Goal: Task Accomplishment & Management: Manage account settings

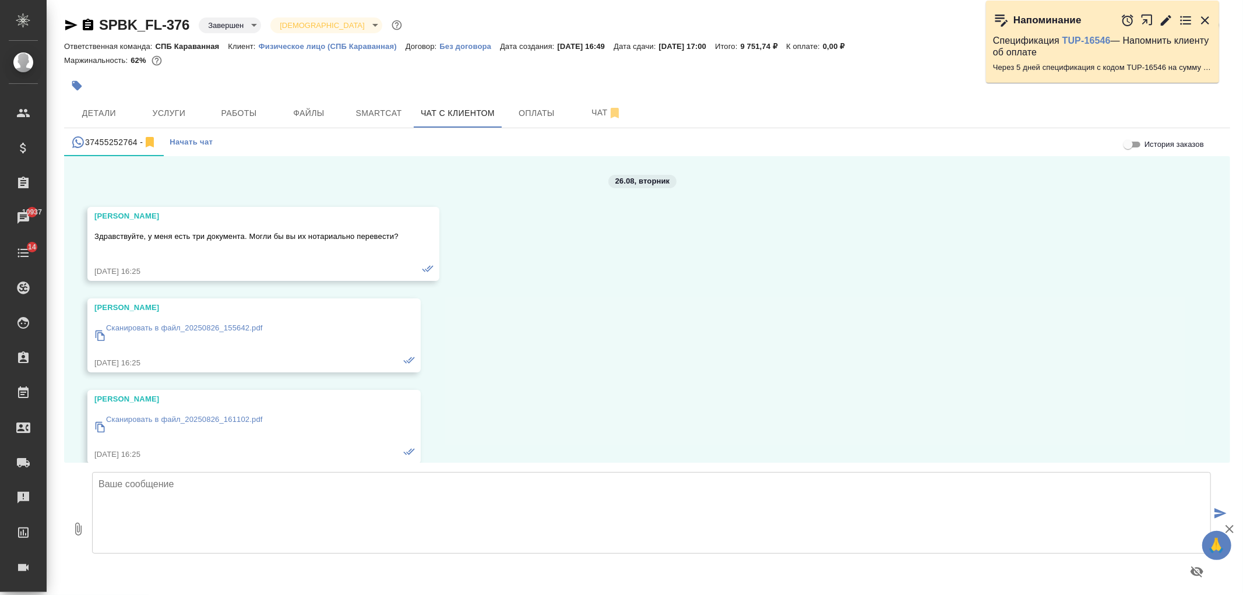
scroll to position [2556, 0]
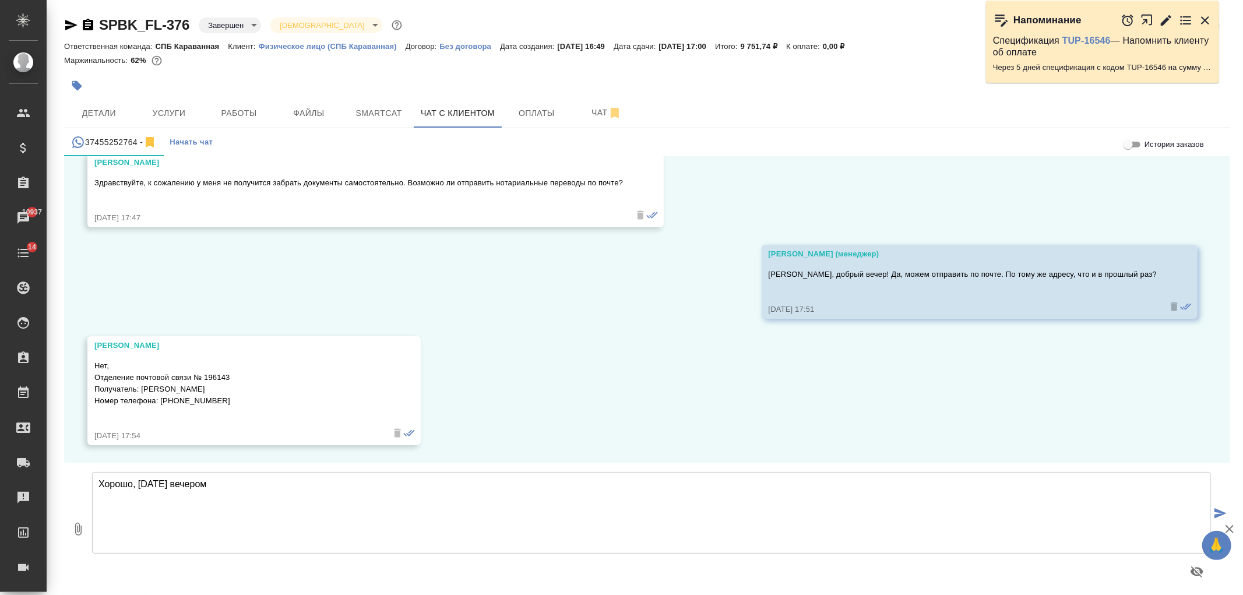
type textarea "Хорошо, сегодня вечером"
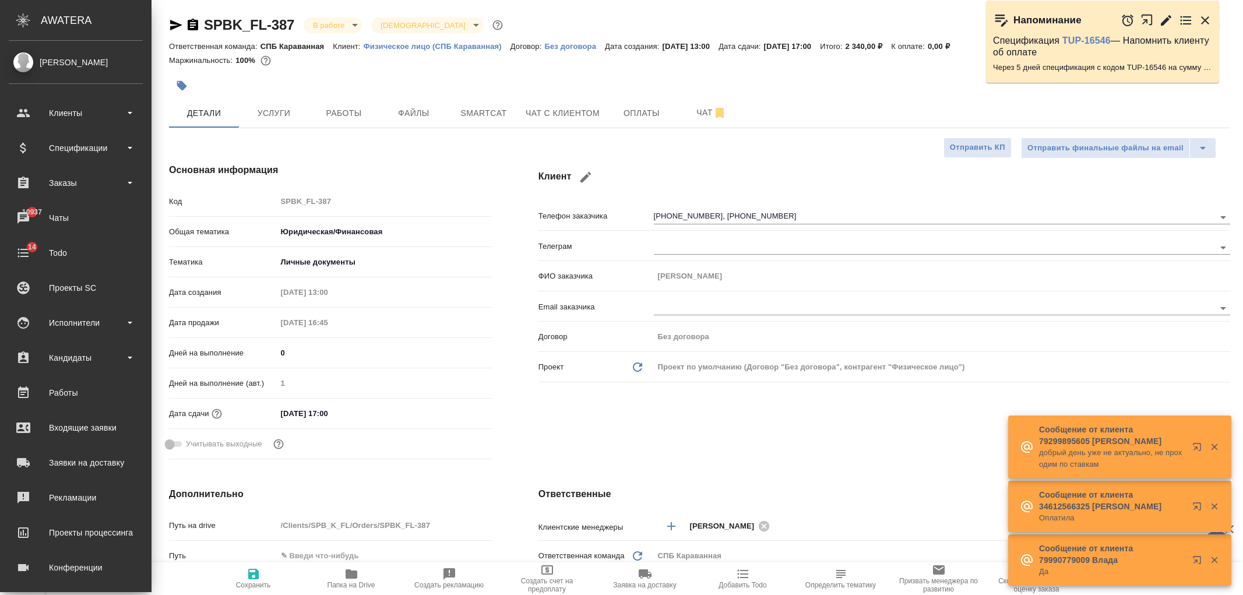
select select "RU"
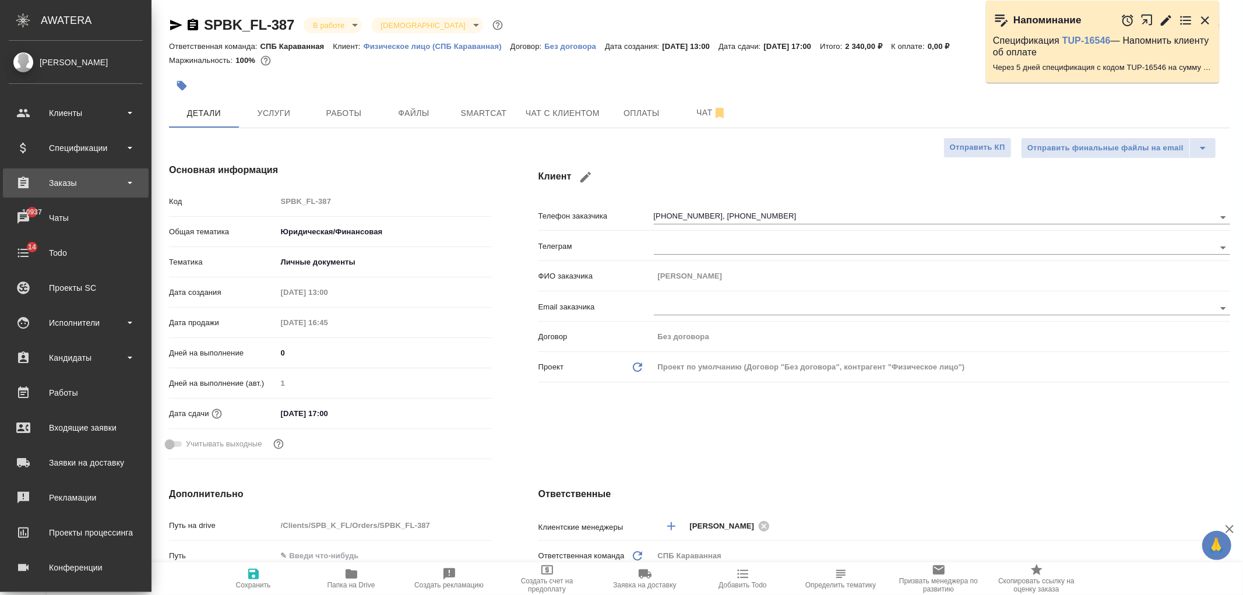
click at [79, 179] on div "Заказы" at bounding box center [76, 182] width 134 height 17
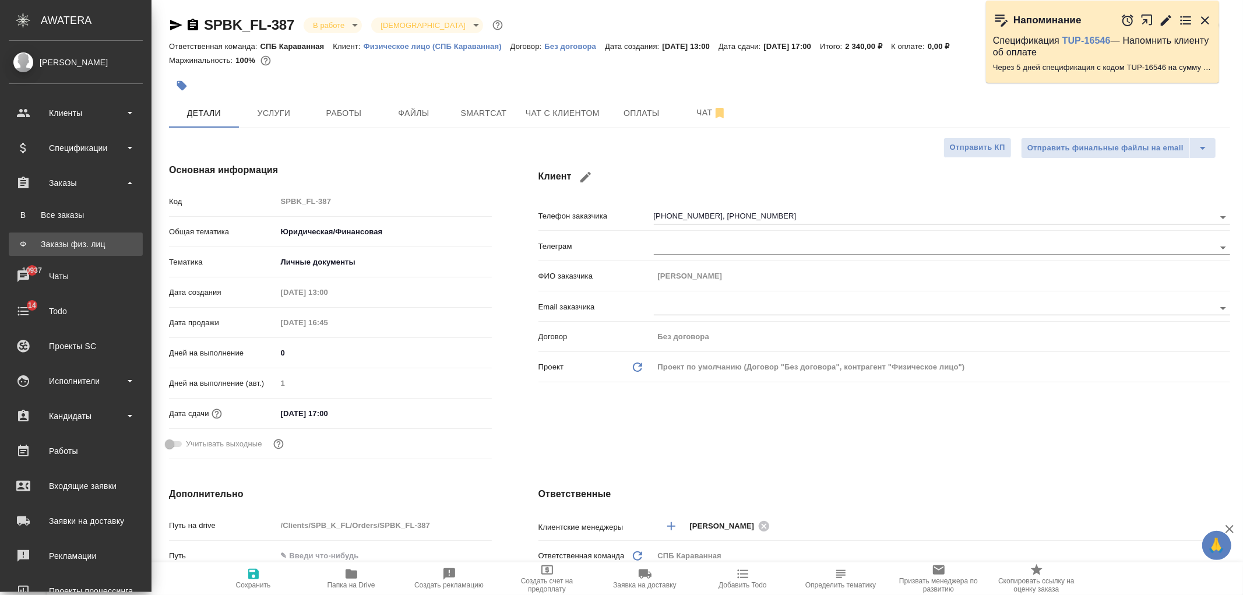
click at [91, 246] on div "Заказы физ. лиц" at bounding box center [76, 244] width 122 height 12
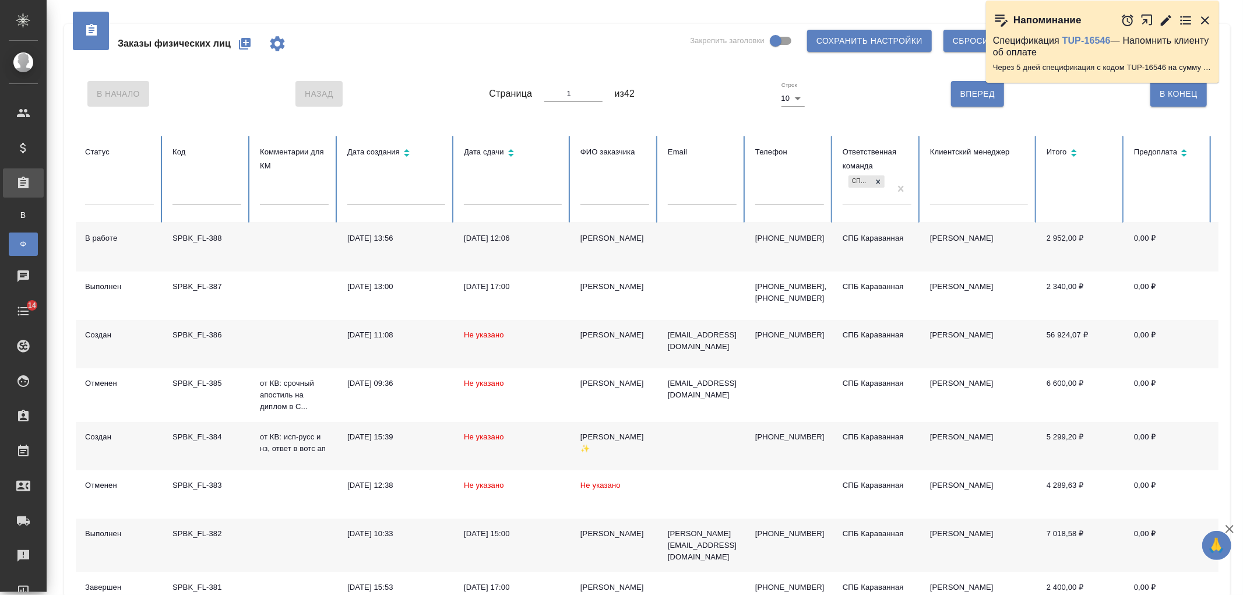
click at [603, 201] on input "text" at bounding box center [614, 197] width 69 height 16
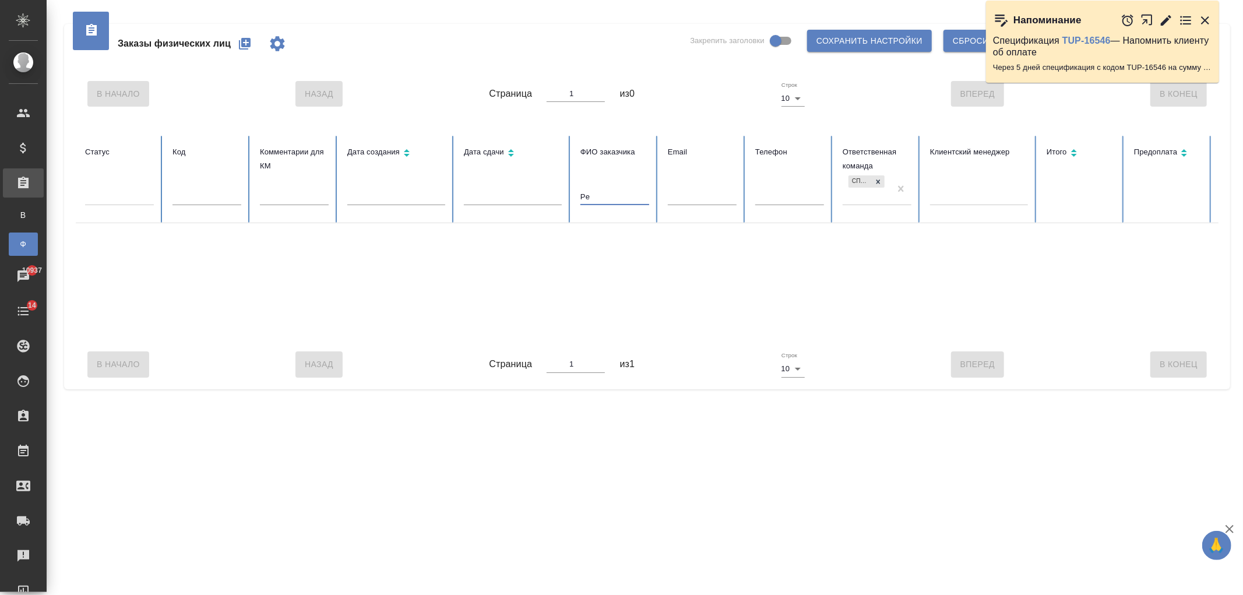
type input "P"
type input "З"
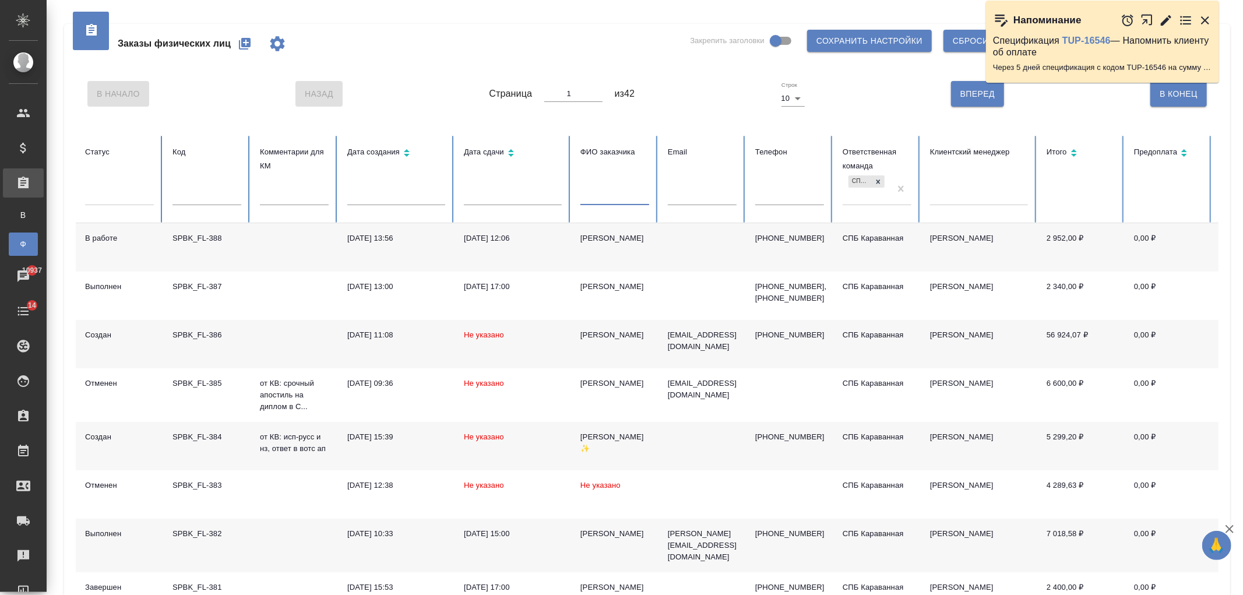
click at [600, 199] on input "text" at bounding box center [614, 197] width 69 height 16
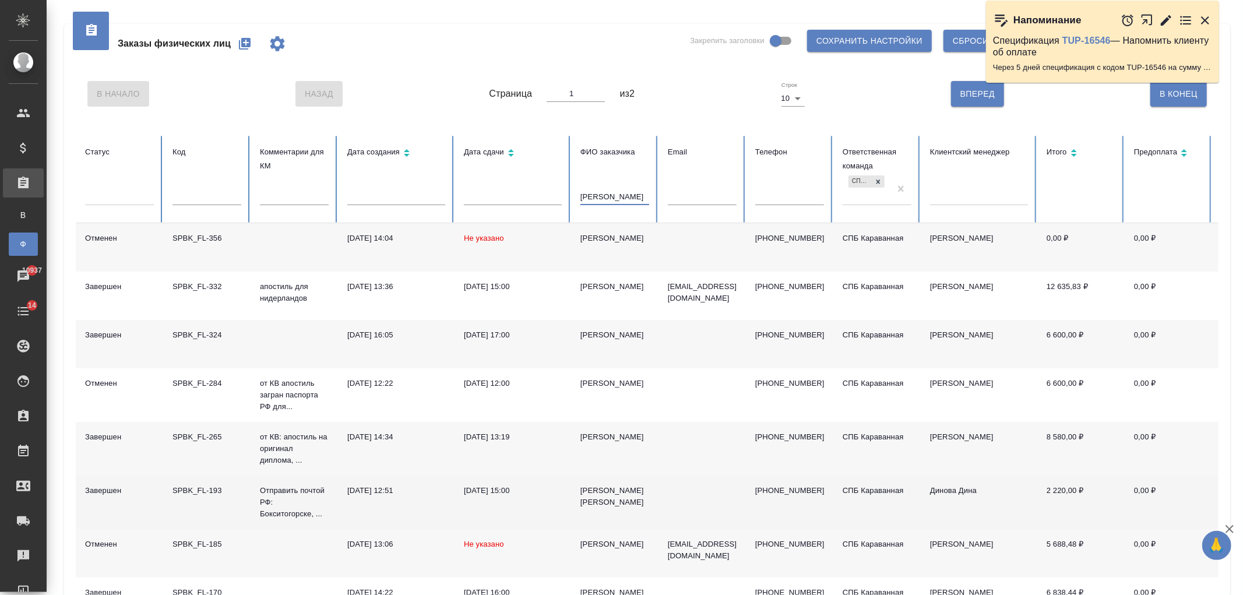
type input "[PERSON_NAME]"
click at [672, 487] on td at bounding box center [701, 502] width 87 height 54
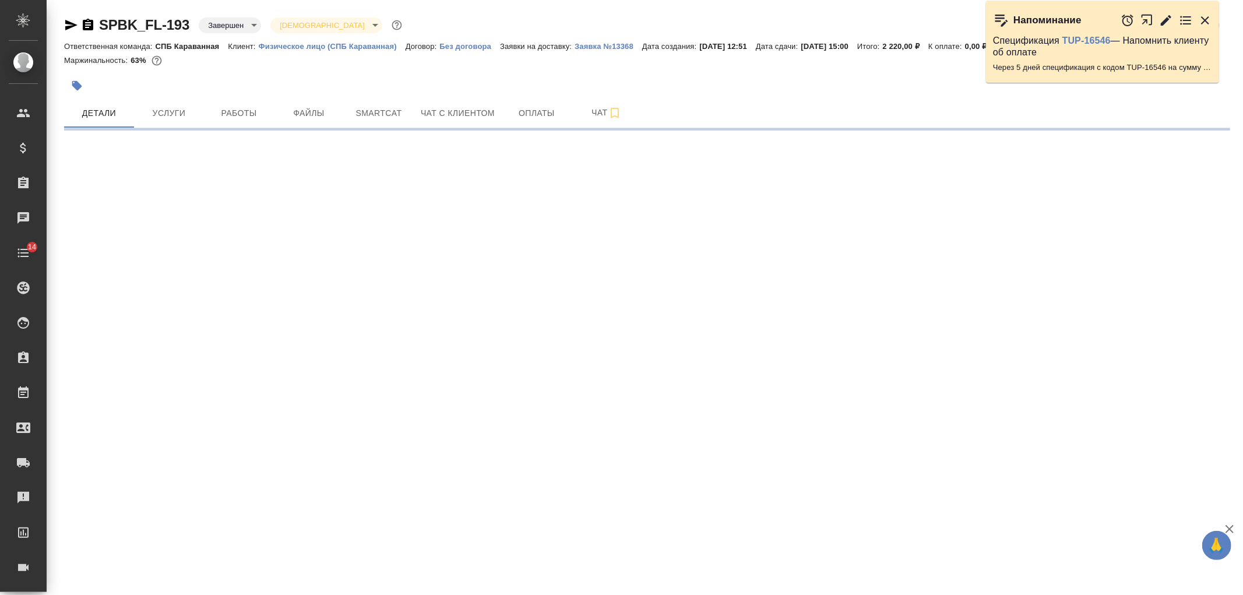
select select "RU"
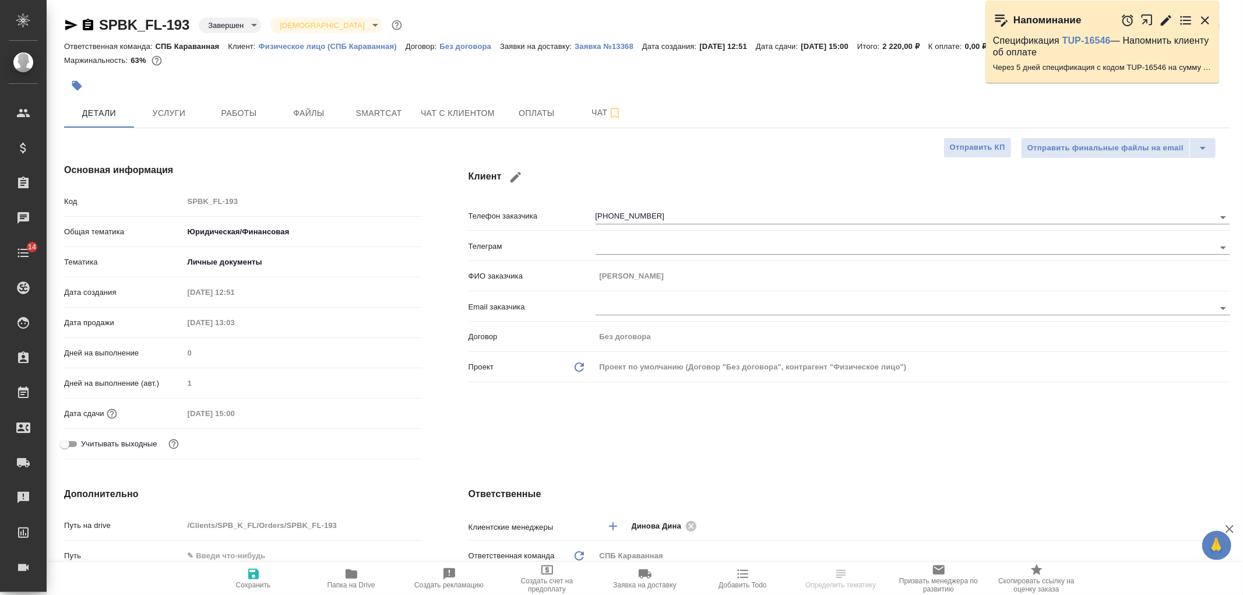
type input "Динова Дина"
click at [809, 446] on div "Клиент Телефон заказчика +79602890169 Телеграм ФИО заказчика Смирнова Анна Нико…" at bounding box center [849, 313] width 808 height 347
click at [468, 118] on span "Чат с клиентом" at bounding box center [458, 113] width 74 height 15
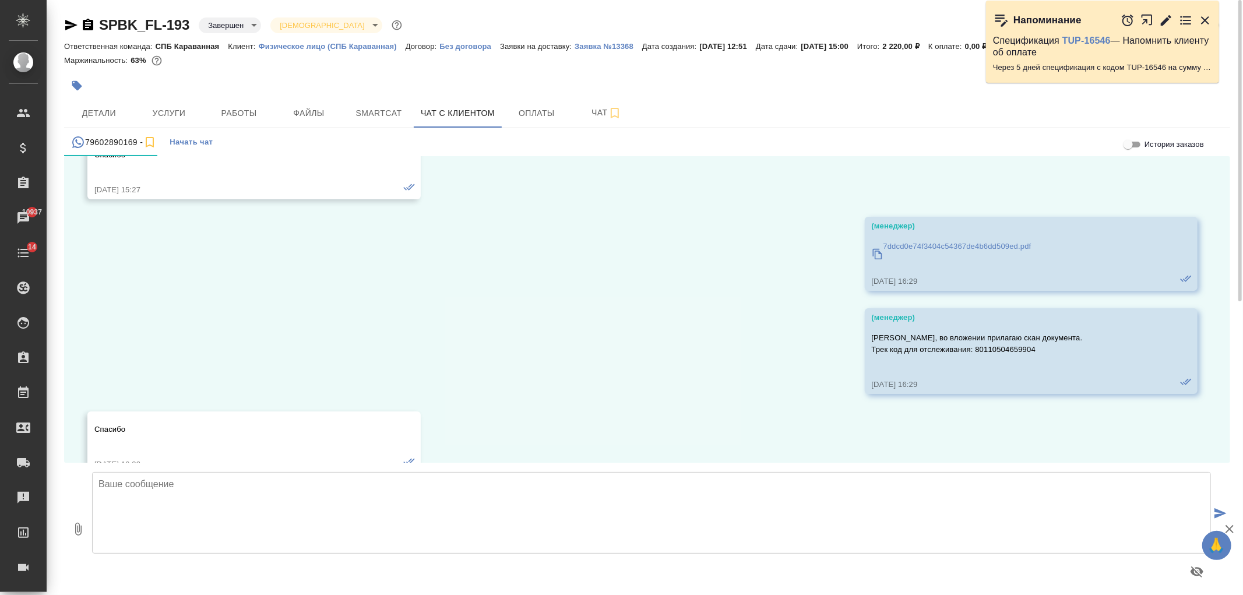
scroll to position [2369, 0]
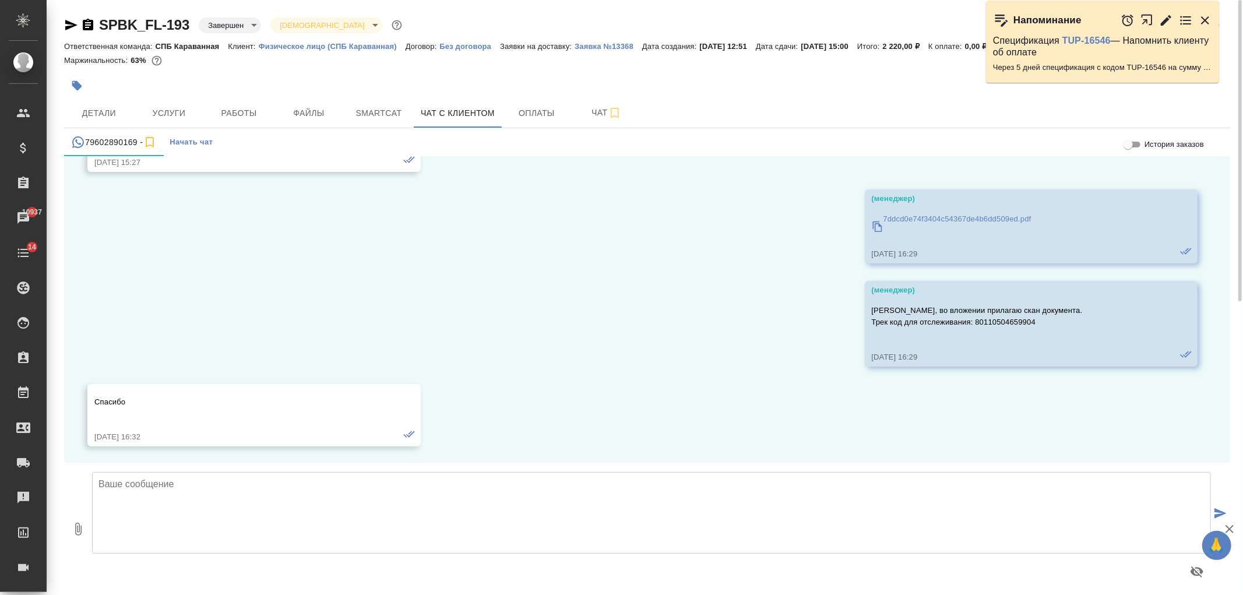
click at [912, 217] on p "7ddcd0e74f3404c54367de4b6dd509ed.pdf" at bounding box center [957, 219] width 148 height 12
click at [104, 113] on span "Детали" at bounding box center [99, 113] width 56 height 15
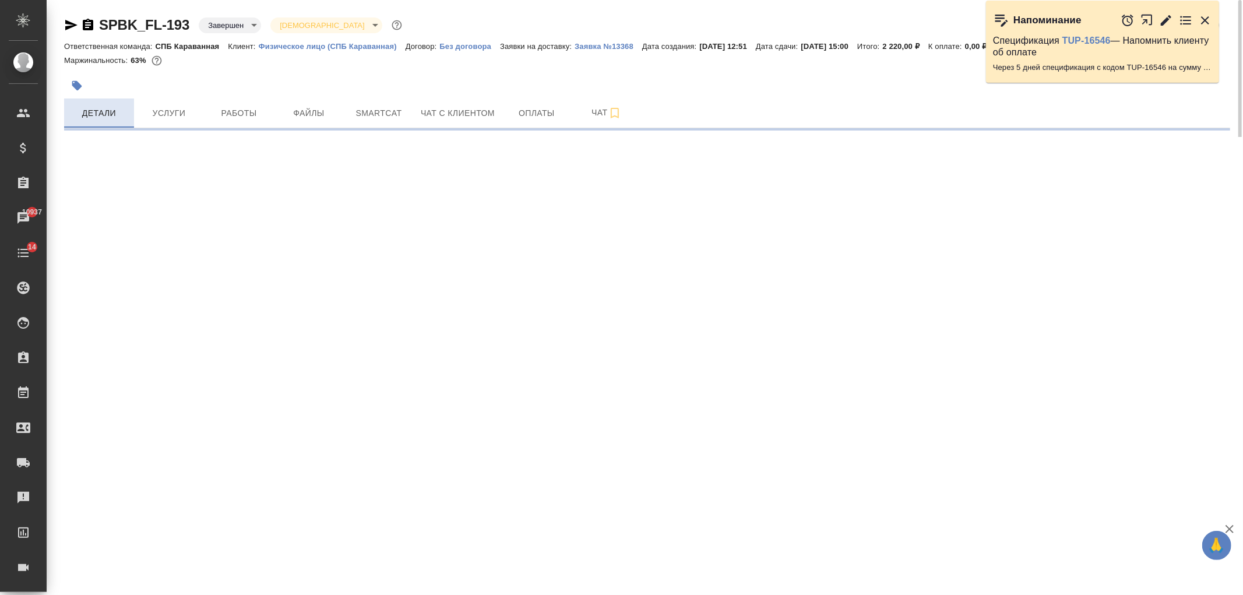
select select "RU"
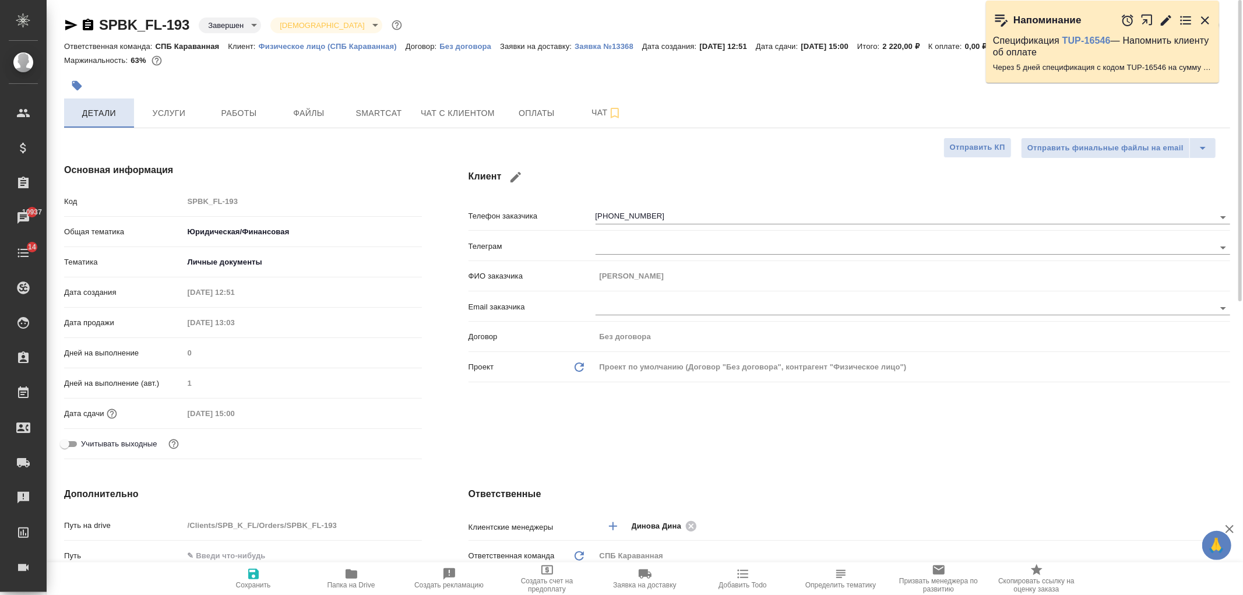
type textarea "x"
click at [433, 108] on span "Чат с клиентом" at bounding box center [458, 113] width 74 height 15
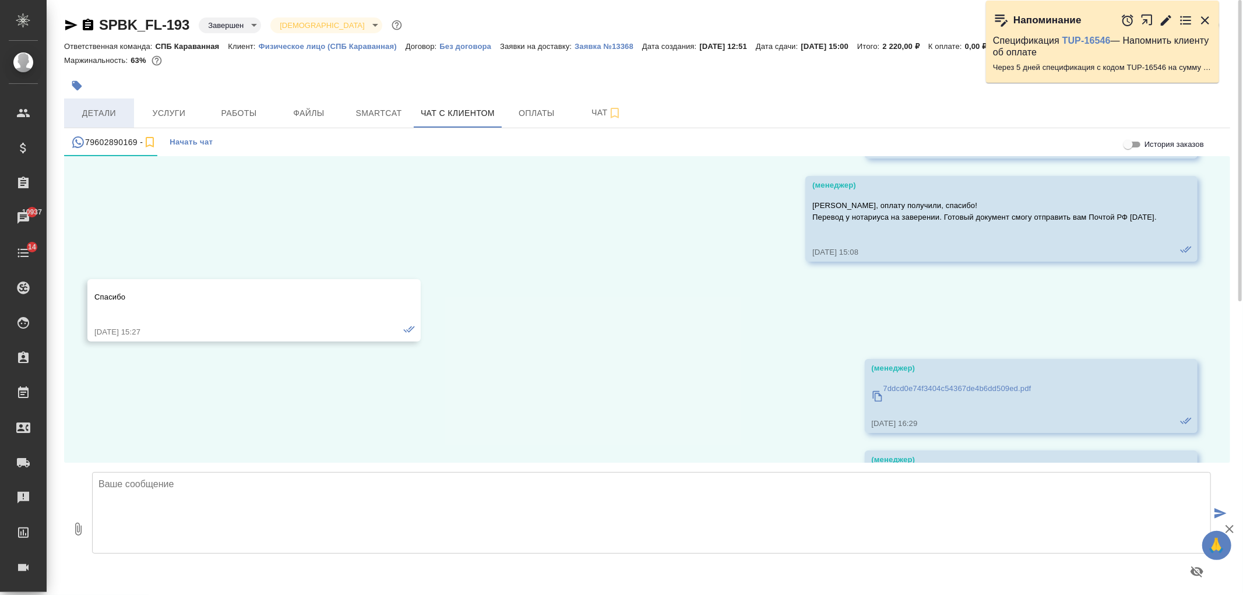
click at [89, 114] on span "Детали" at bounding box center [99, 113] width 56 height 15
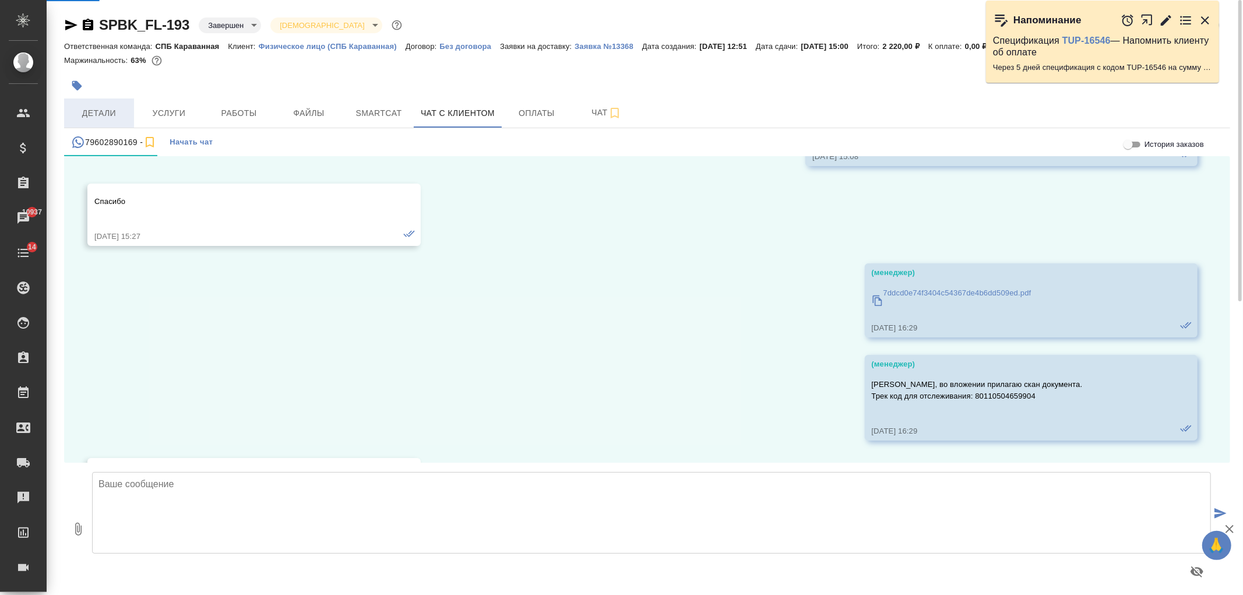
scroll to position [2347, 0]
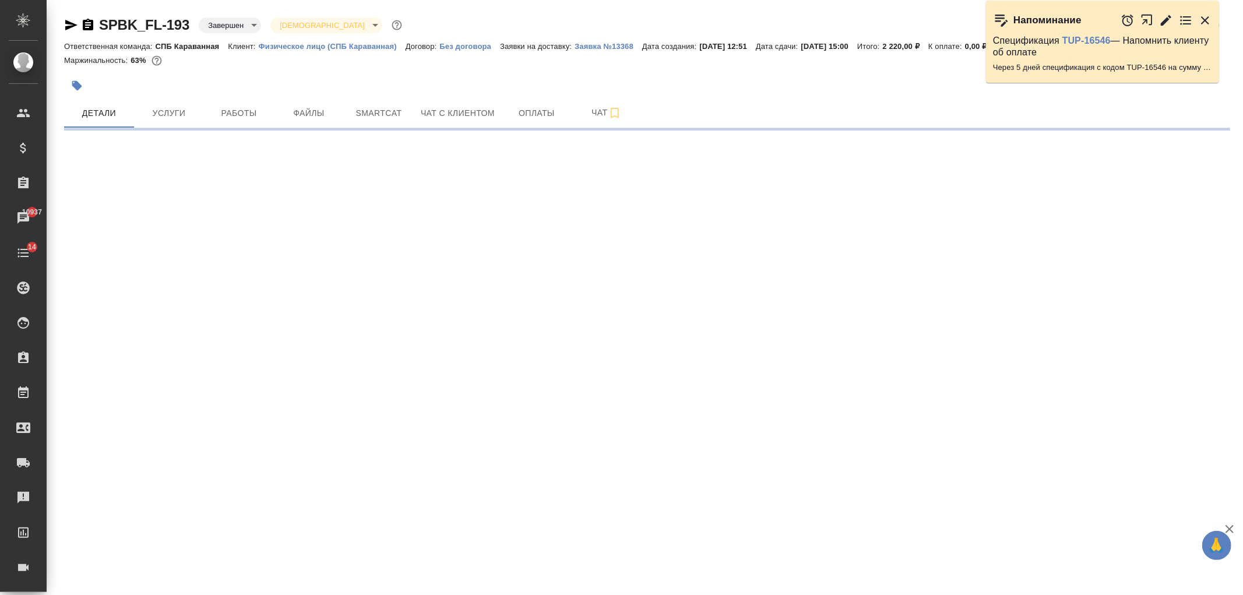
select select "RU"
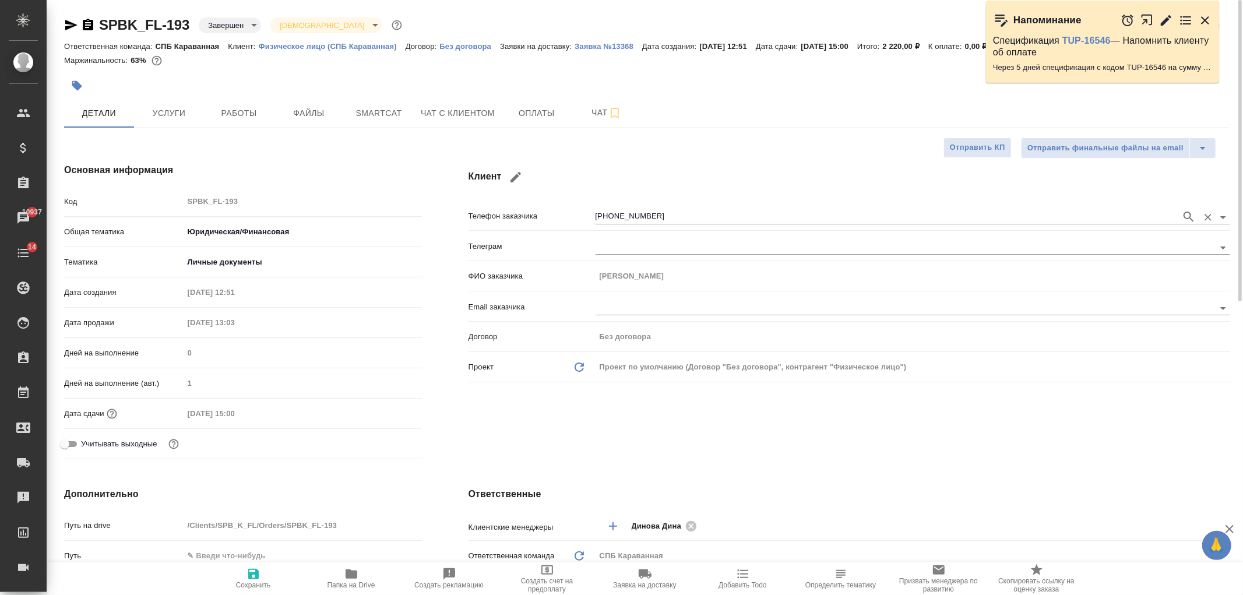
type textarea "x"
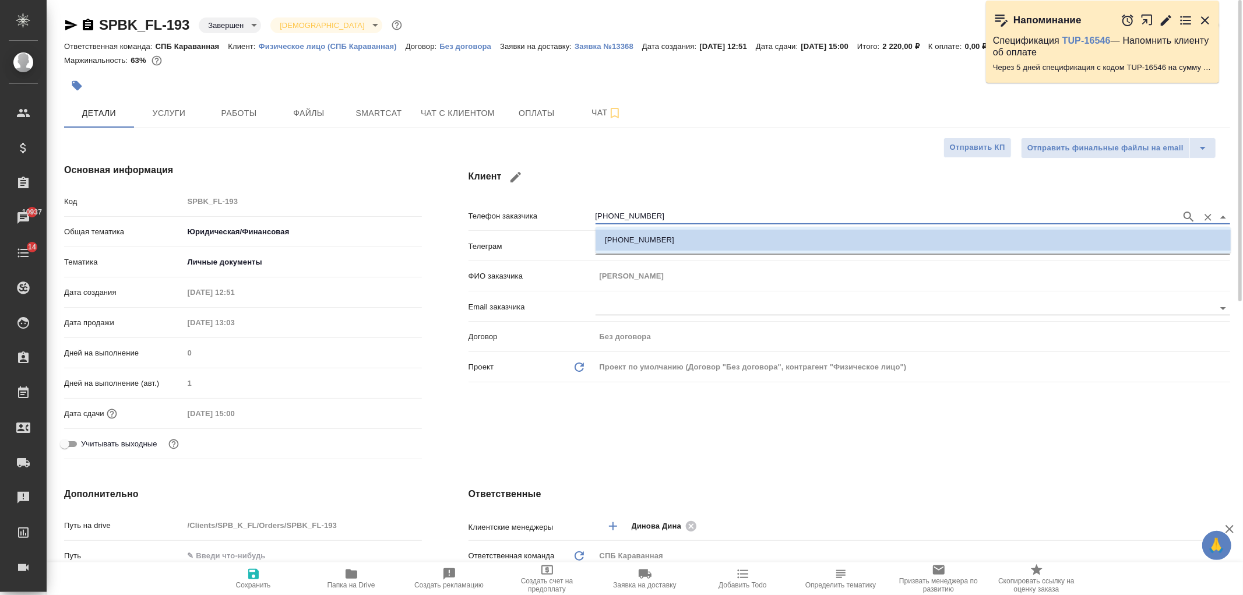
drag, startPoint x: 639, startPoint y: 217, endPoint x: 654, endPoint y: 216, distance: 15.2
click at [654, 216] on input "+79602890169" at bounding box center [886, 217] width 580 height 14
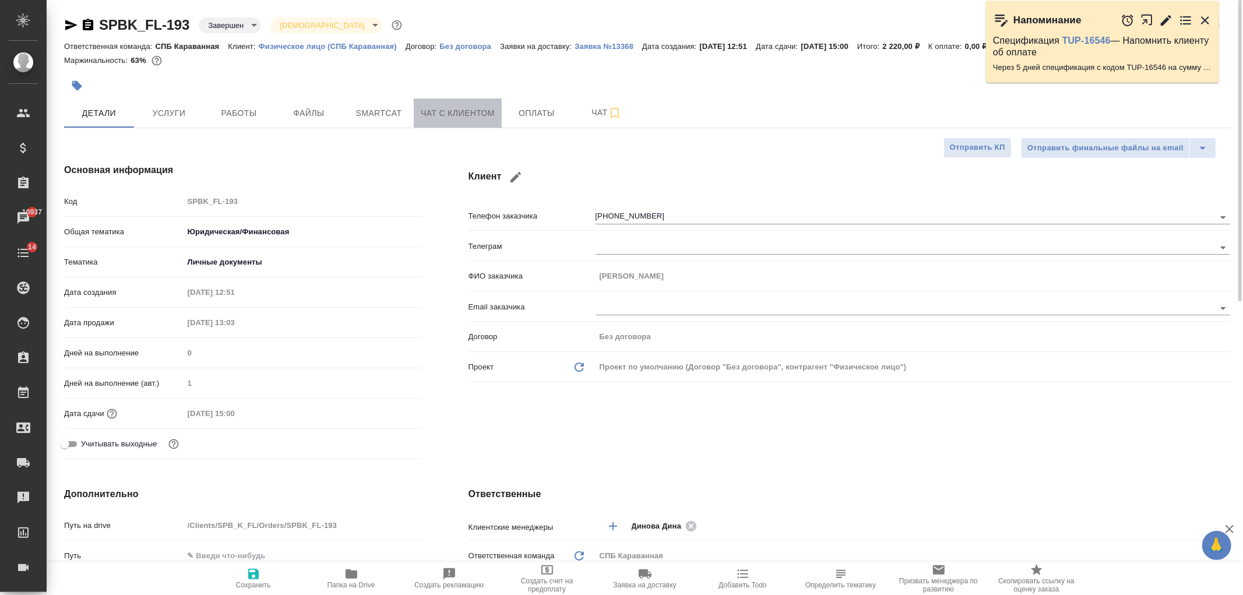
click at [464, 125] on button "Чат с клиентом" at bounding box center [458, 112] width 88 height 29
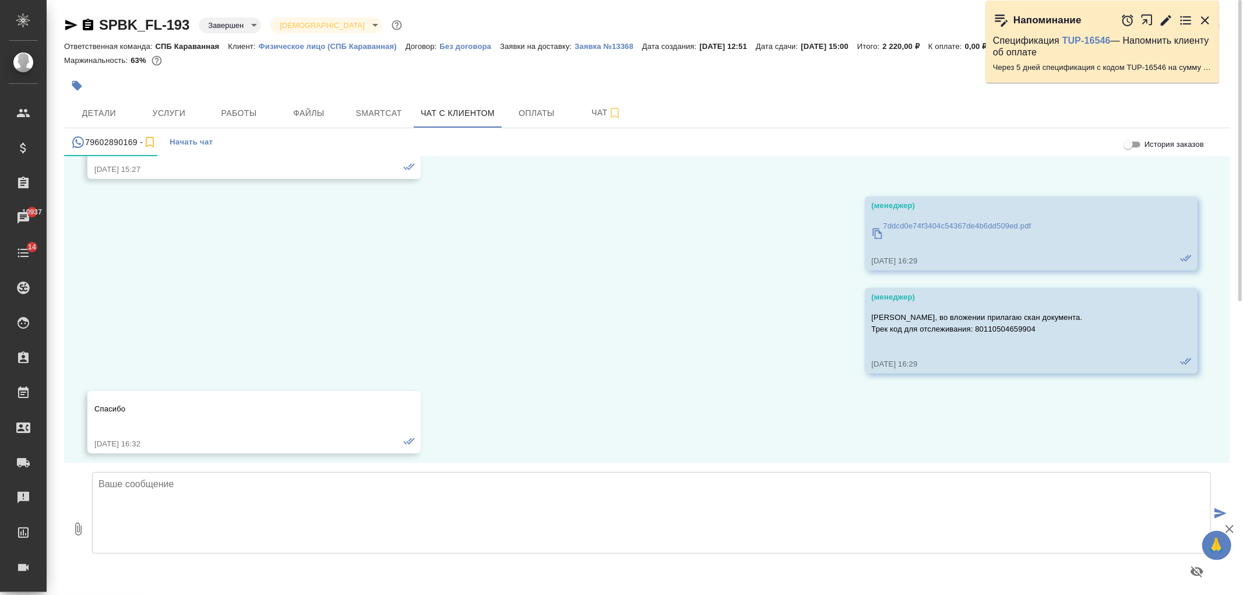
scroll to position [2369, 0]
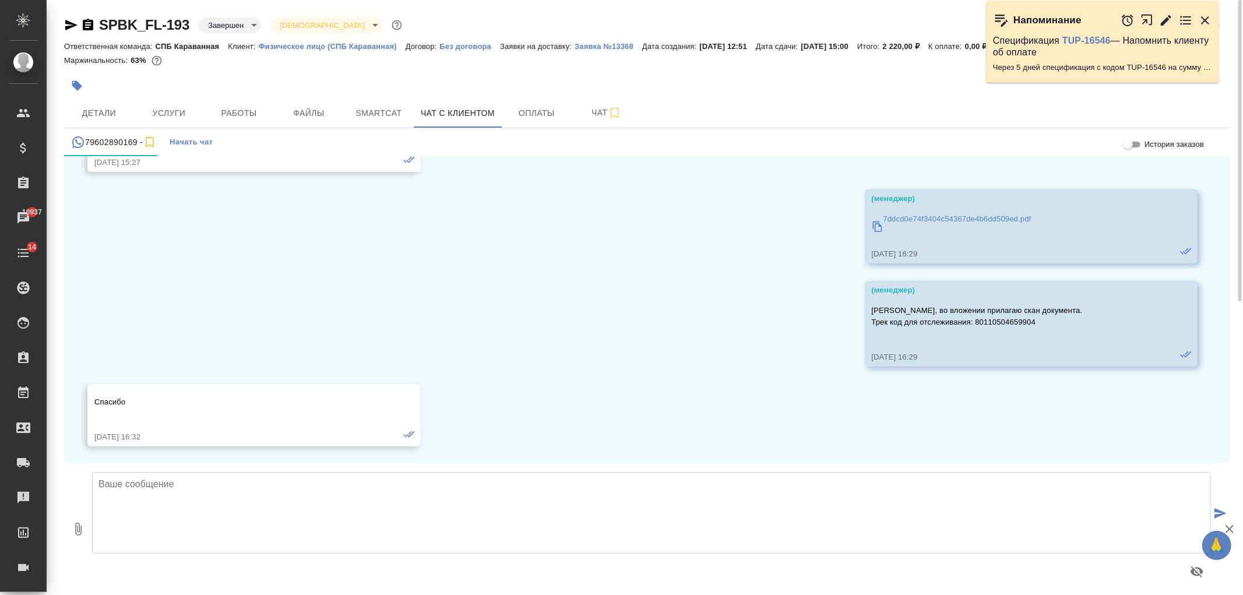
click at [738, 514] on textarea at bounding box center [651, 513] width 1119 height 82
click at [614, 524] on textarea at bounding box center [651, 513] width 1119 height 82
click at [166, 527] on textarea at bounding box center [651, 513] width 1119 height 82
click at [178, 505] on textarea at bounding box center [651, 513] width 1119 height 82
type textarea "Анна, направляю скан перевода"
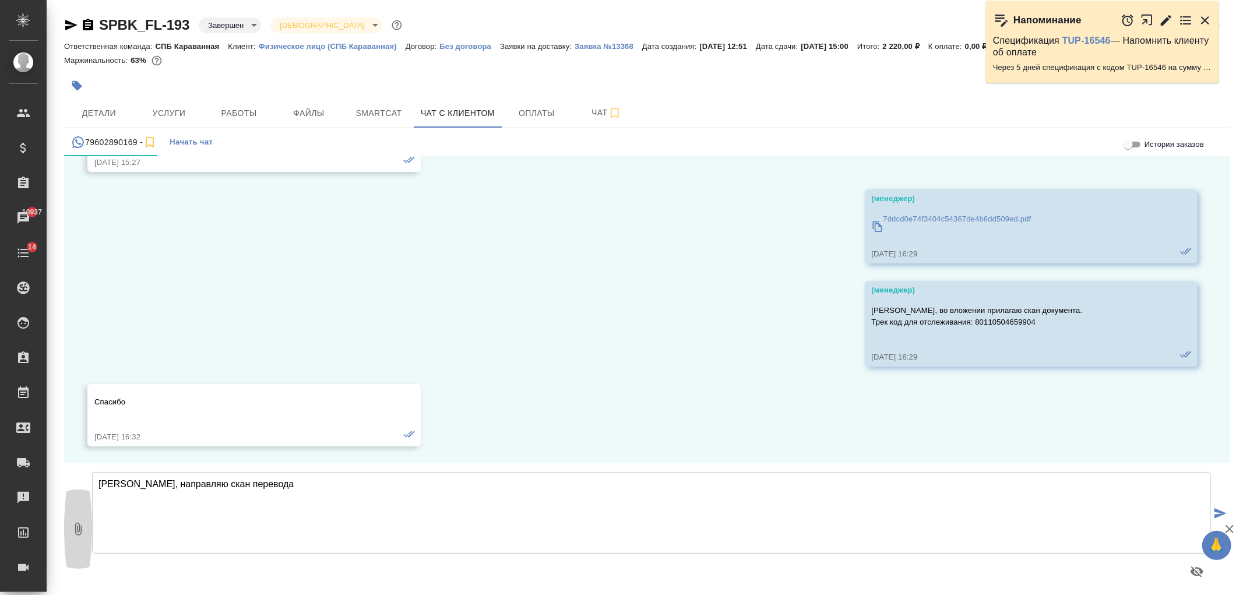
click at [83, 533] on icon "button" at bounding box center [78, 529] width 14 height 14
type input "C:\fakepath\910c83a707454eeaa61b37f05e3d7330_1738157374.pdf"
click at [251, 497] on textarea "Анна, направляю скан перевода" at bounding box center [651, 513] width 1119 height 82
click at [328, 484] on textarea "Анна, направляю скан перевода паспорта" at bounding box center [651, 513] width 1119 height 82
type textarea "Анна, направляю скан перевода паспорта"
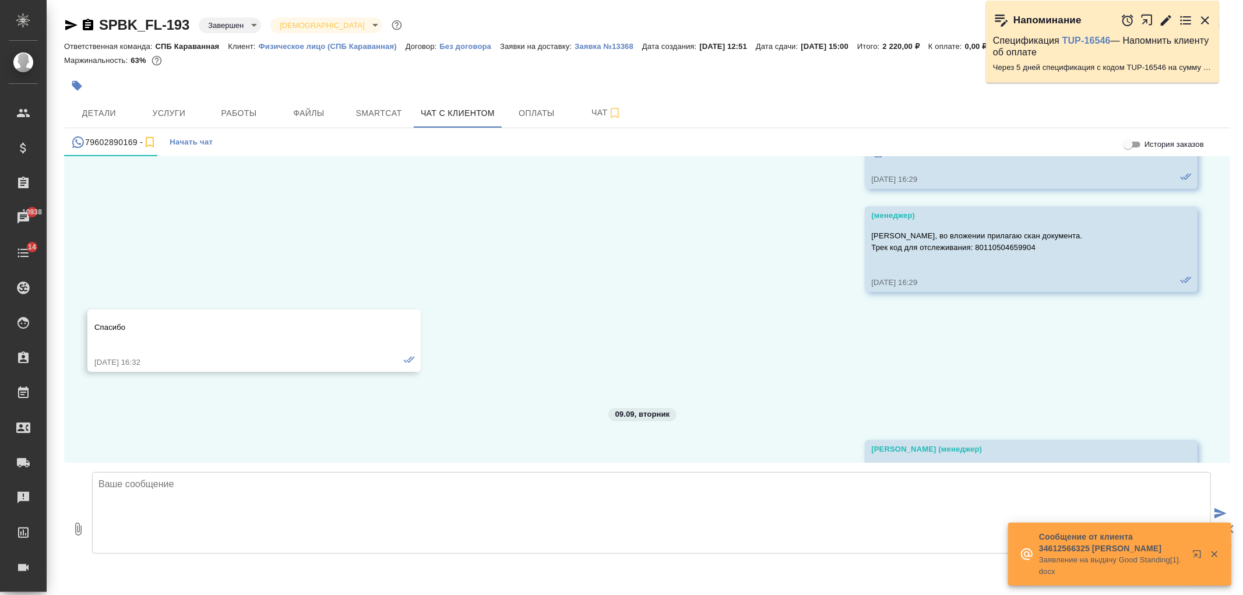
scroll to position [2602, 0]
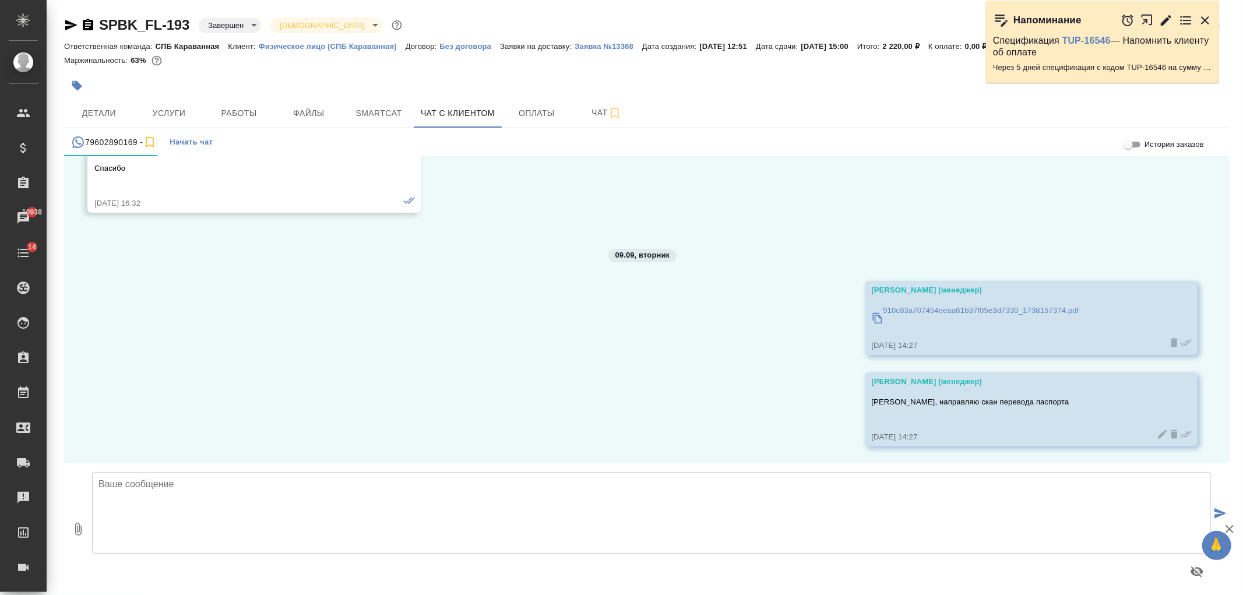
click at [939, 310] on p "910c83a707454eeaa61b37f05e3d7330_1738157374.pdf" at bounding box center [981, 311] width 196 height 12
click at [114, 101] on button "Детали" at bounding box center [99, 112] width 70 height 29
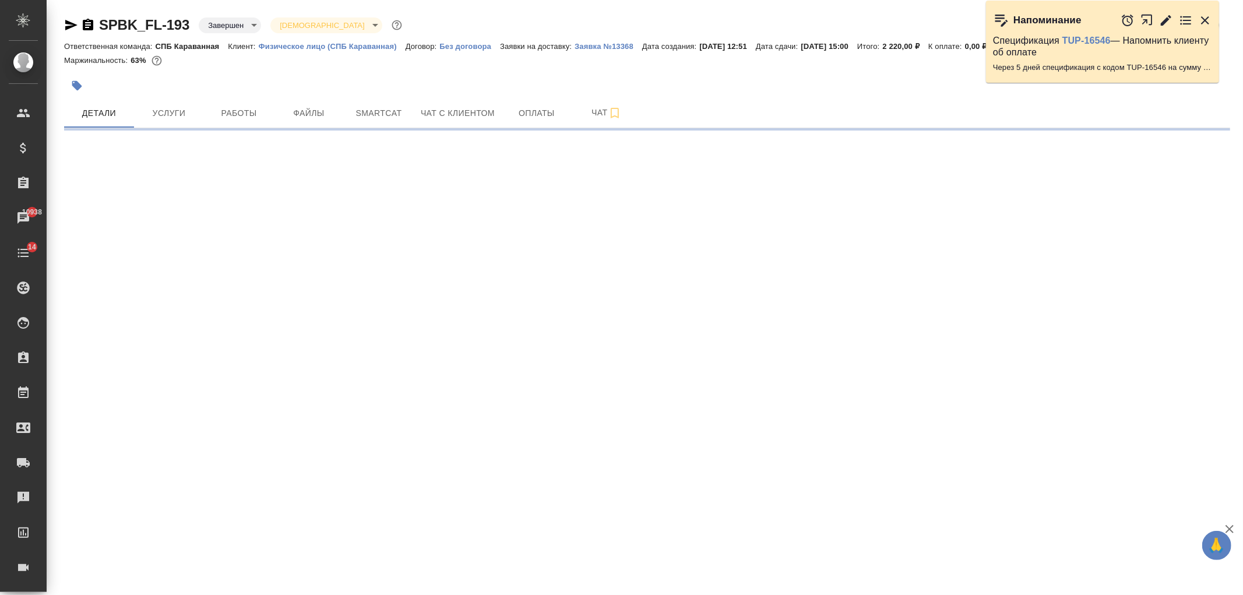
select select "RU"
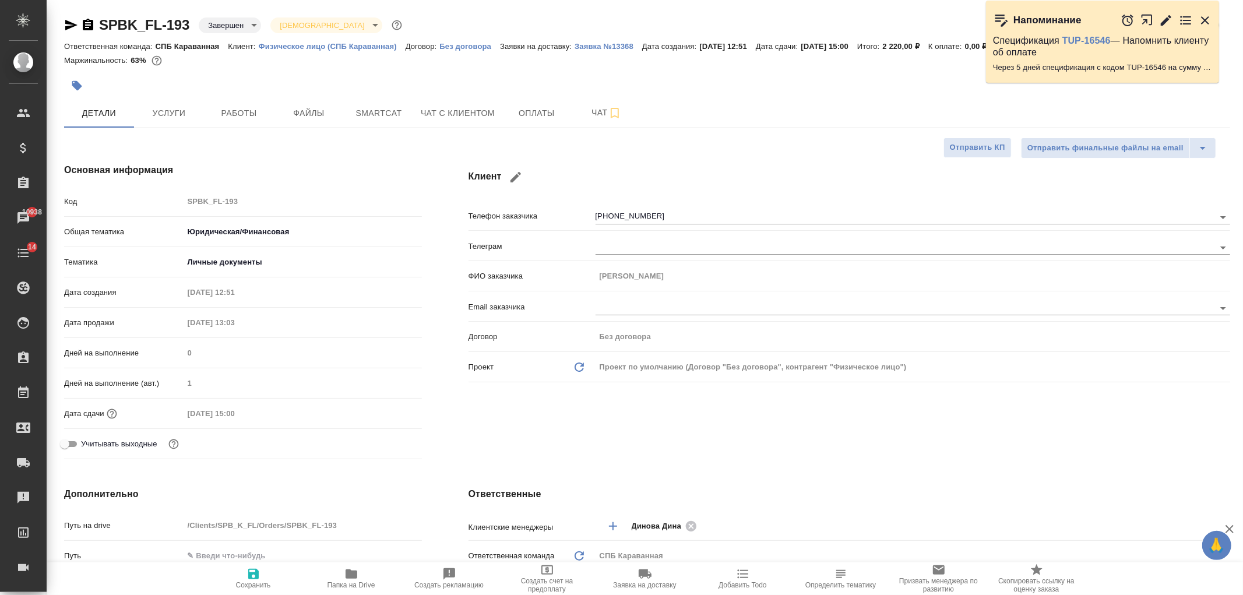
type textarea "x"
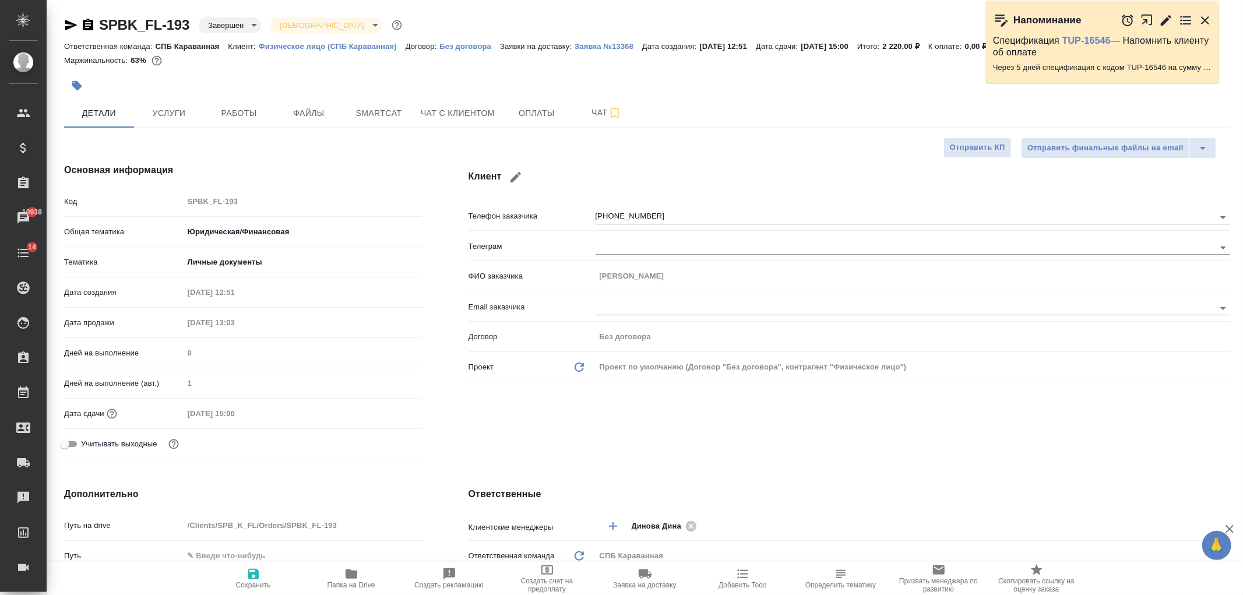
type textarea "x"
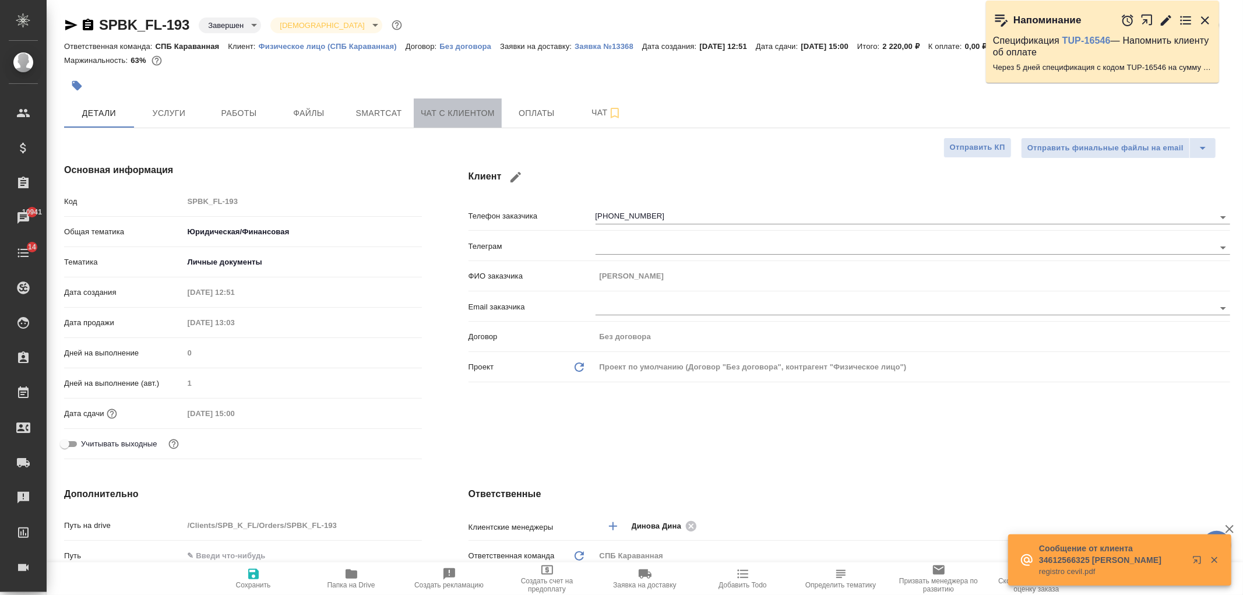
click at [446, 120] on button "Чат с клиентом" at bounding box center [458, 112] width 88 height 29
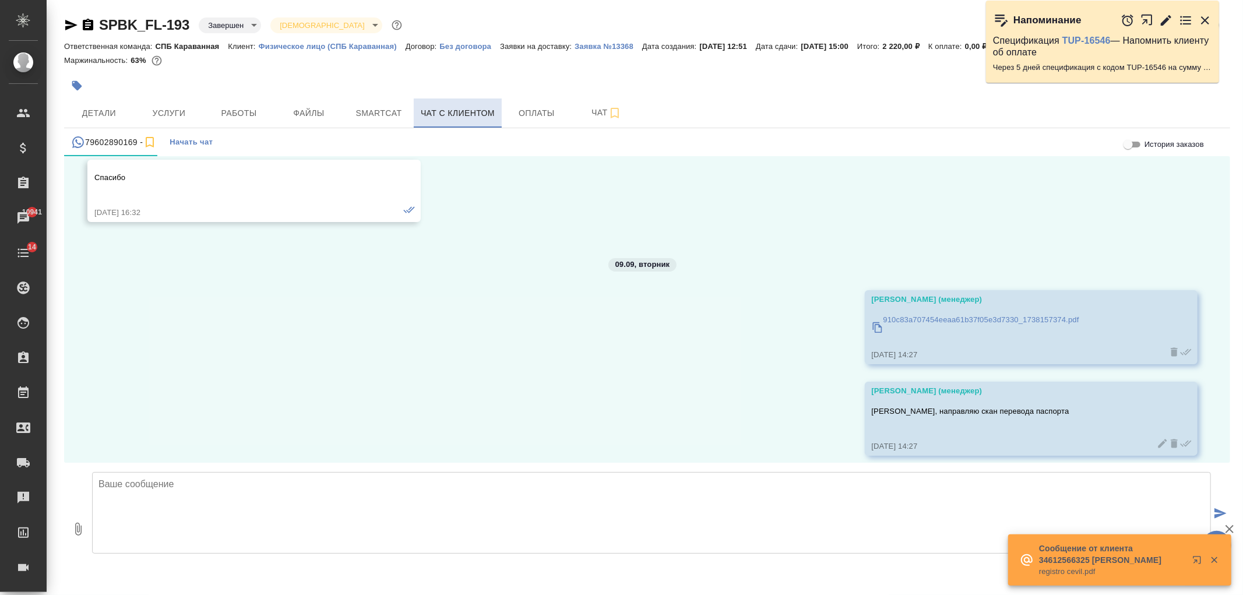
scroll to position [2602, 0]
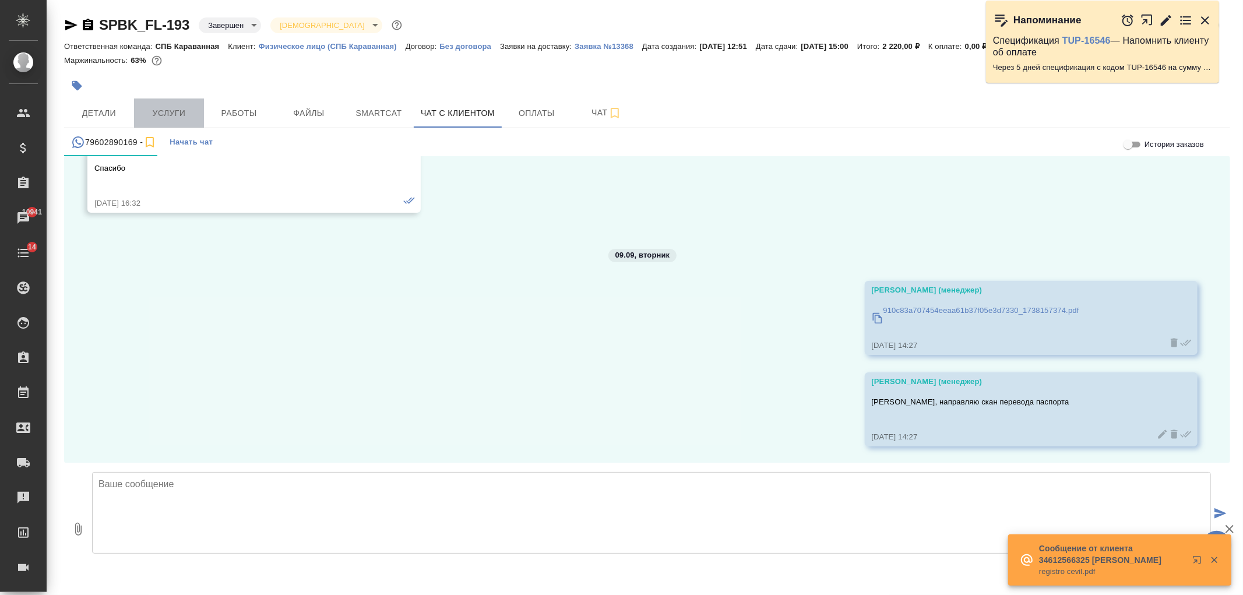
click at [136, 105] on button "Услуги" at bounding box center [169, 112] width 70 height 29
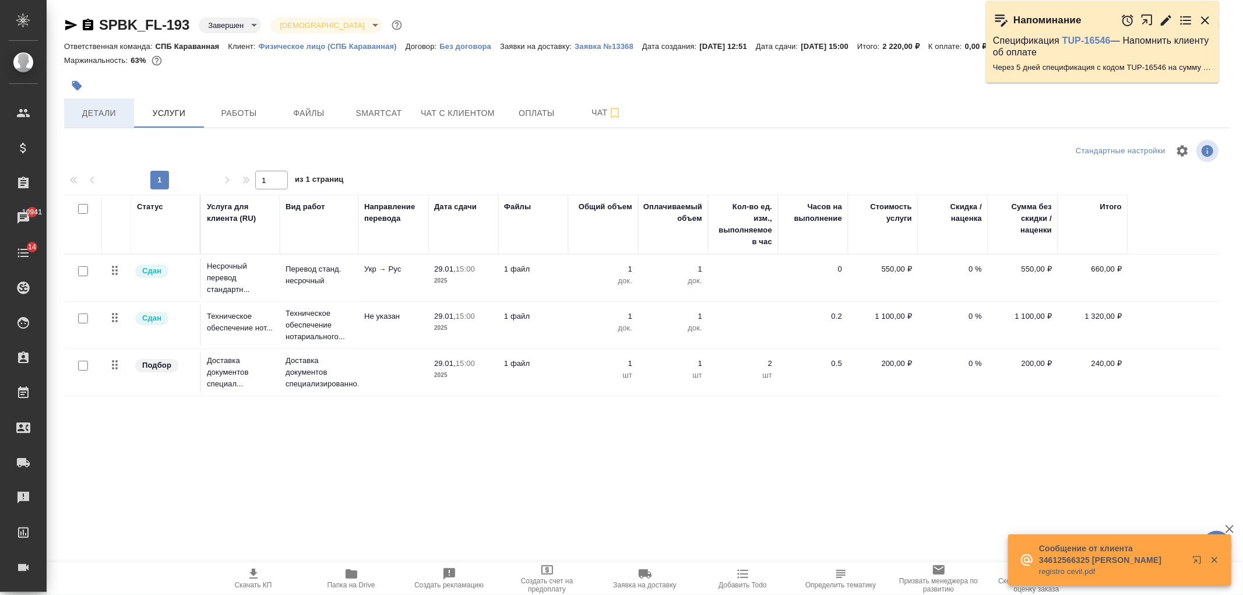
click at [107, 112] on span "Детали" at bounding box center [99, 113] width 56 height 15
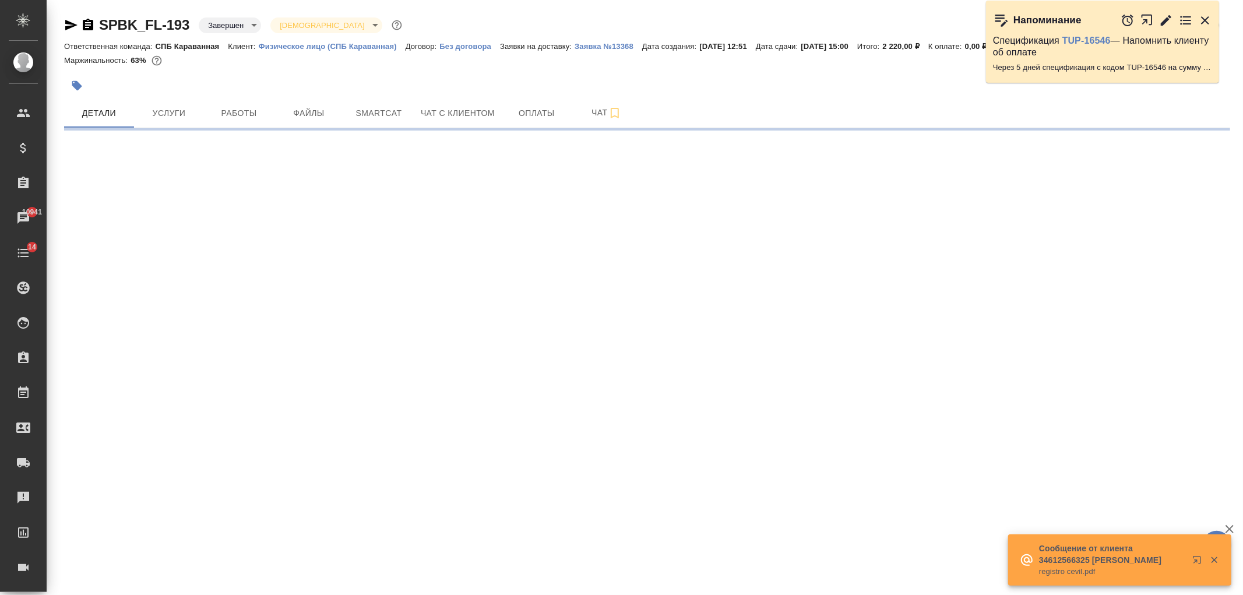
select select "RU"
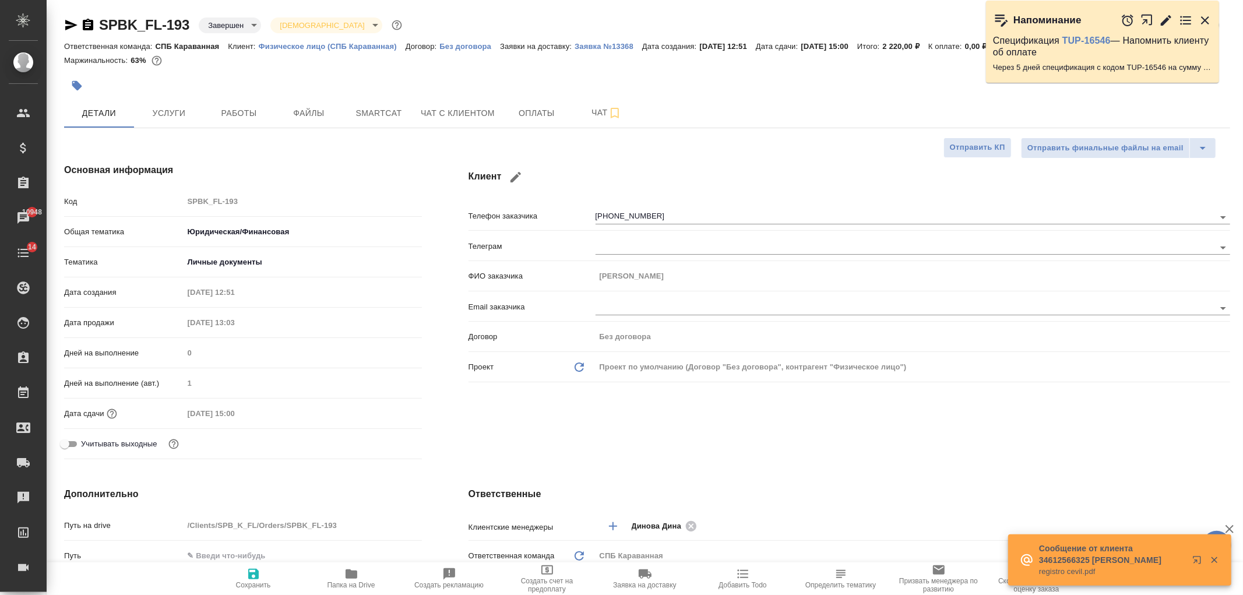
type textarea "x"
click at [467, 117] on span "Чат с клиентом" at bounding box center [458, 113] width 74 height 15
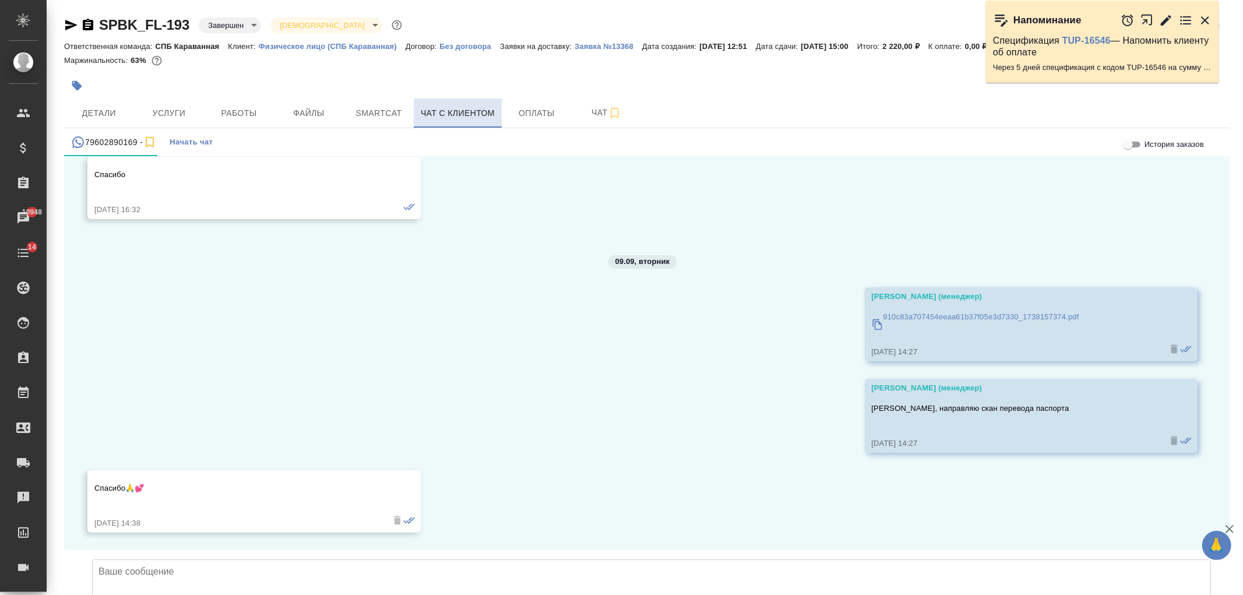
scroll to position [2682, 0]
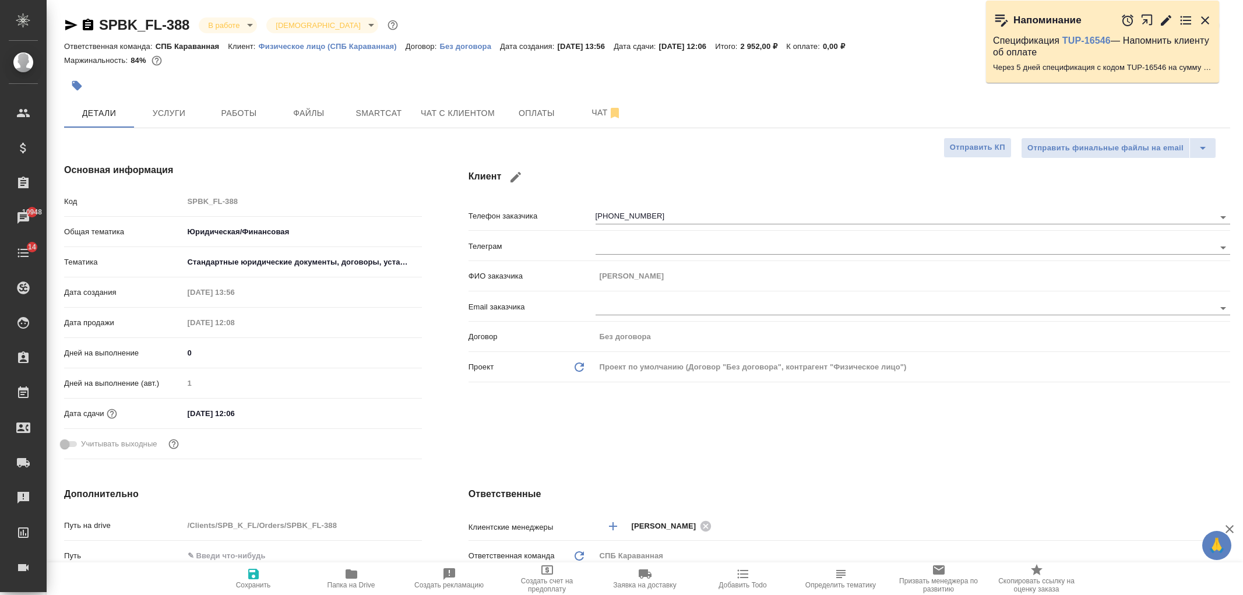
select select "RU"
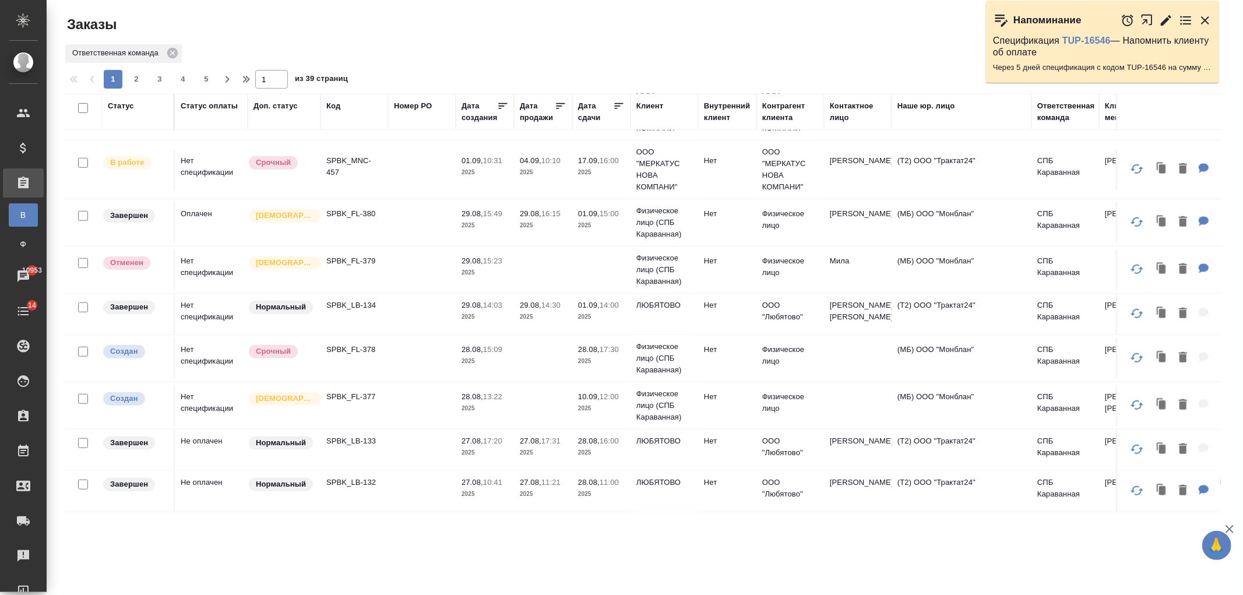
scroll to position [837, 0]
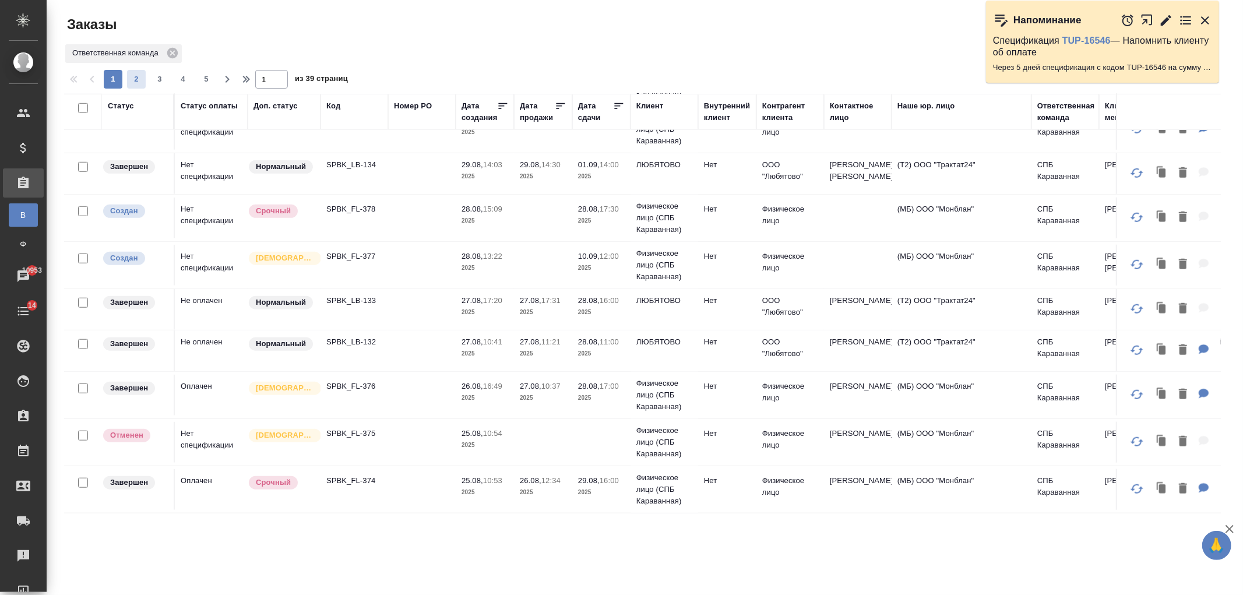
click at [139, 76] on span "2" at bounding box center [136, 79] width 19 height 12
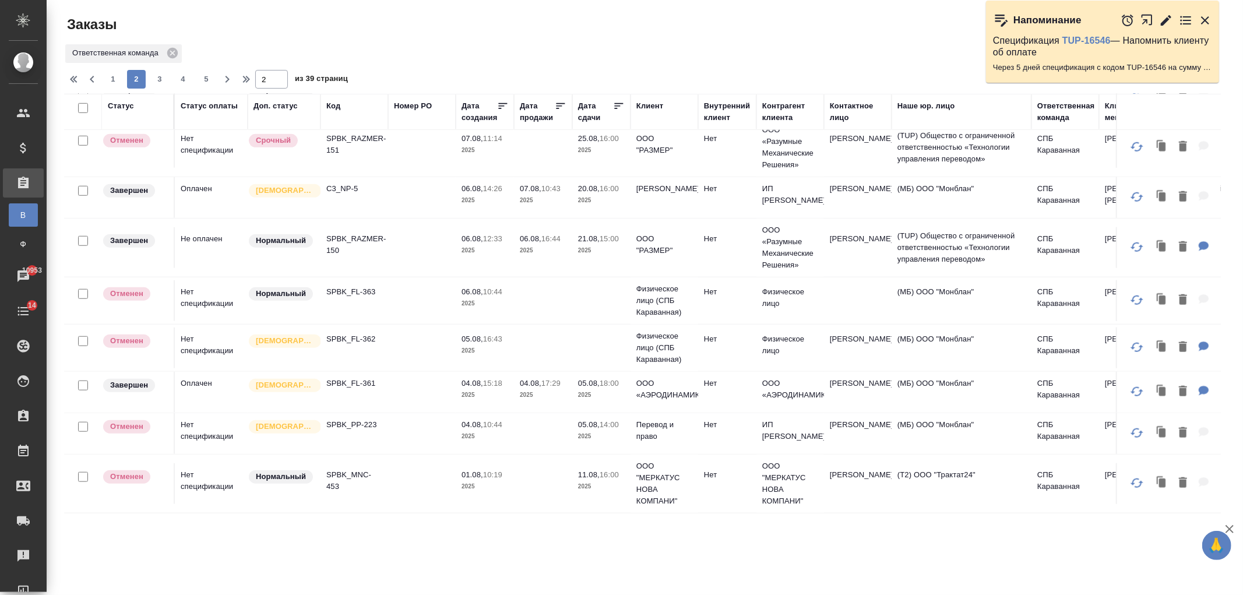
scroll to position [890, 0]
click at [159, 89] on div "Заказы Стандартные настройки Ответственная команда 1 2 3 4 5 2 из 39 страниц Ст…" at bounding box center [647, 260] width 1179 height 520
click at [162, 82] on span "3" at bounding box center [159, 79] width 19 height 12
type input "3"
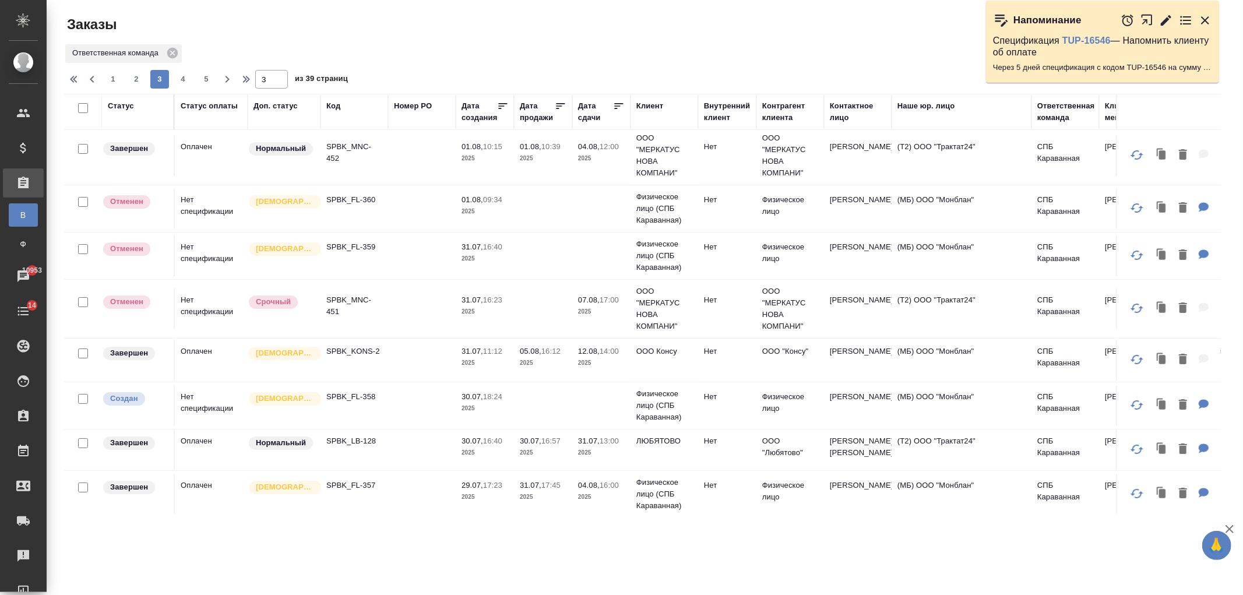
scroll to position [0, 0]
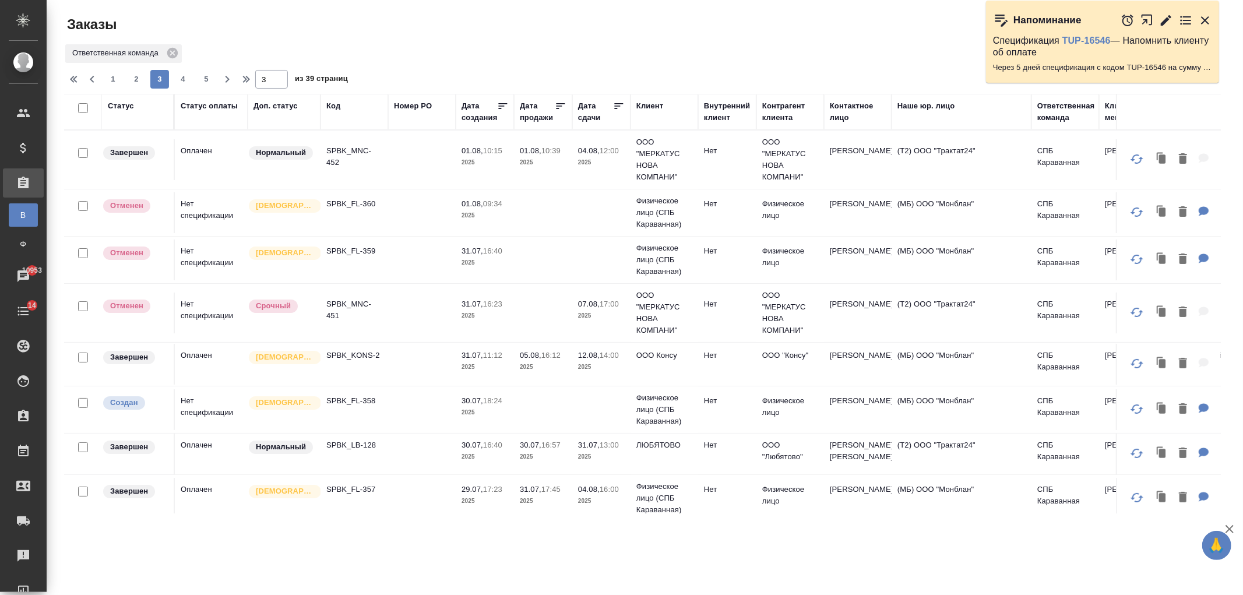
click at [389, 361] on td at bounding box center [422, 364] width 68 height 41
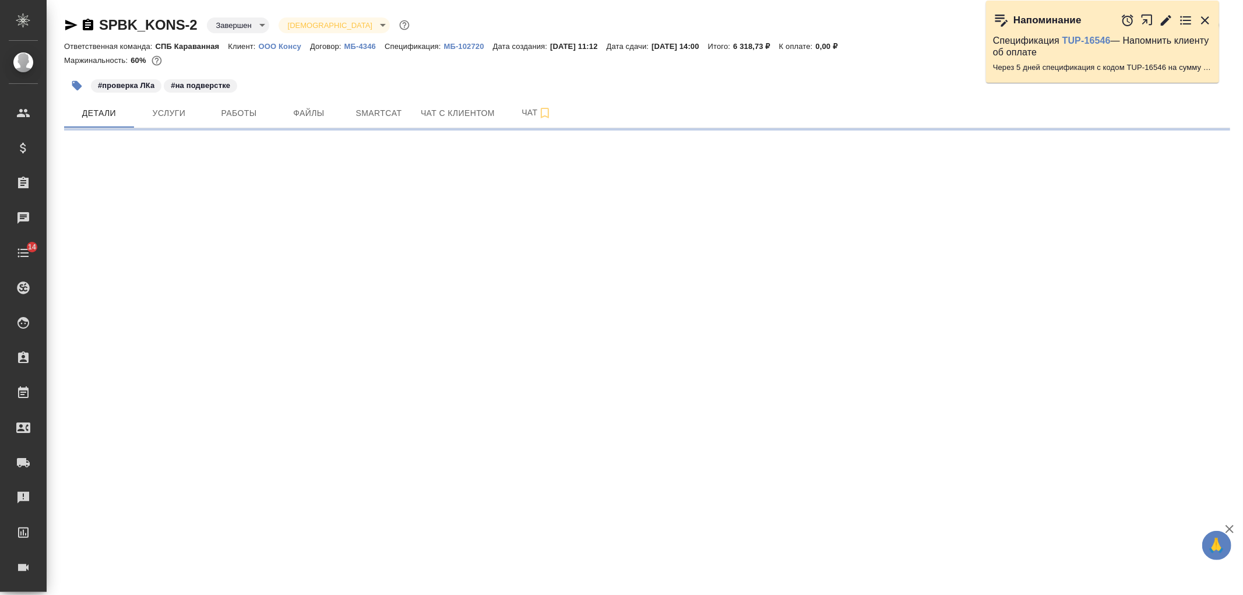
select select "RU"
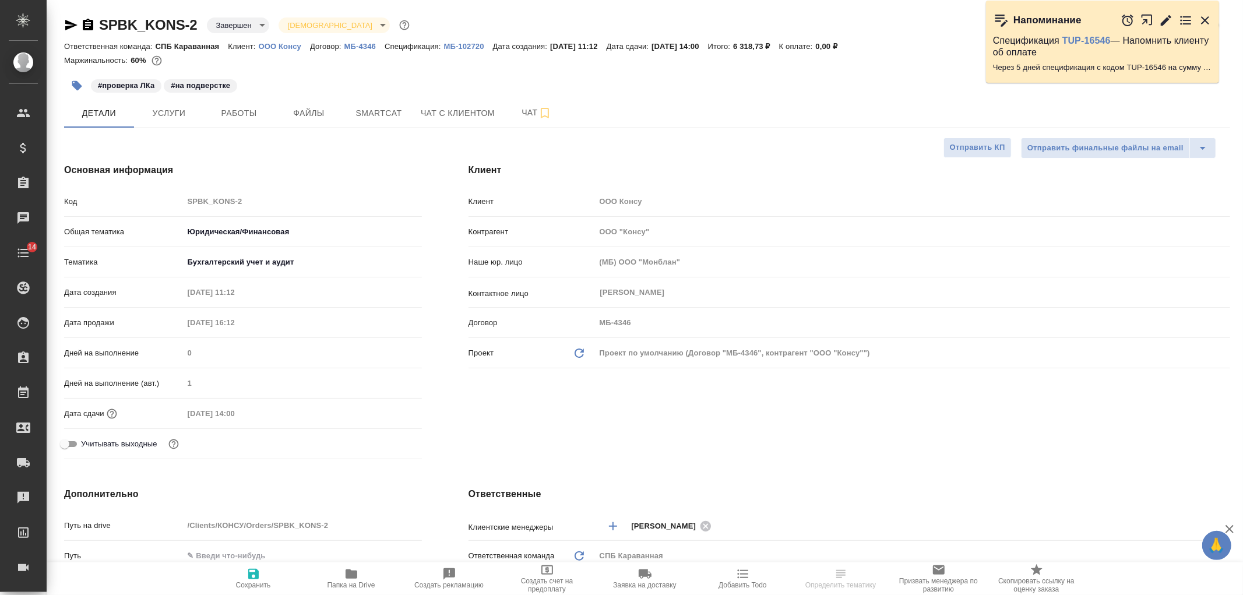
type textarea "x"
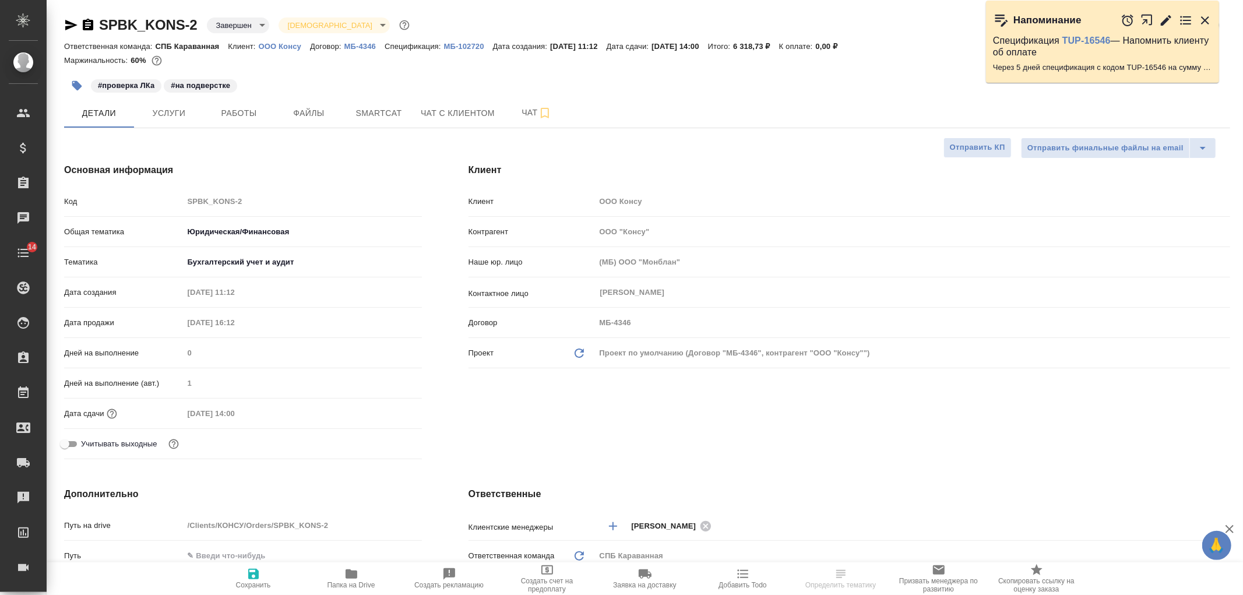
type textarea "x"
click at [293, 44] on p "ООО Консу" at bounding box center [284, 46] width 51 height 9
type textarea "x"
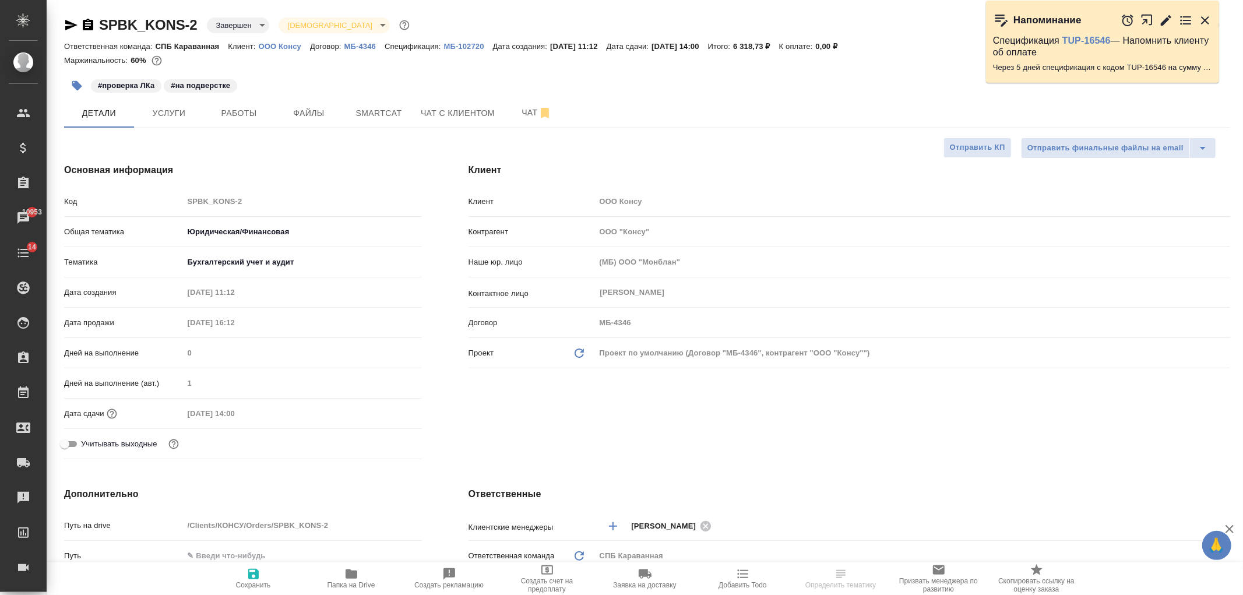
select select "RU"
type textarea "x"
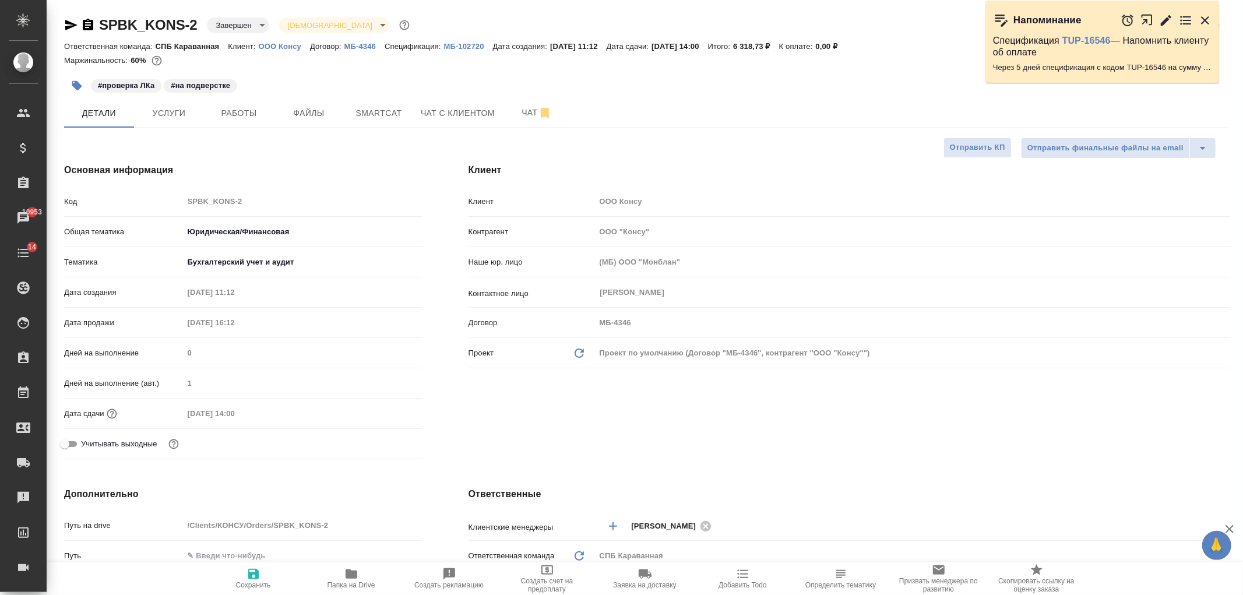
type textarea "x"
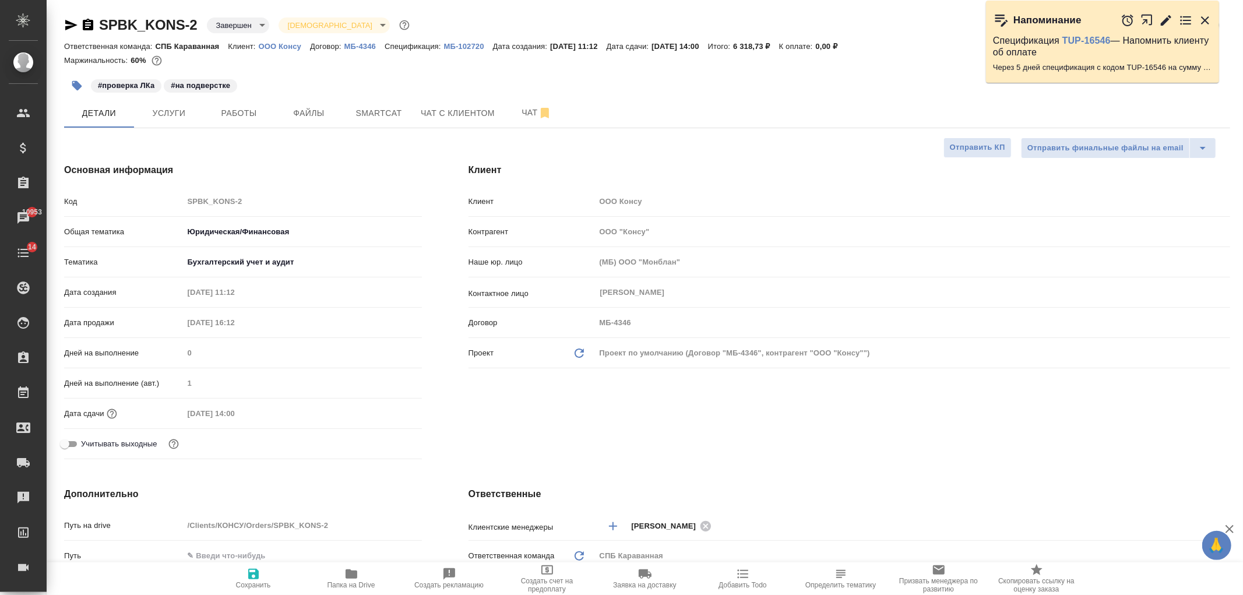
type textarea "x"
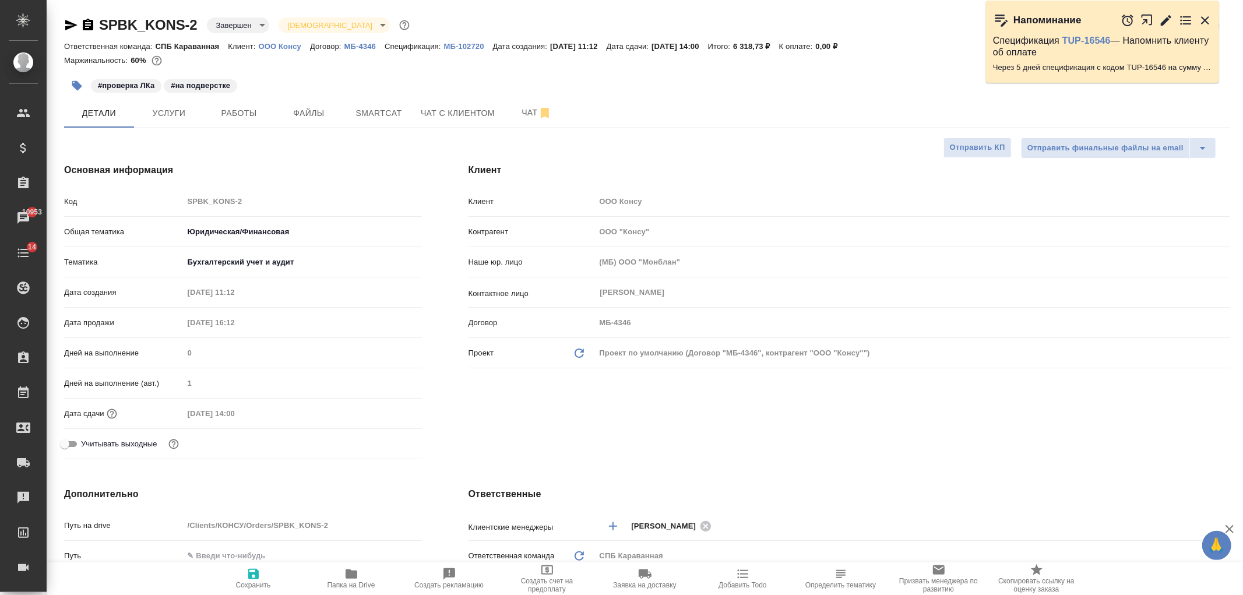
type textarea "x"
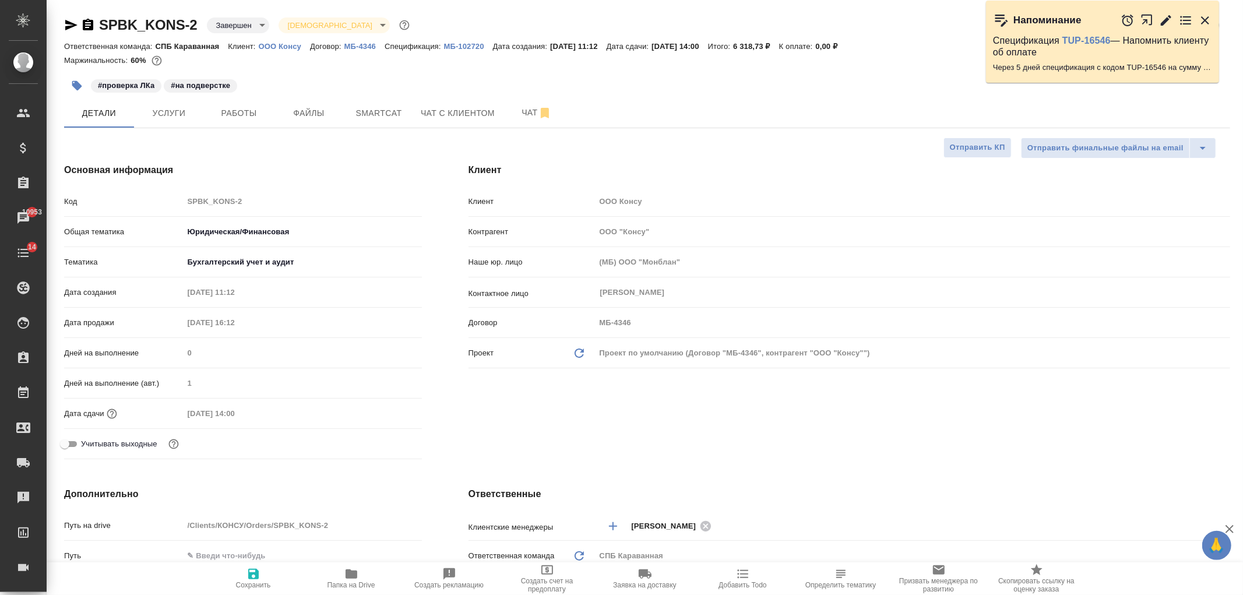
type textarea "x"
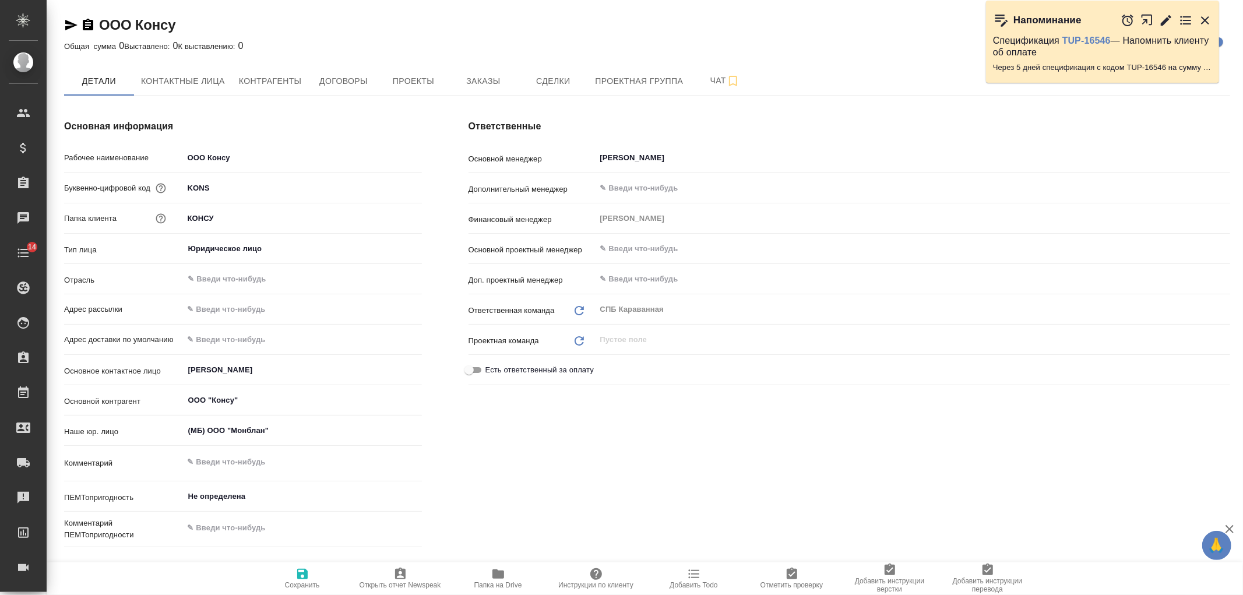
type textarea "x"
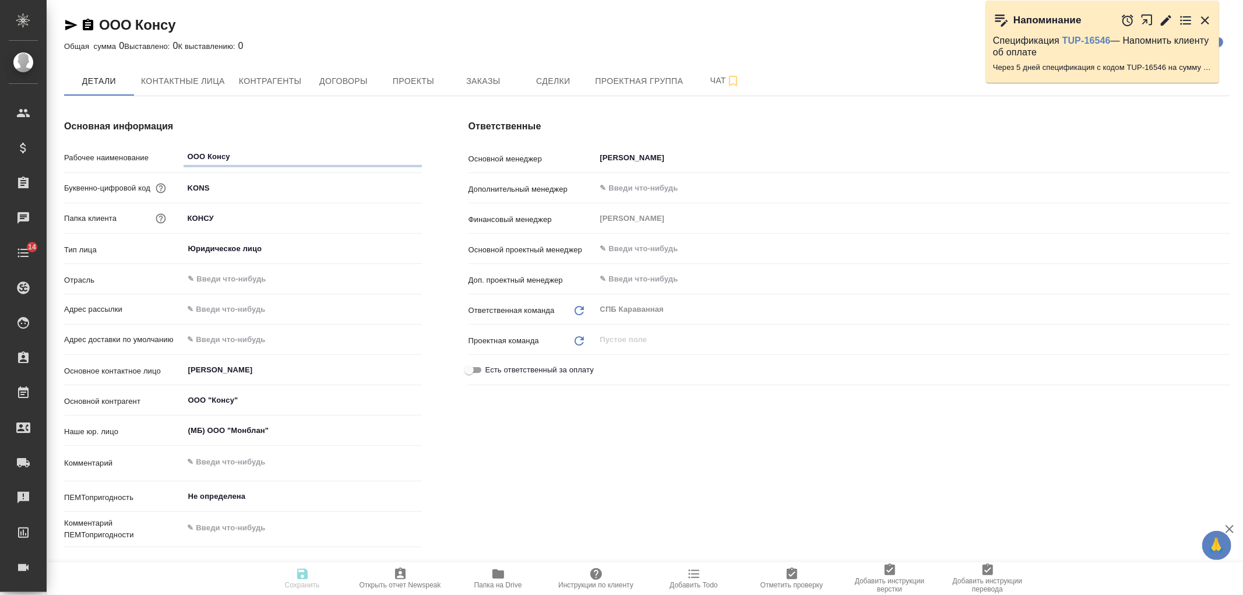
type textarea "x"
click at [197, 90] on button "Контактные лица" at bounding box center [183, 80] width 98 height 29
select select "RU"
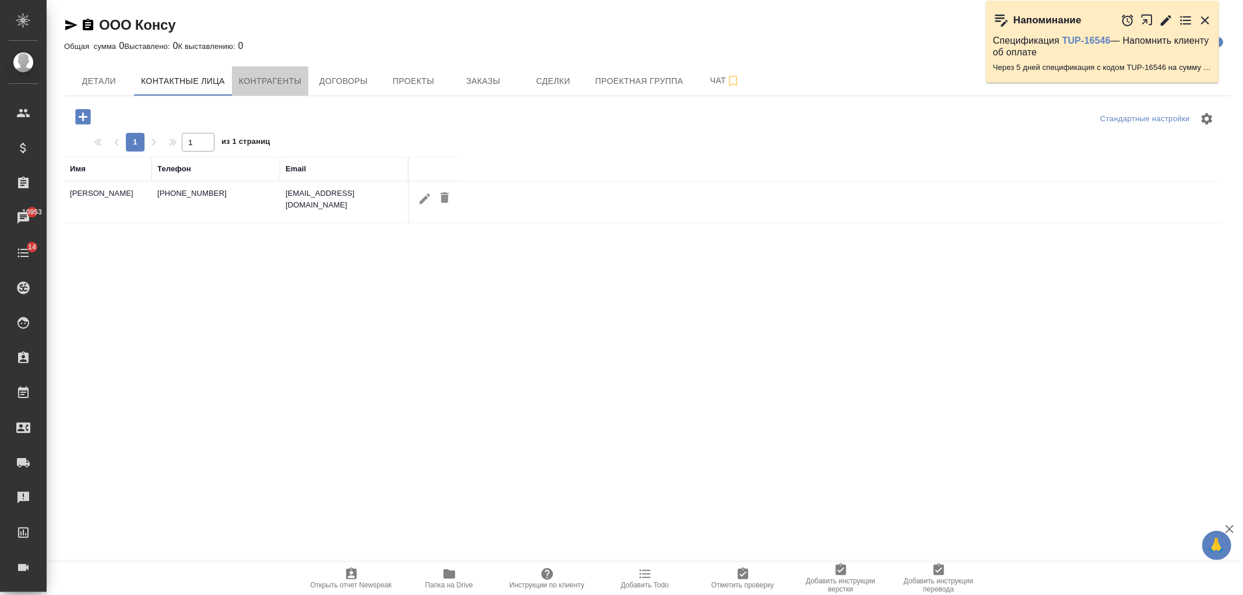
click at [281, 83] on span "Контрагенты" at bounding box center [270, 81] width 63 height 15
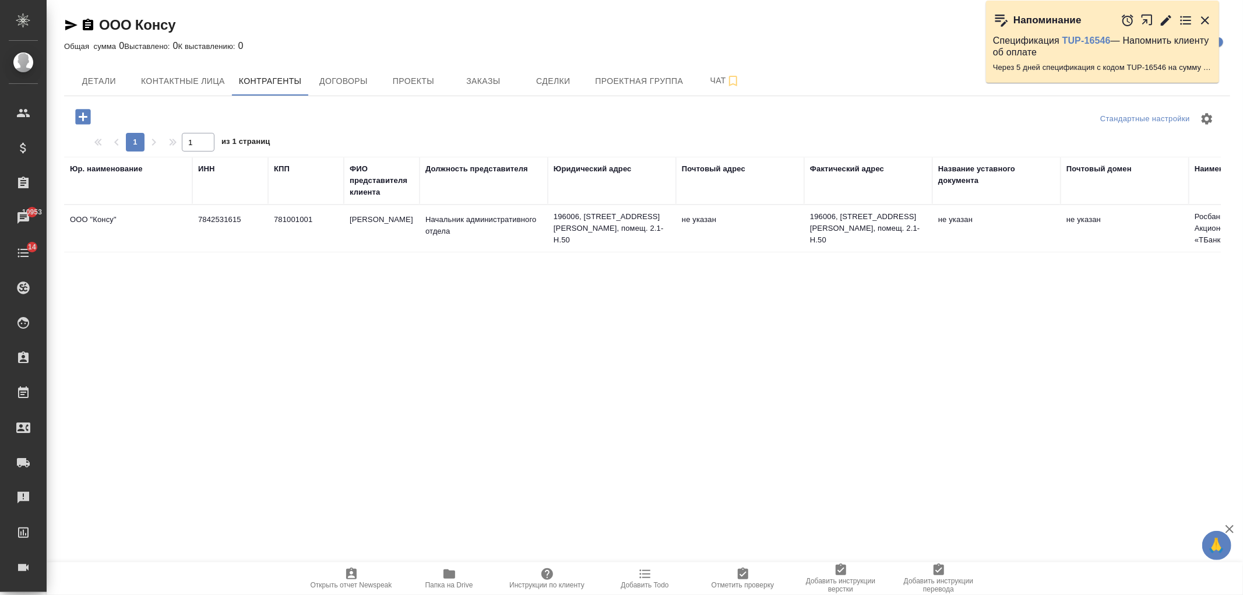
click at [651, 252] on td "196006, Санкт-Петербург, вн. тер. г., муниципальный округ Московская Застава, п…" at bounding box center [612, 228] width 128 height 47
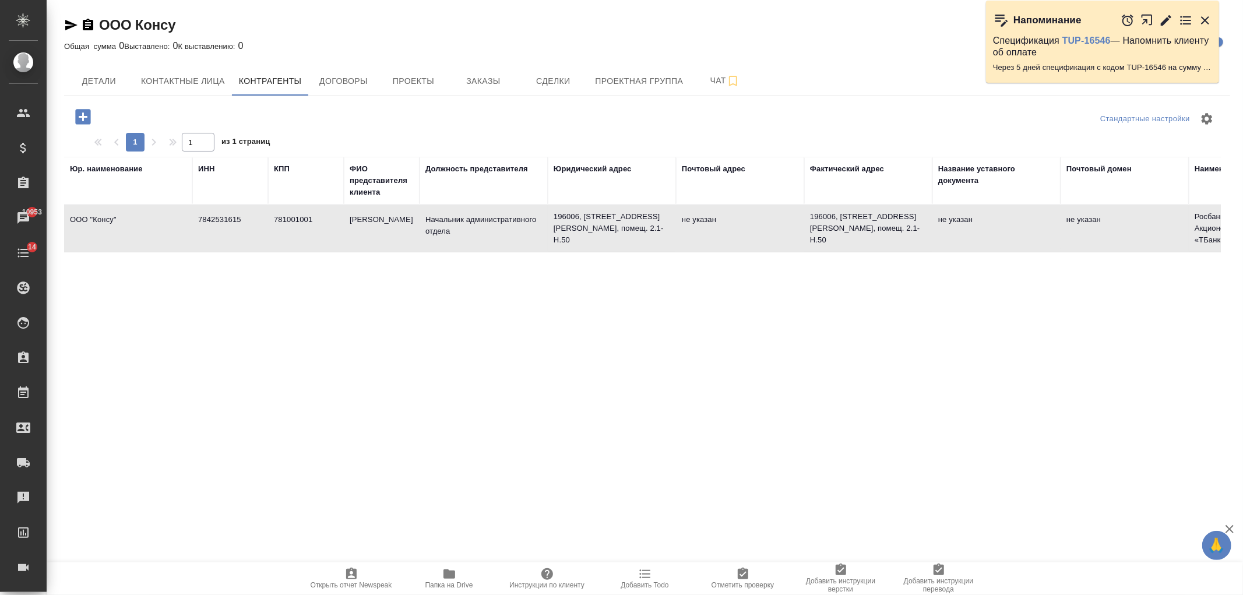
click at [651, 252] on td "196006, Санкт-Петербург, вн. тер. г., муниципальный округ Московская Застава, п…" at bounding box center [612, 228] width 128 height 47
type textarea "ООО "Консу""
type input "7842531615"
type input "781001001"
type input "Дульнев Валерий"
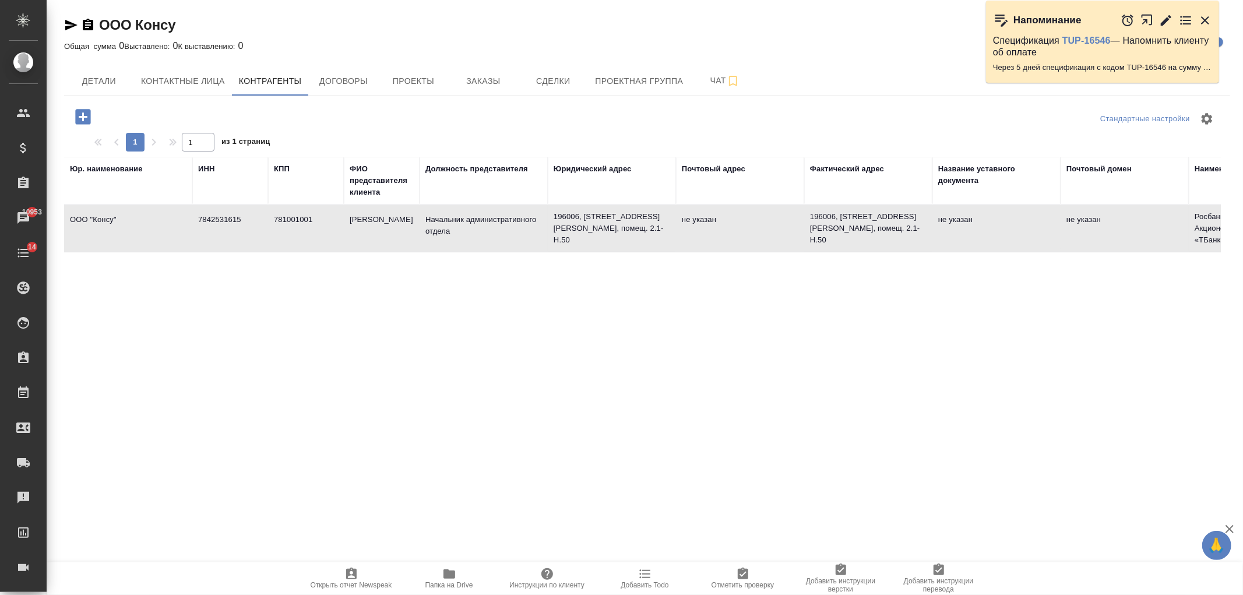
type input "Начальник административного отдела"
type textarea "196006, Санкт-Петербург, вн. тер. г., муниципальный округ Московская Застава, п…"
type input "Росбанк филиал Северо-Запад Акционерного общества «ТБанк»,"
type input "40702810694510002119"
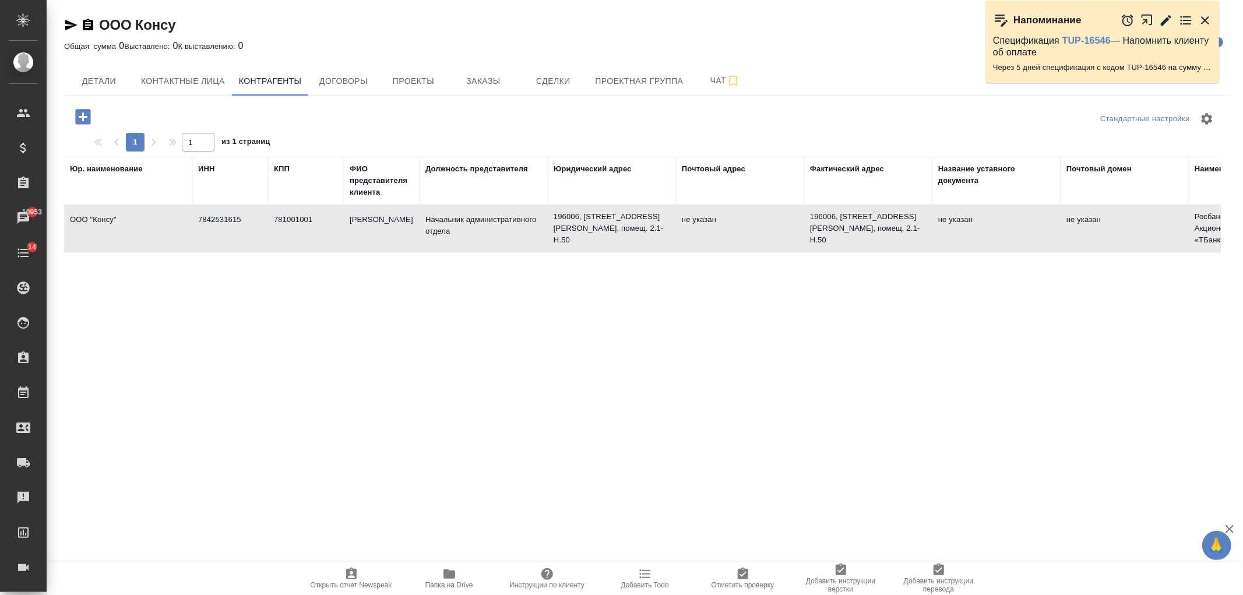
type input "044 030 941"
type input "30 101 810 345 374 030 941"
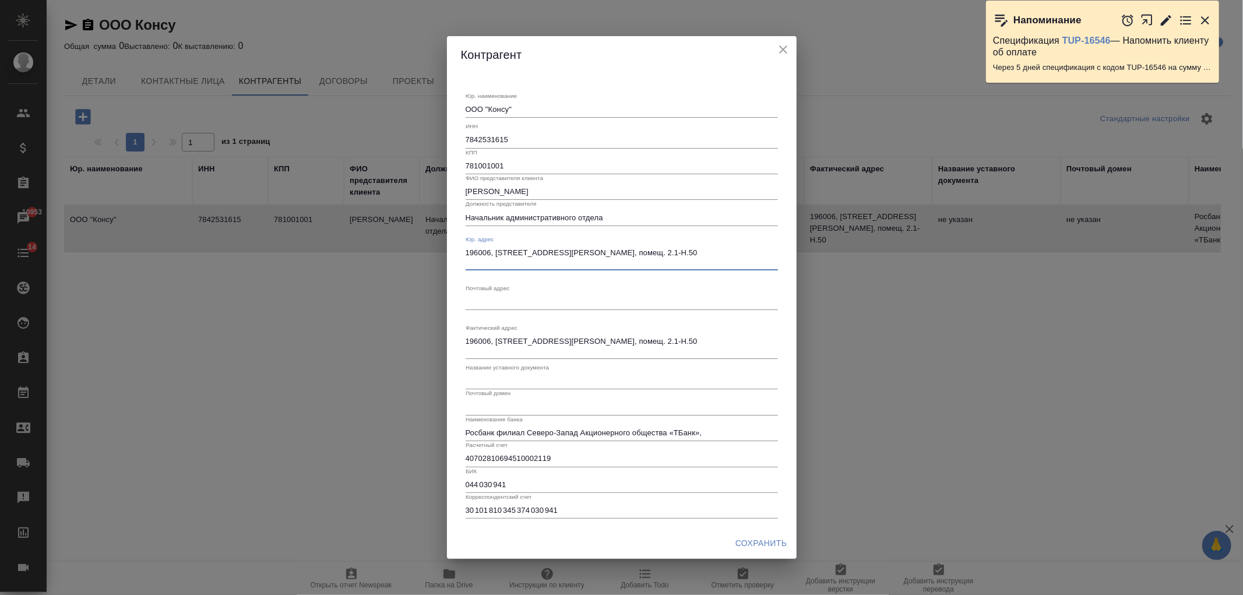
drag, startPoint x: 650, startPoint y: 260, endPoint x: 440, endPoint y: 244, distance: 211.0
click at [440, 244] on div "Контрагент Юр. наименование ООО "Консу" x ИНН 7842531615 КПП 781001001 ФИО пред…" at bounding box center [621, 297] width 1243 height 595
click at [783, 47] on icon "close" at bounding box center [783, 50] width 14 height 14
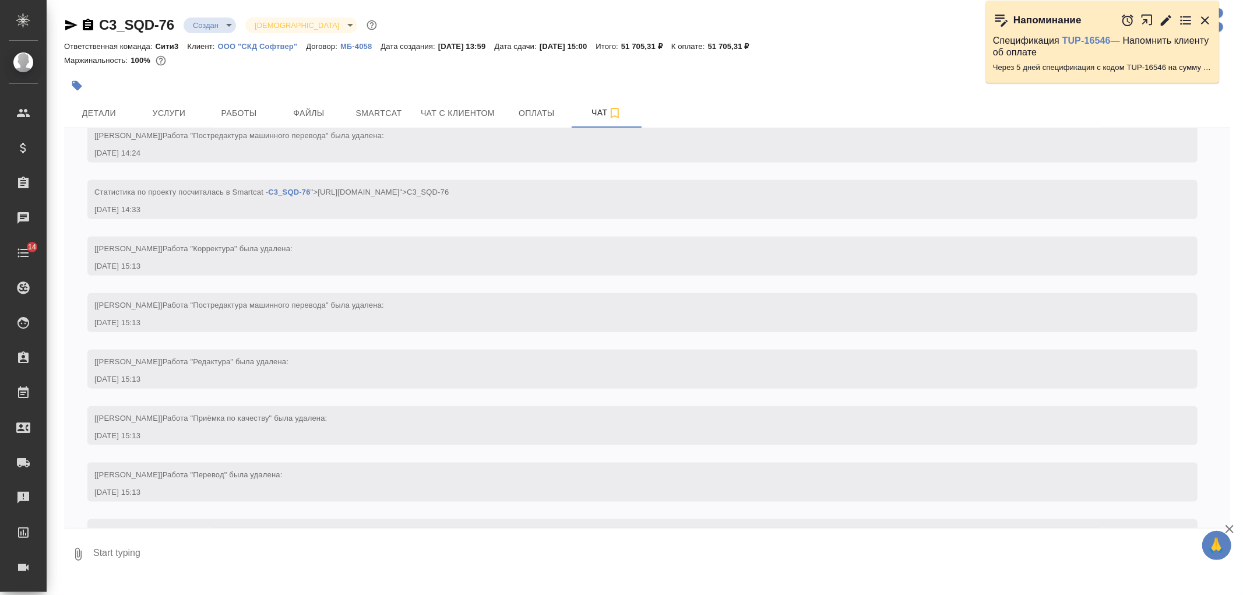
scroll to position [1162, 0]
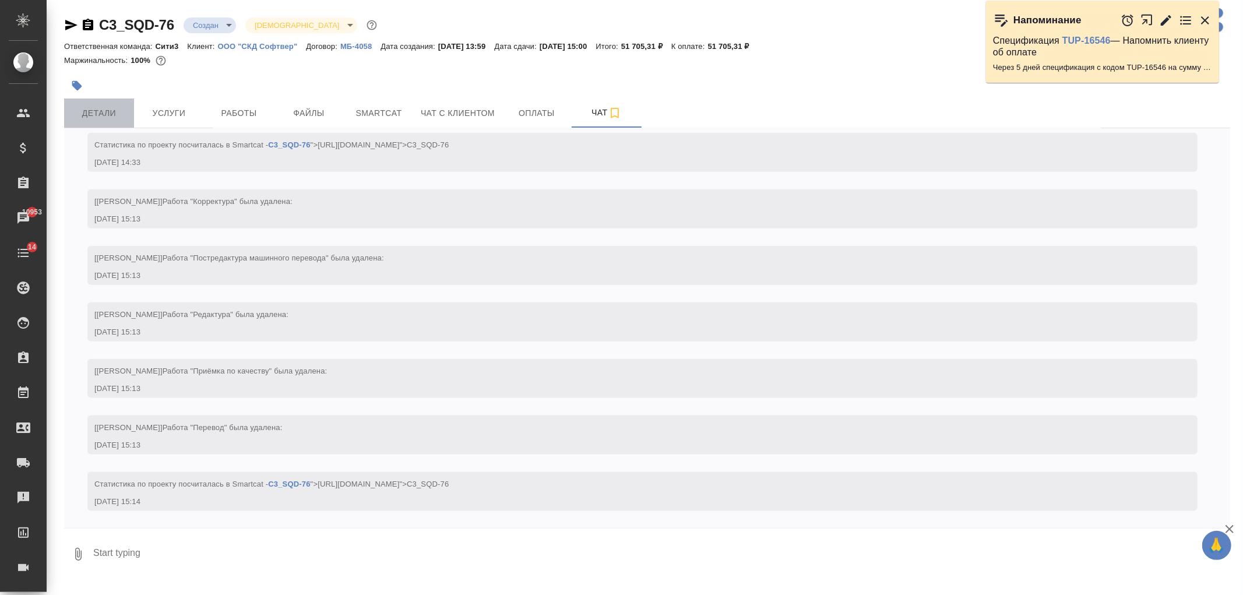
click at [105, 118] on span "Детали" at bounding box center [99, 113] width 56 height 15
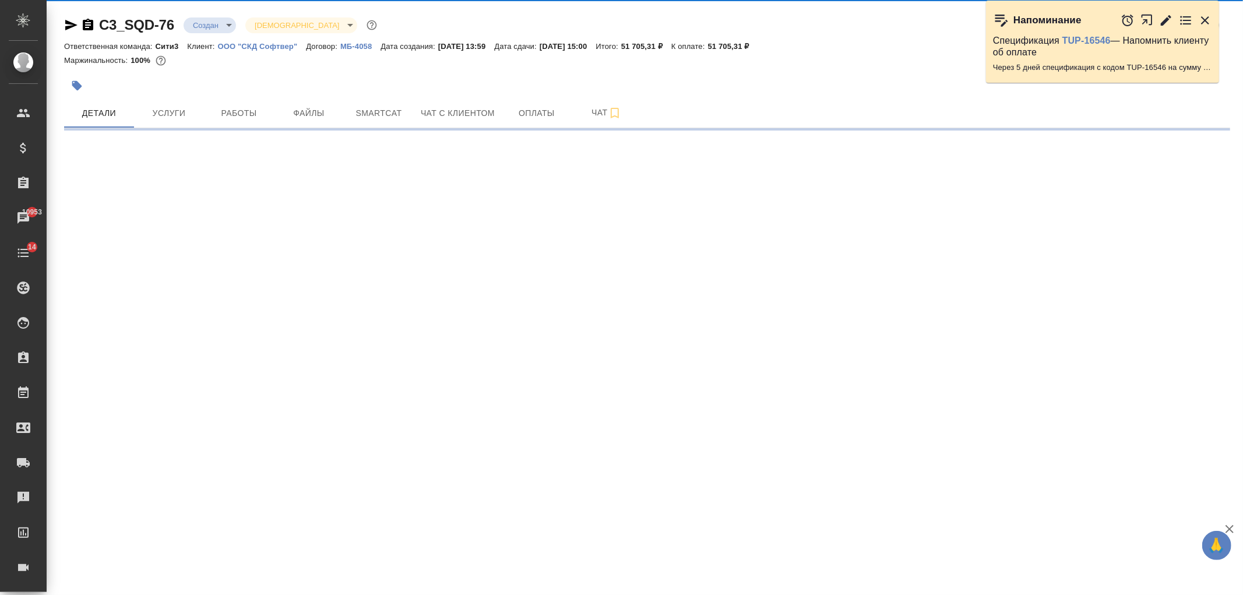
select select "RU"
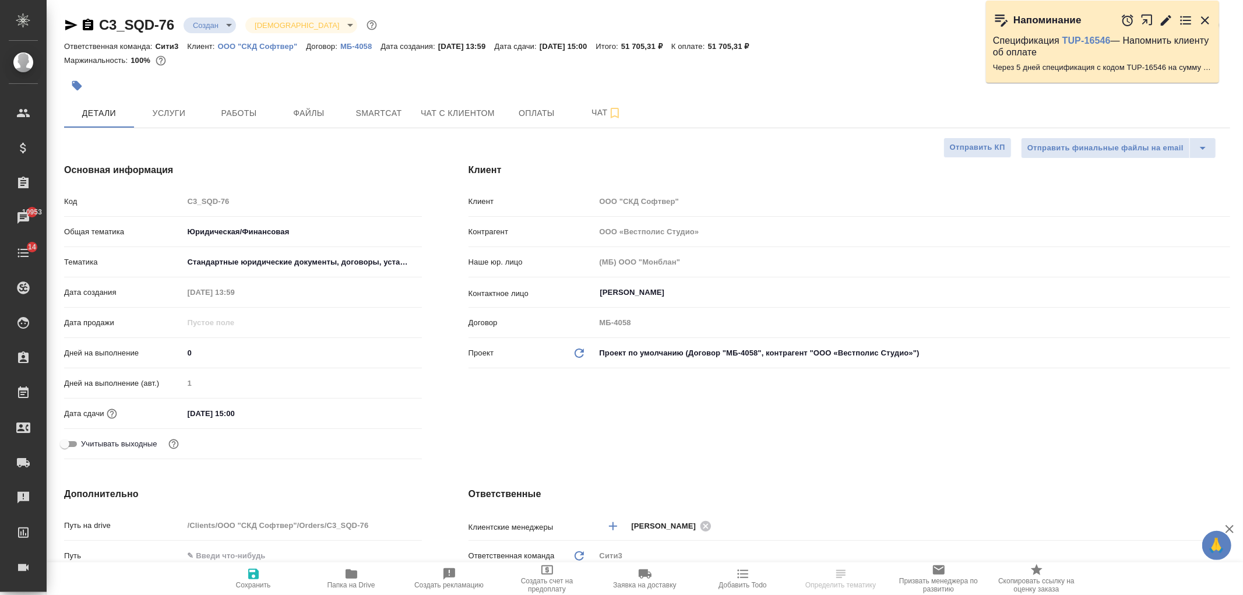
type textarea "x"
click at [773, 426] on div "Клиент Клиент ООО "СКД Софтвер" Контрагент ООО «Вестполис Студио» Наше юр. лицо…" at bounding box center [849, 313] width 808 height 347
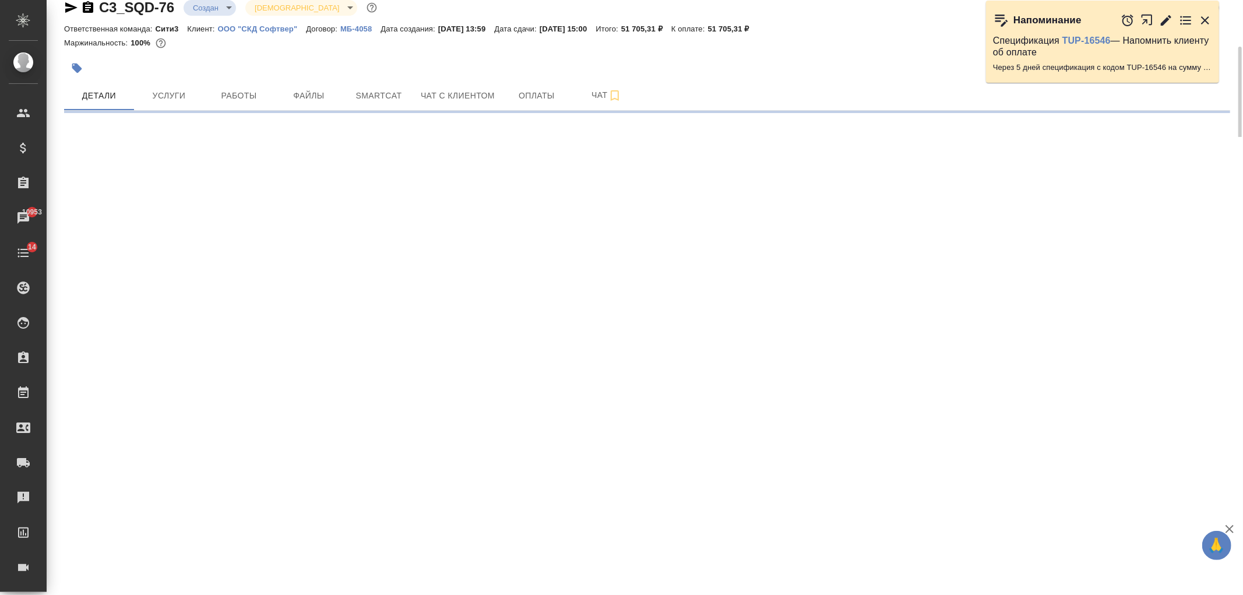
scroll to position [36, 0]
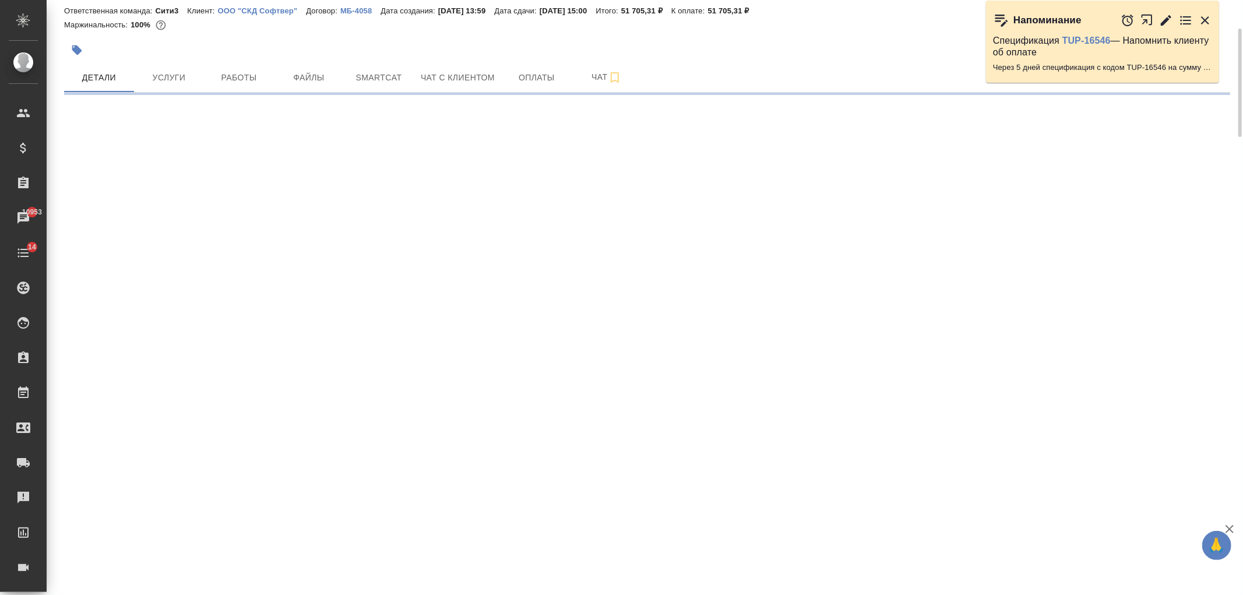
select select "RU"
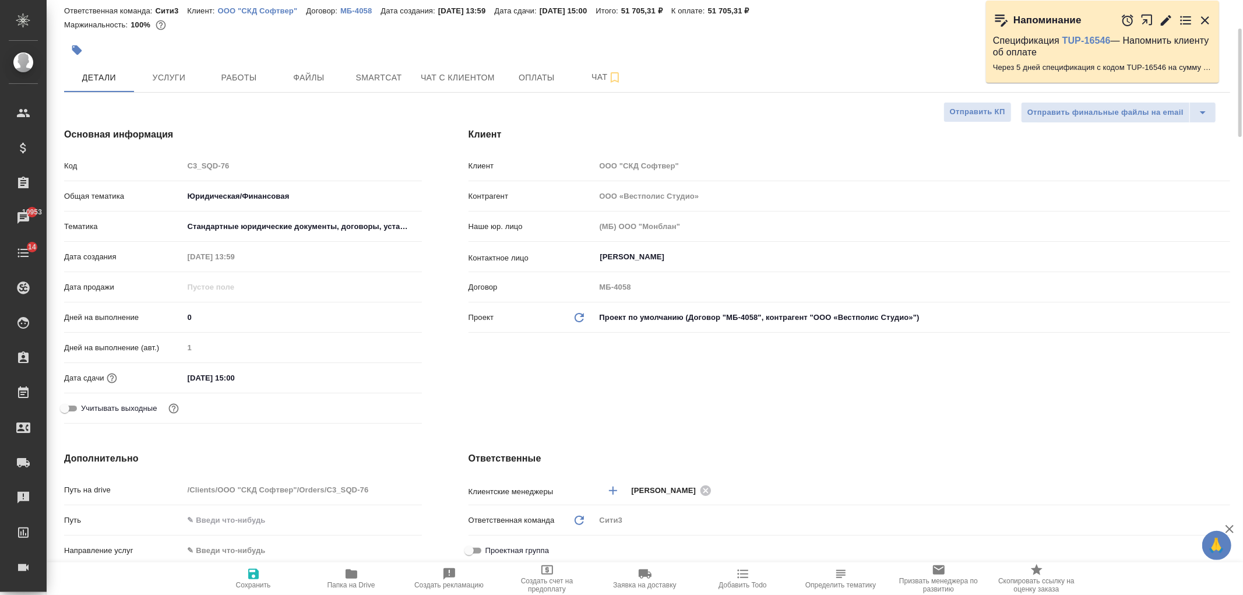
type textarea "x"
click at [773, 418] on div "Клиент Клиент ООО "СКД Софтвер" Контрагент ООО «Вестполис Студио» Наше юр. лицо…" at bounding box center [849, 277] width 808 height 347
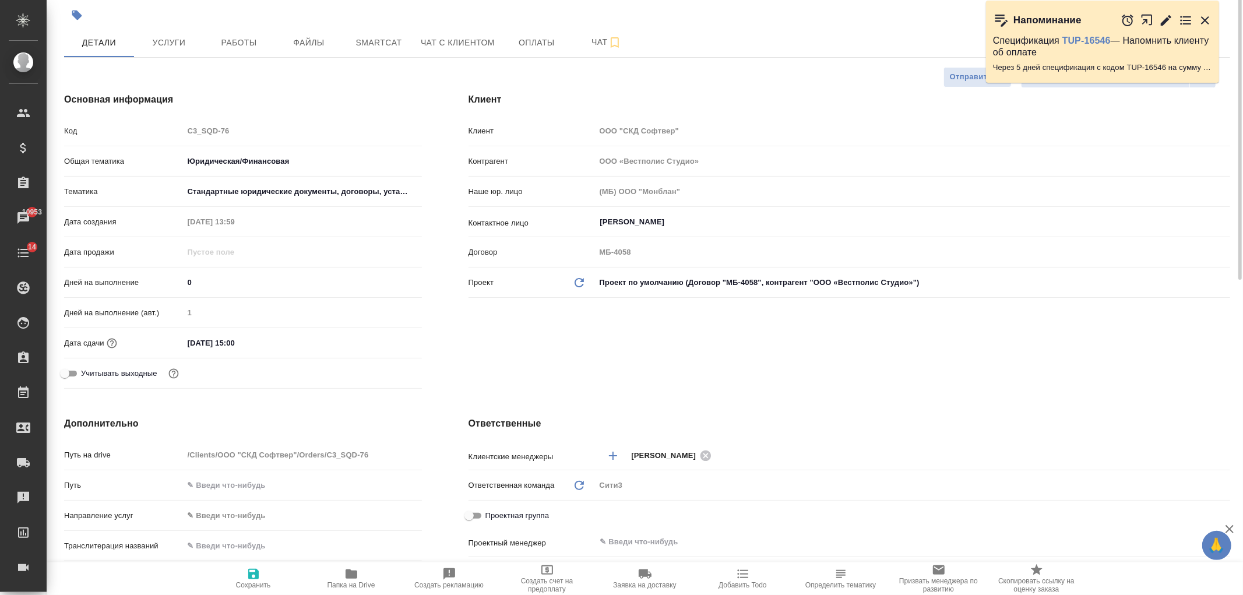
scroll to position [0, 0]
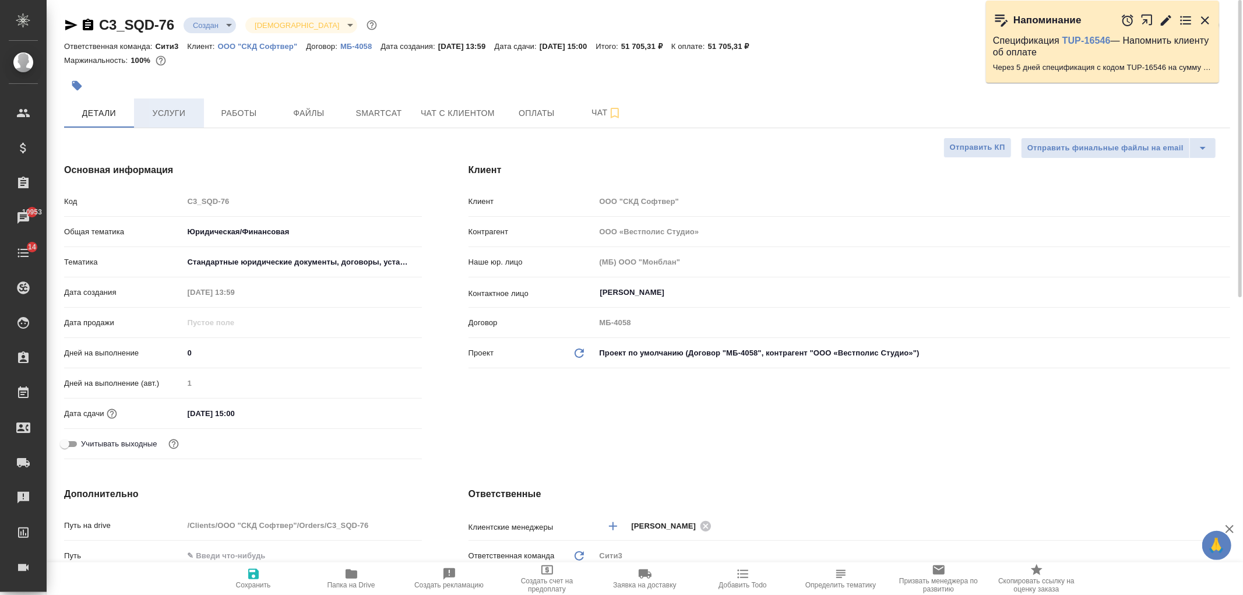
click at [184, 120] on button "Услуги" at bounding box center [169, 112] width 70 height 29
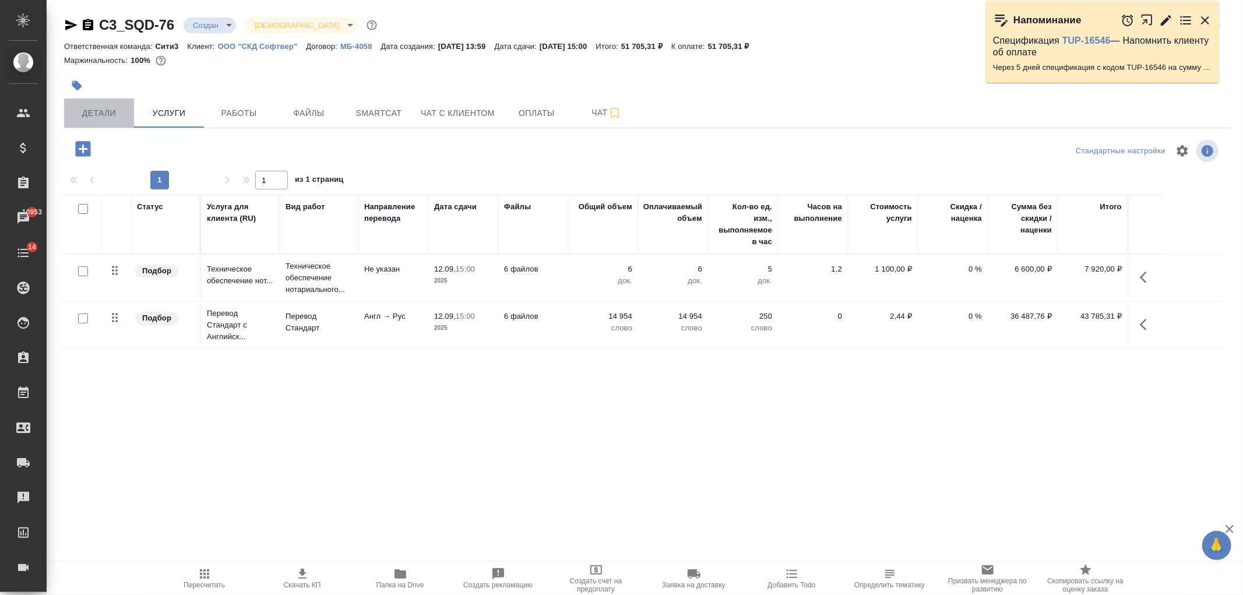
click at [103, 112] on span "Детали" at bounding box center [99, 113] width 56 height 15
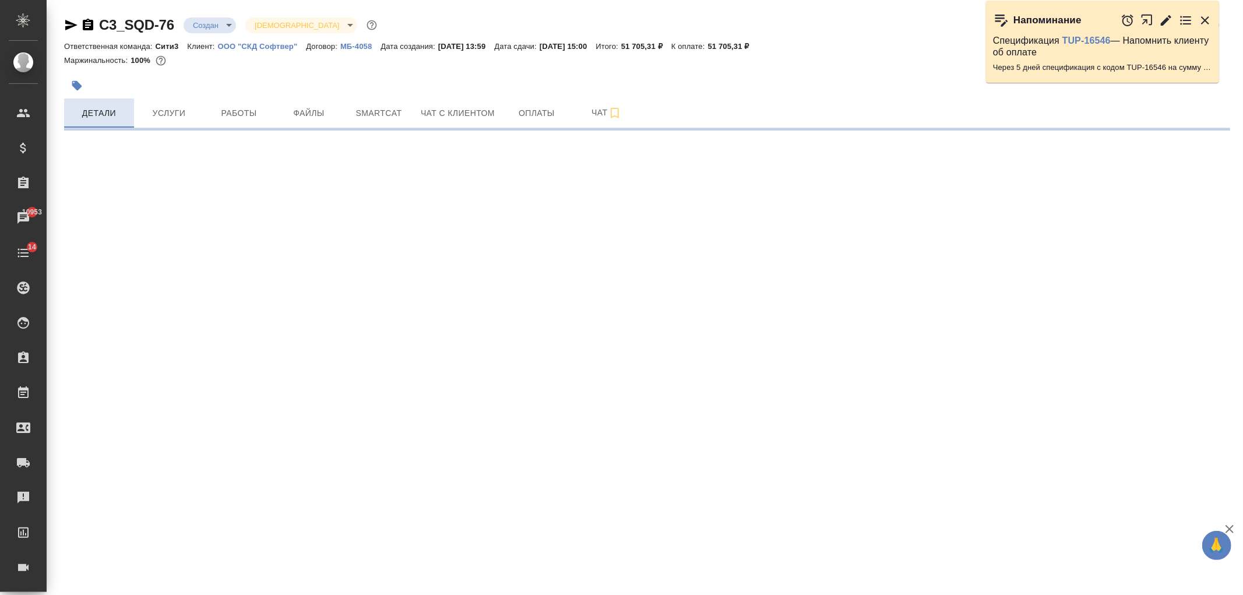
select select "RU"
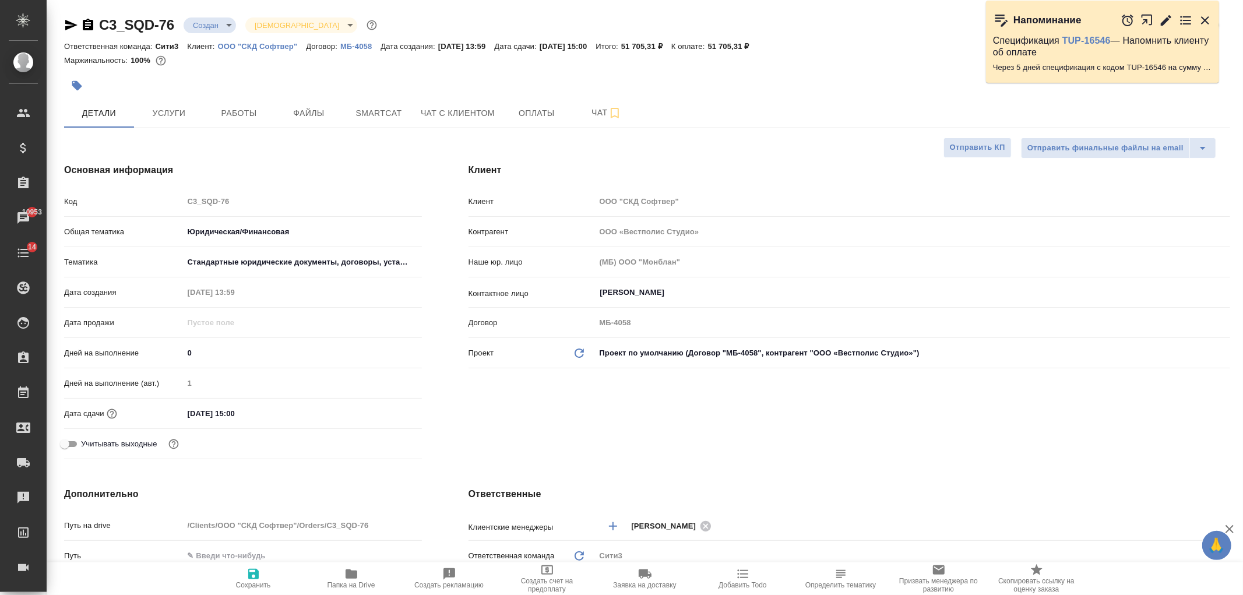
type textarea "x"
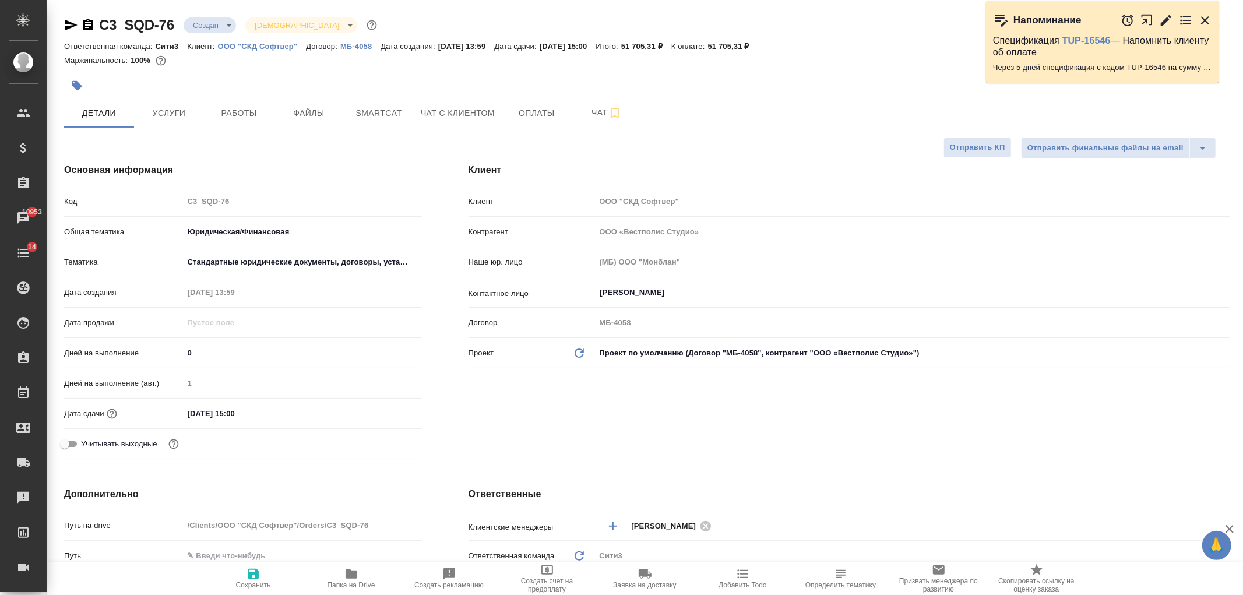
type textarea "x"
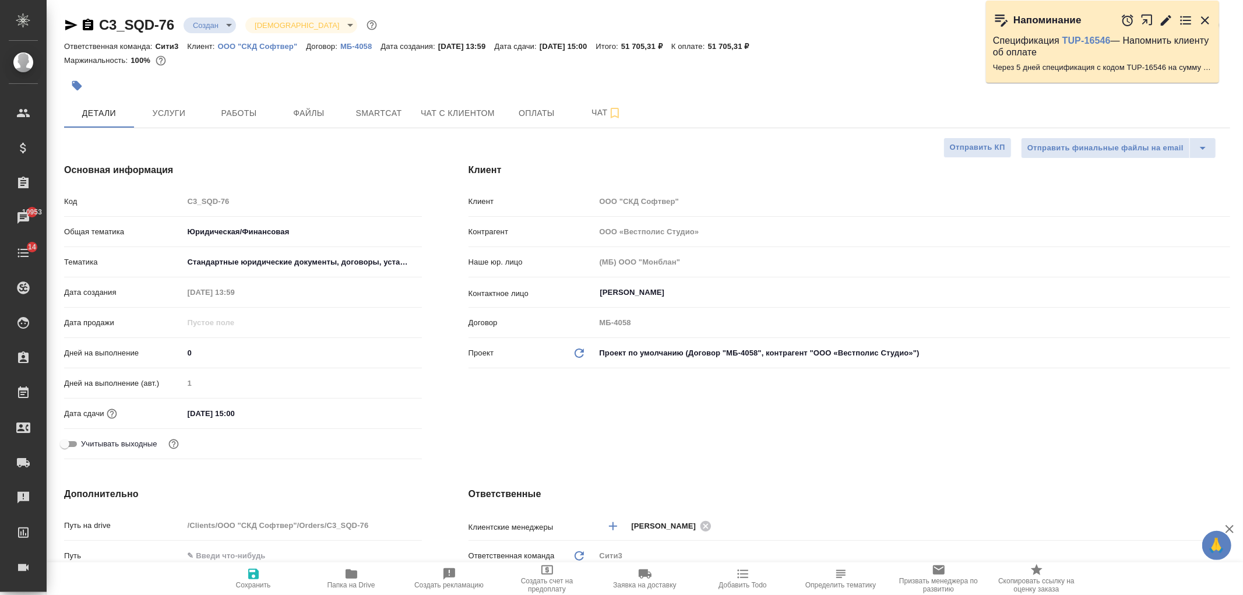
type textarea "x"
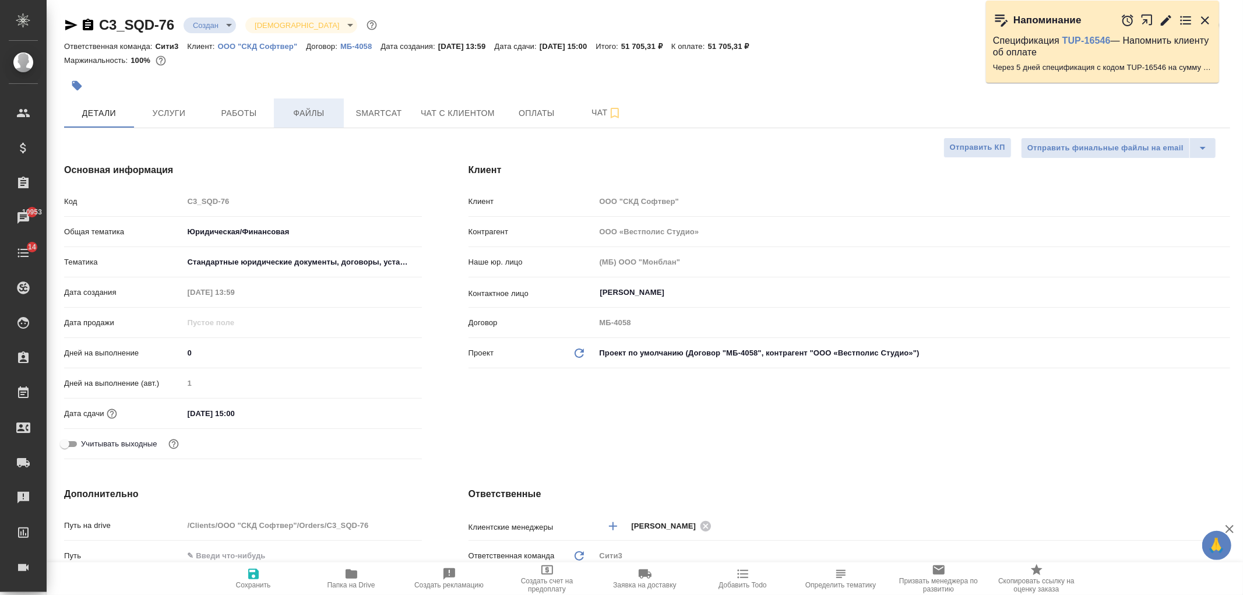
click at [297, 111] on span "Файлы" at bounding box center [309, 113] width 56 height 15
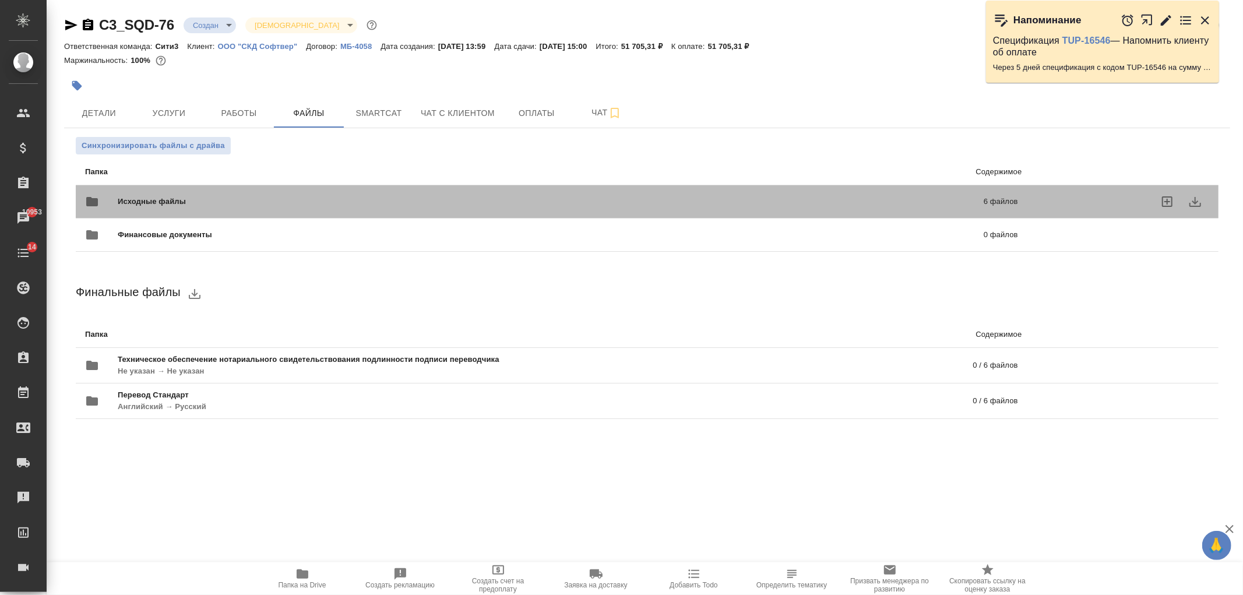
click at [341, 199] on span "Исходные файлы" at bounding box center [351, 202] width 467 height 12
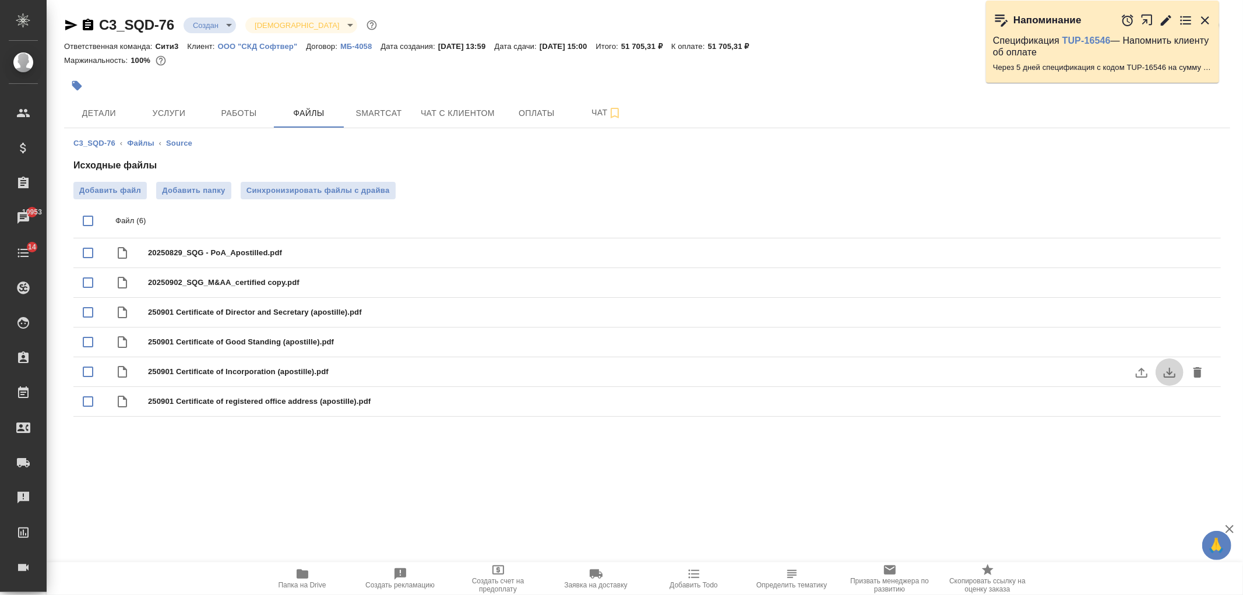
click at [1162, 378] on icon "download" at bounding box center [1169, 372] width 14 height 14
click at [477, 126] on button "Чат с клиентом" at bounding box center [458, 112] width 88 height 29
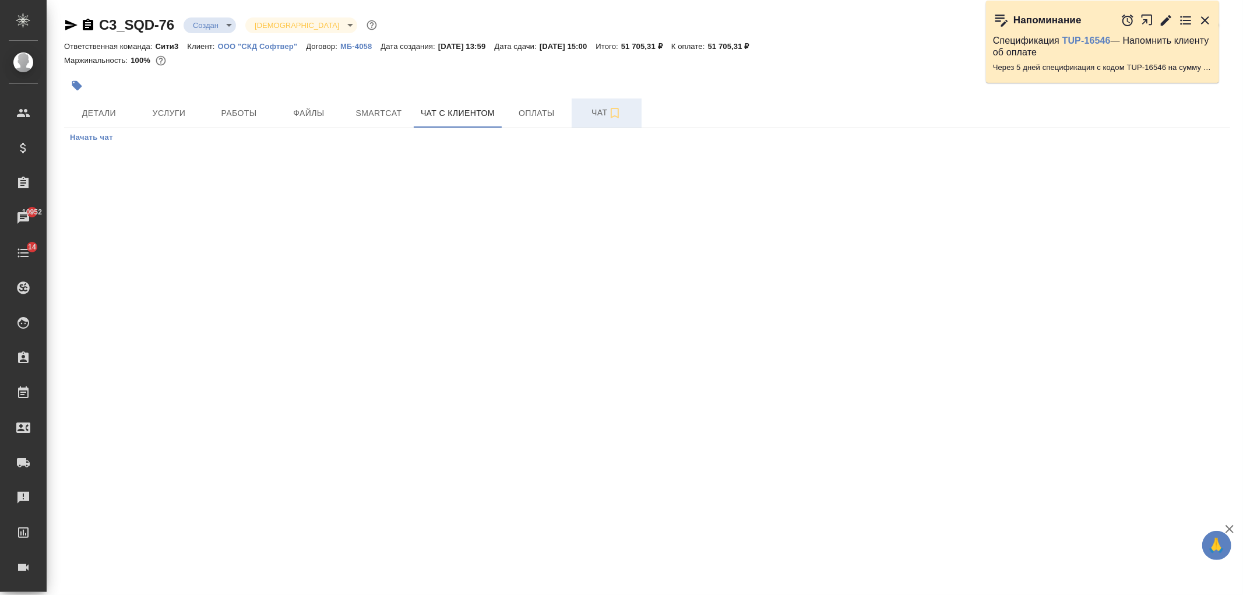
click at [579, 112] on span "Чат" at bounding box center [607, 112] width 56 height 15
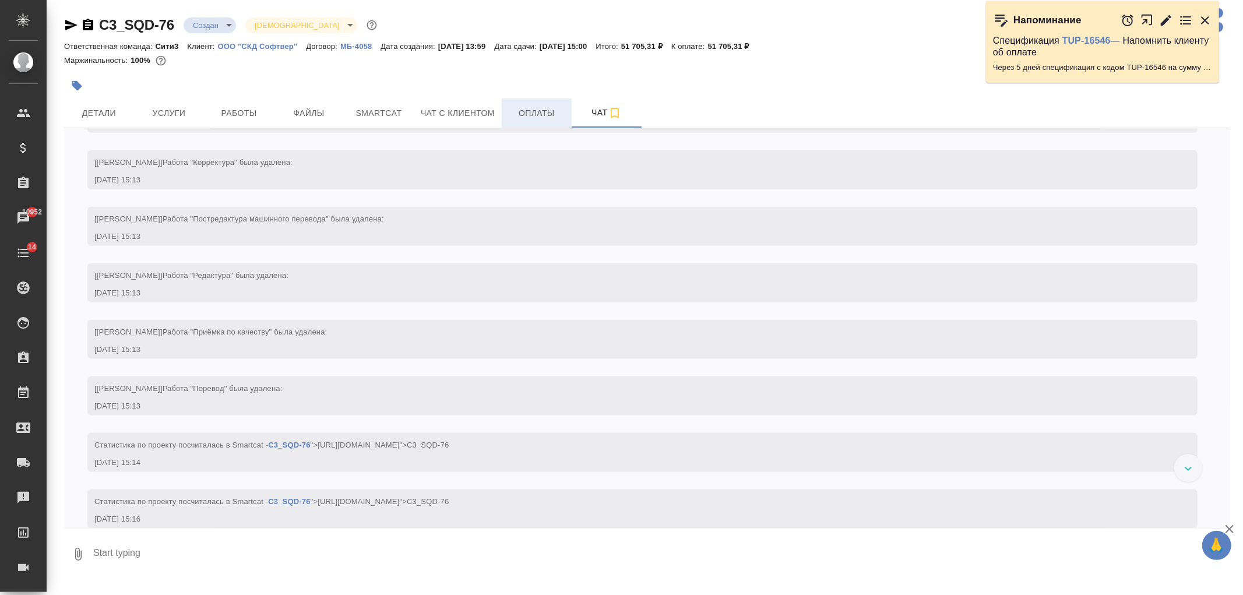
scroll to position [1219, 0]
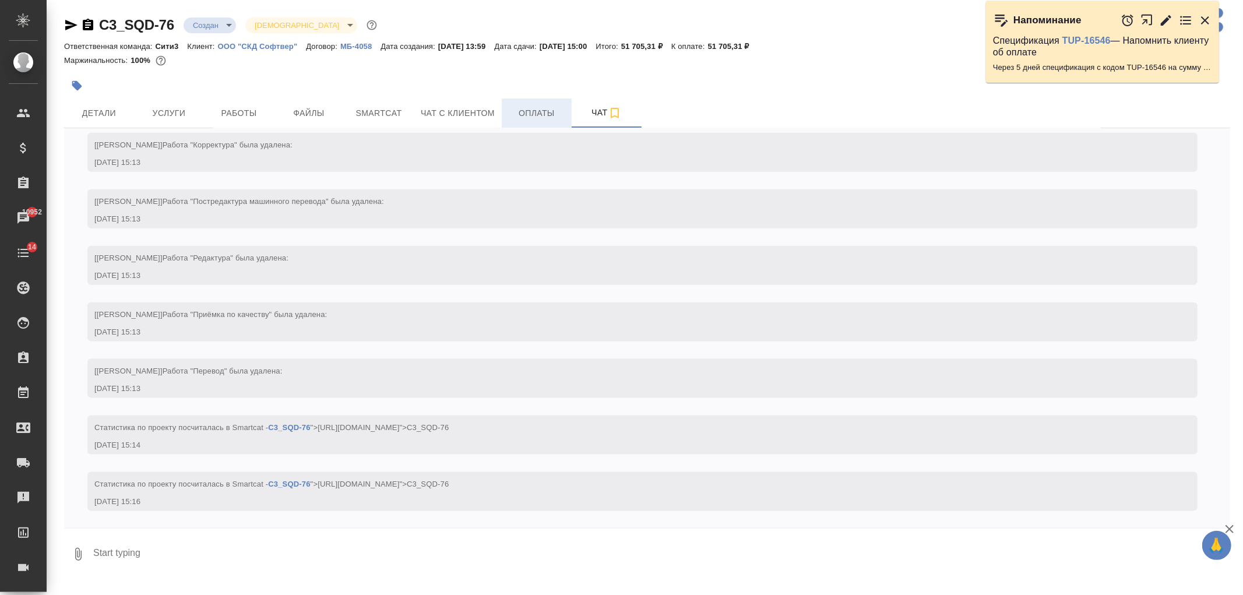
click at [534, 115] on span "Оплаты" at bounding box center [537, 113] width 56 height 15
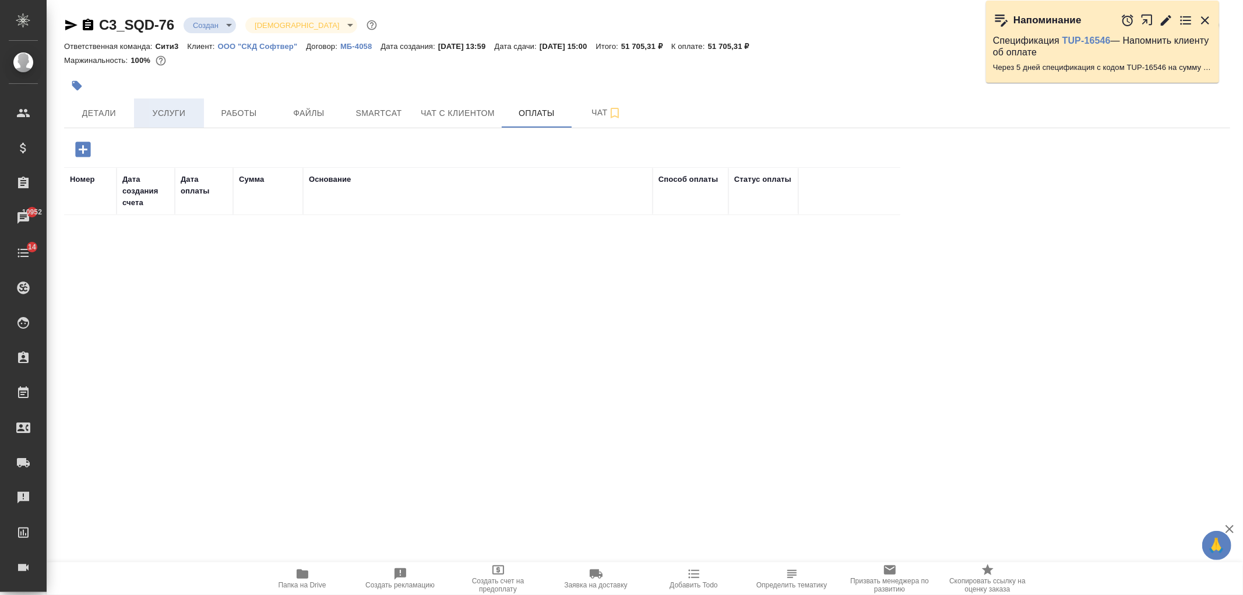
click at [164, 108] on span "Услуги" at bounding box center [169, 113] width 56 height 15
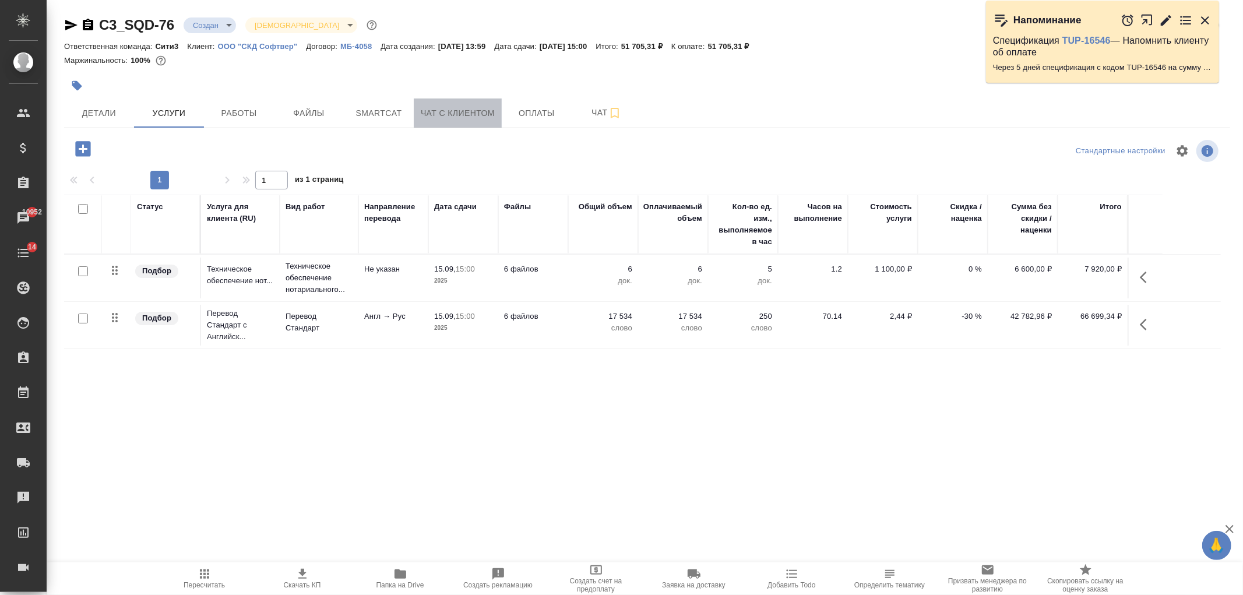
click at [428, 114] on span "Чат с клиентом" at bounding box center [458, 113] width 74 height 15
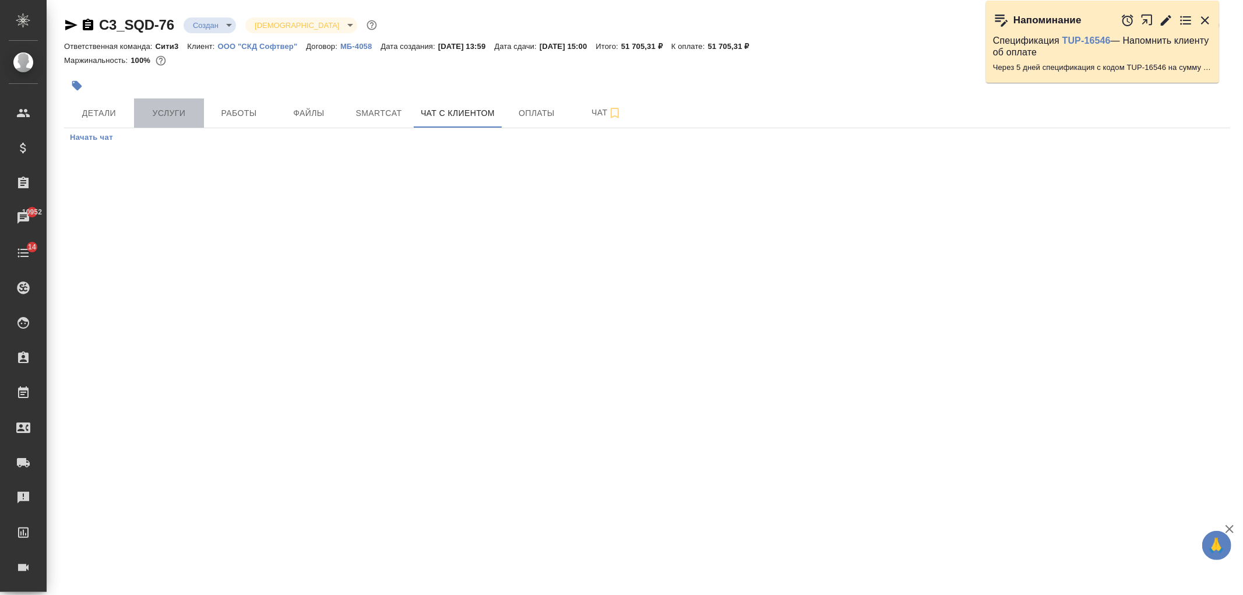
click at [156, 114] on span "Услуги" at bounding box center [169, 113] width 56 height 15
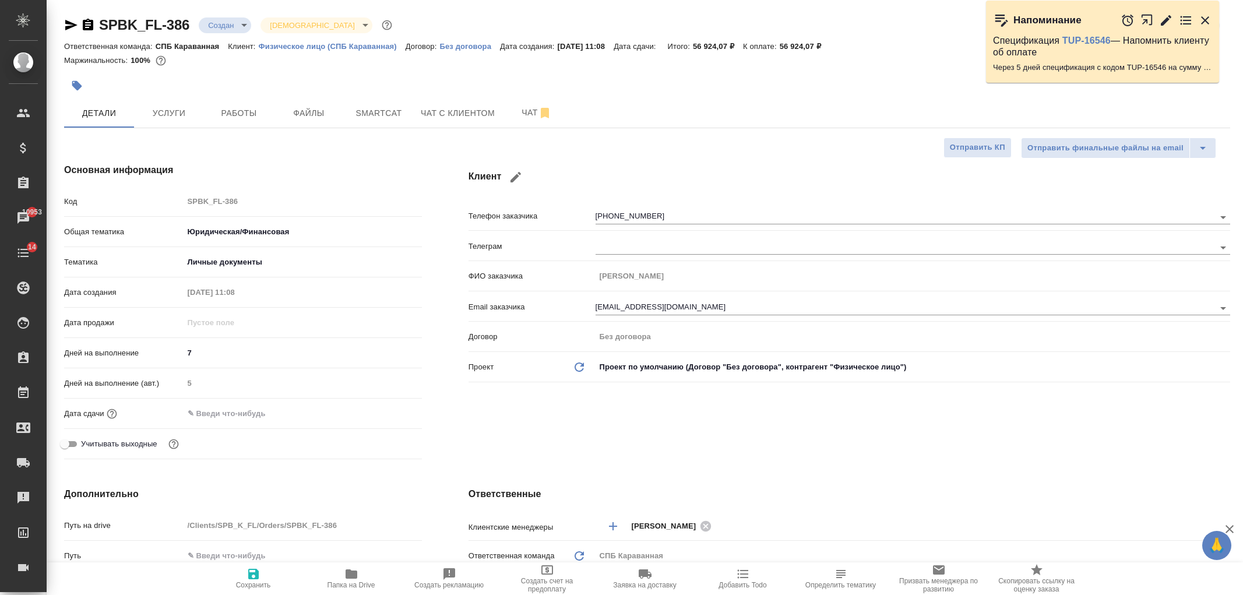
select select "RU"
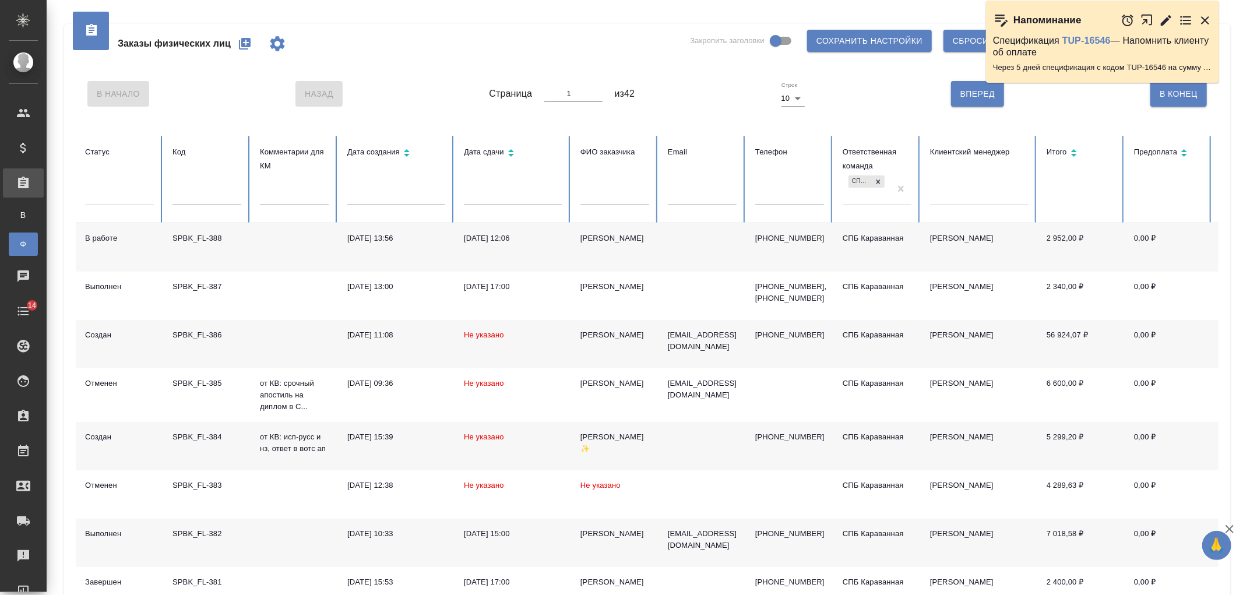
click at [665, 251] on td at bounding box center [701, 247] width 87 height 48
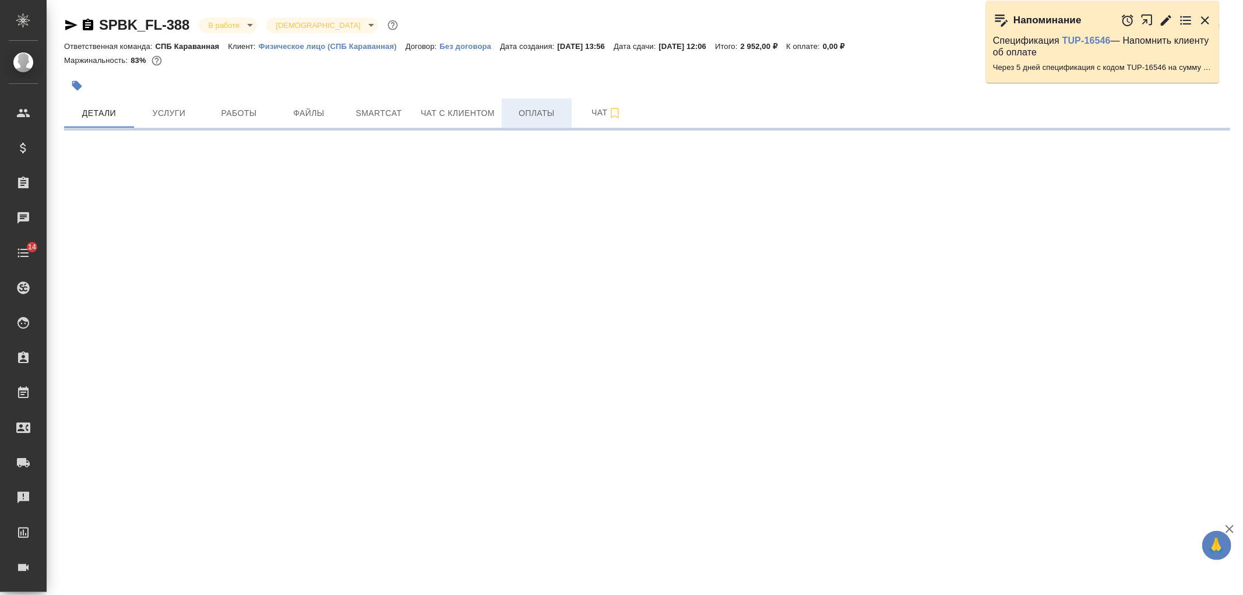
select select "RU"
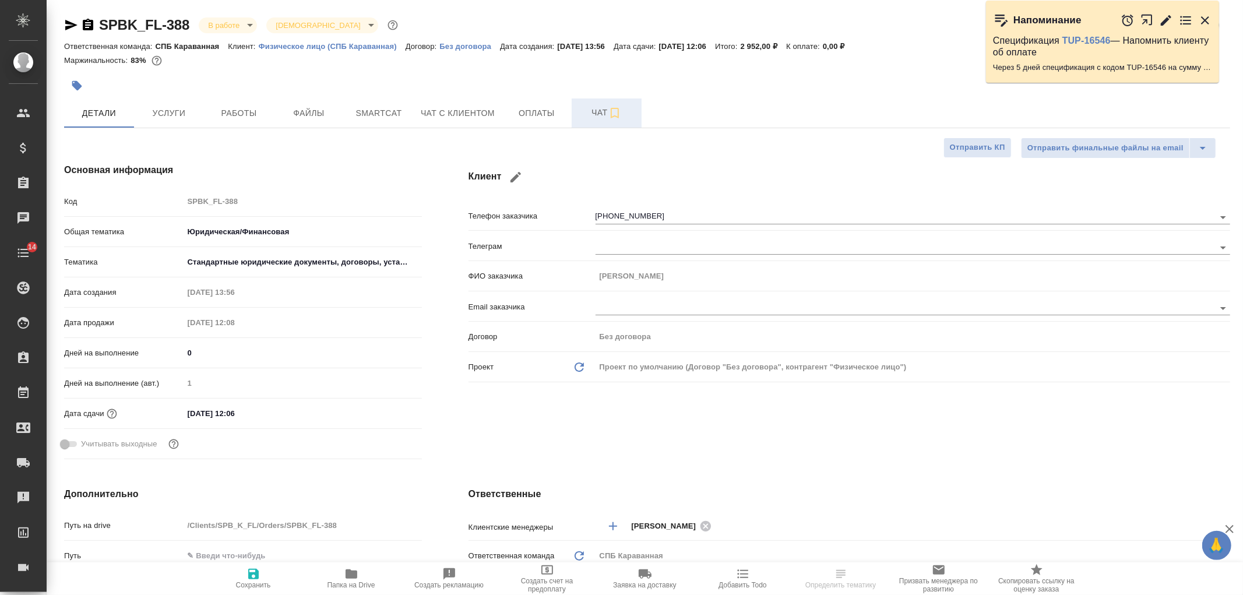
type textarea "x"
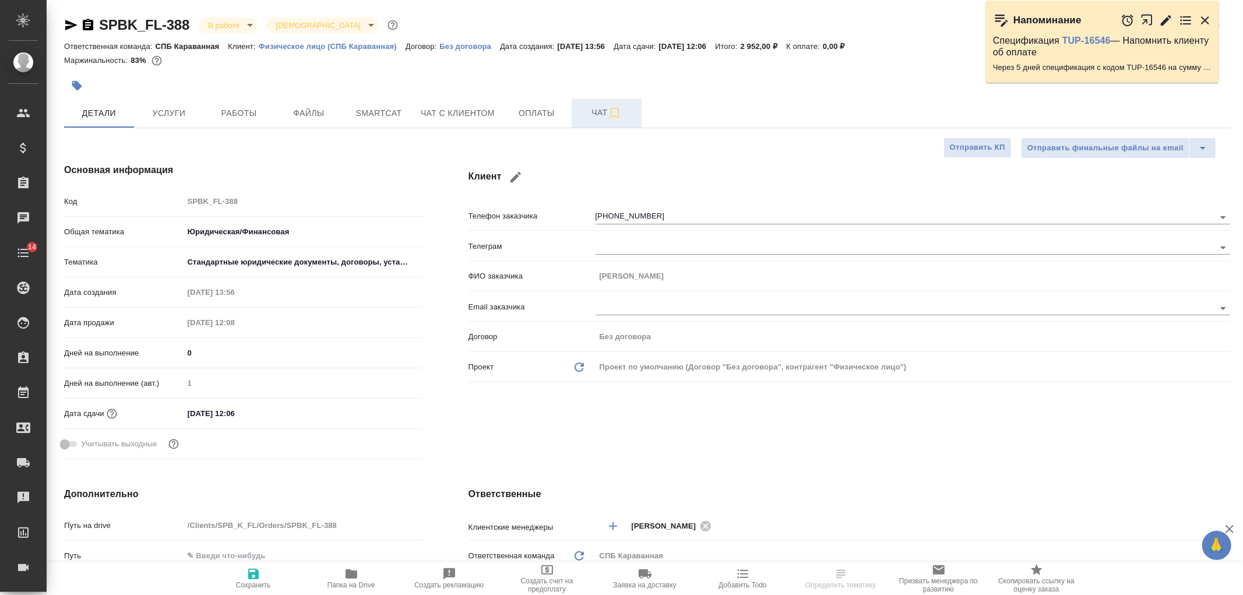
type textarea "x"
click at [586, 106] on span "Чат" at bounding box center [607, 112] width 56 height 15
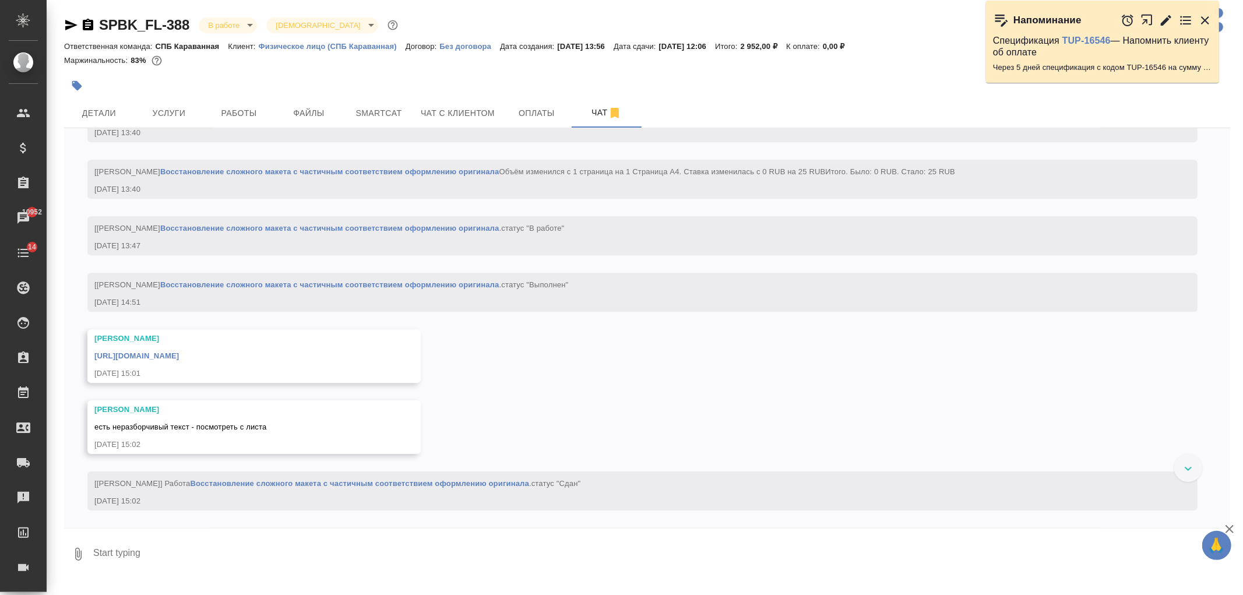
scroll to position [3050, 0]
click at [100, 111] on span "Детали" at bounding box center [99, 113] width 56 height 15
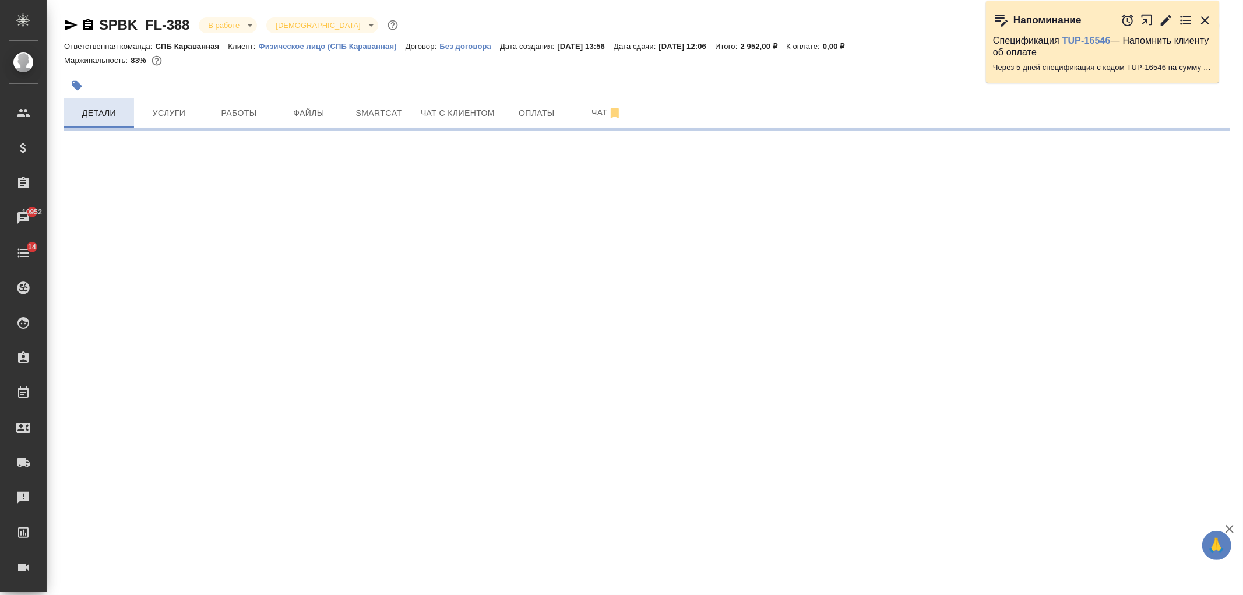
select select "RU"
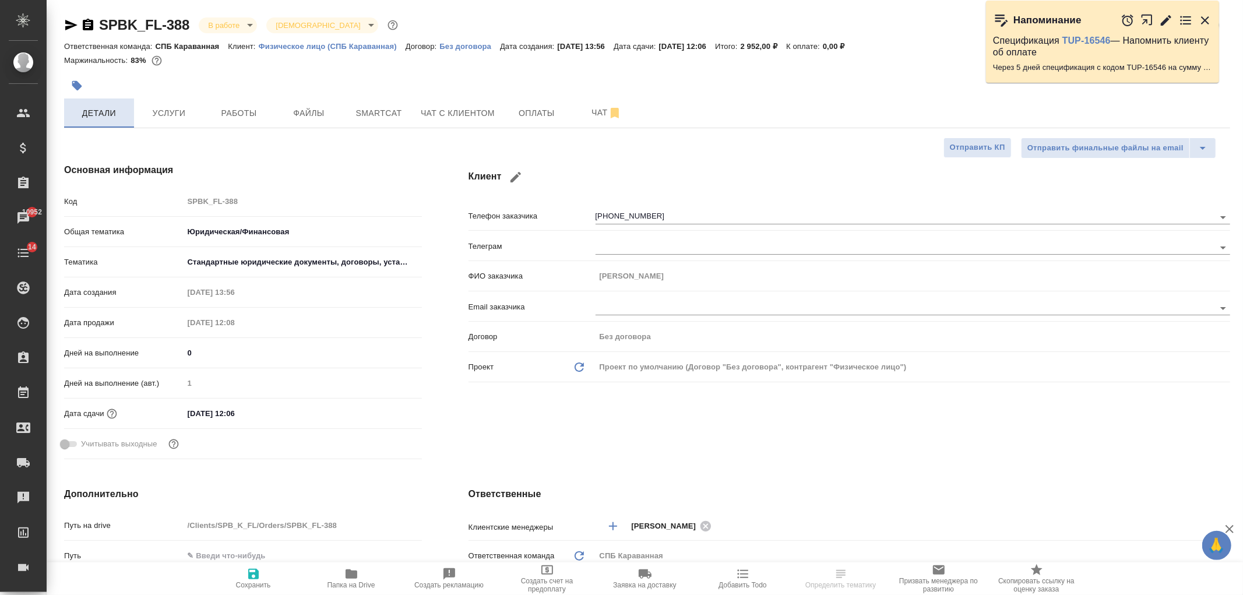
type textarea "x"
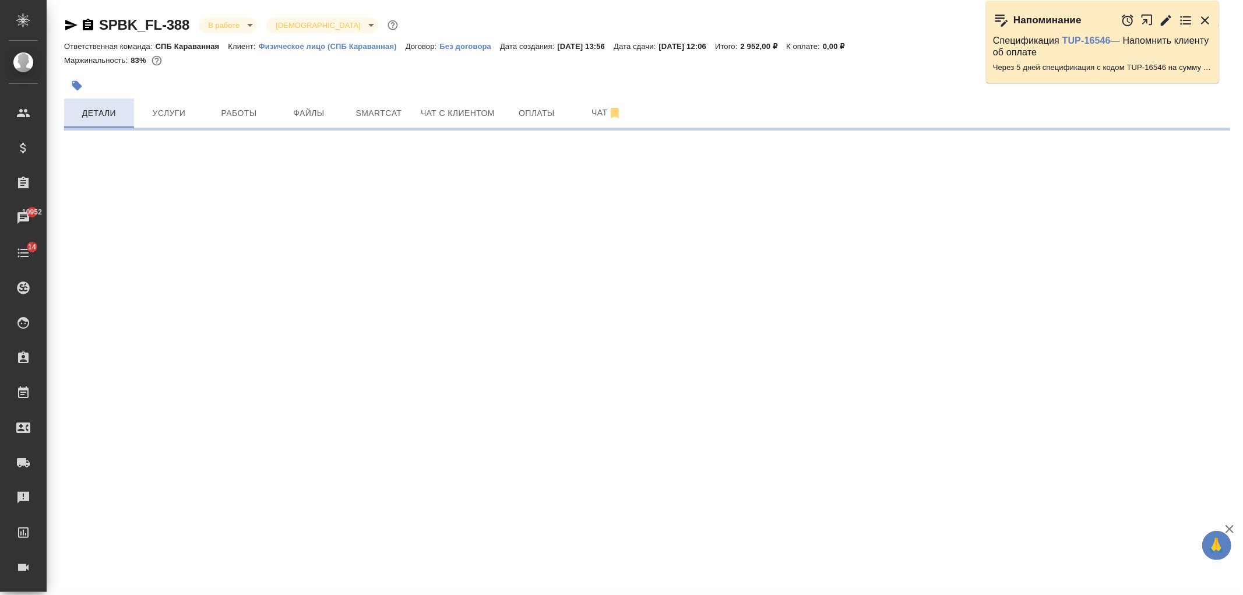
select select "RU"
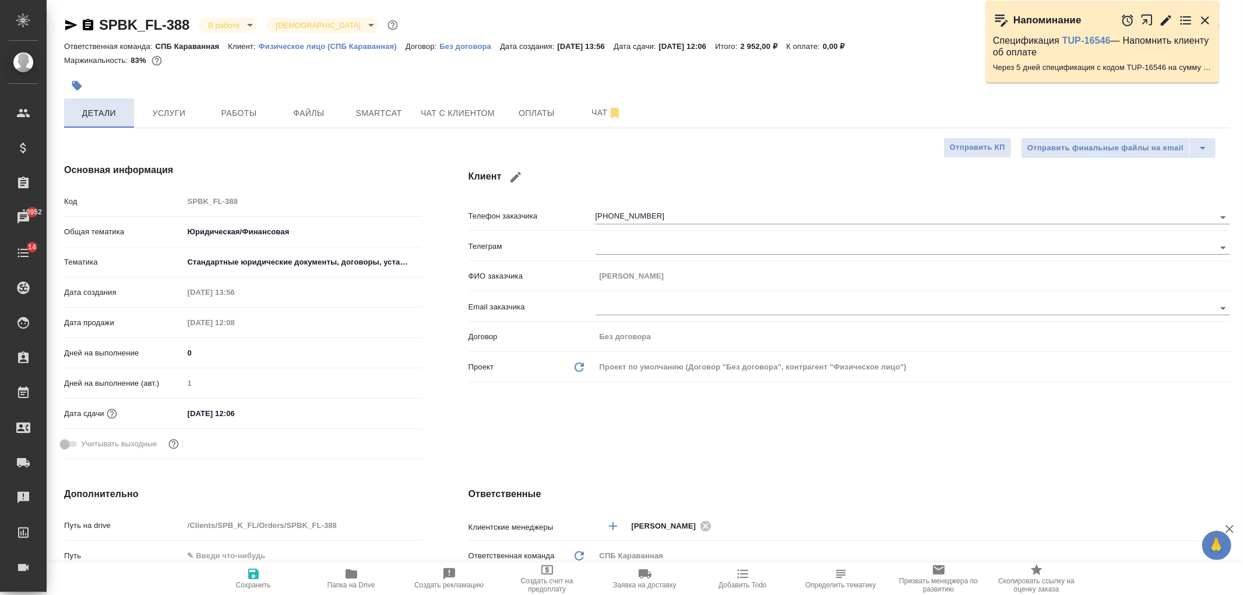
type textarea "x"
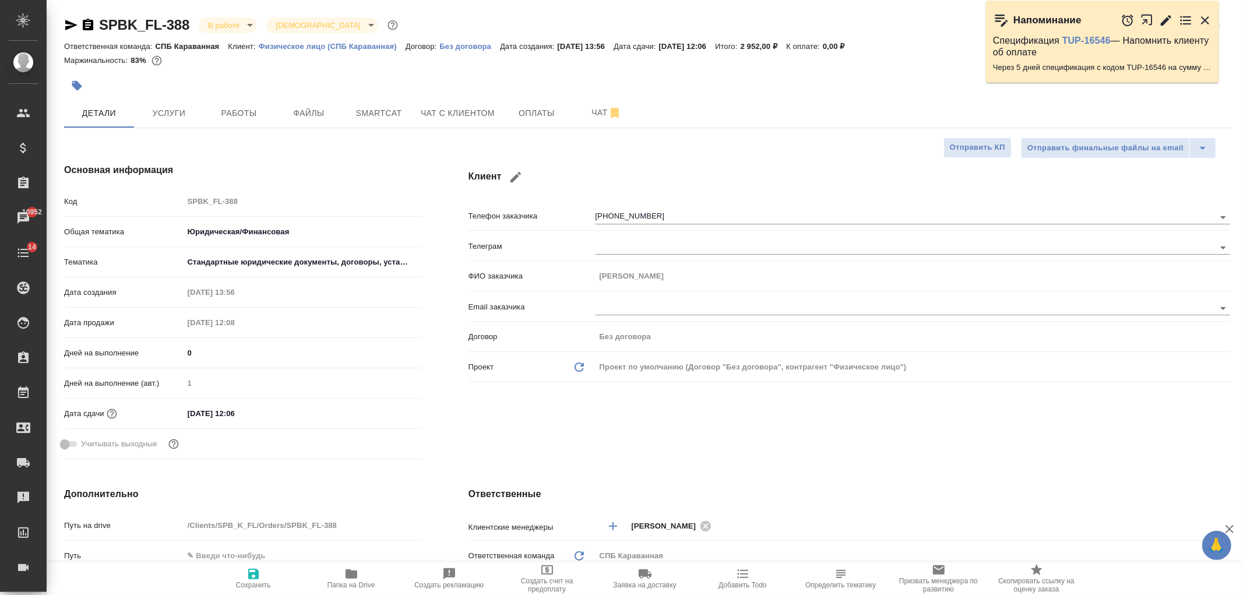
type textarea "x"
